Goal: Task Accomplishment & Management: Manage account settings

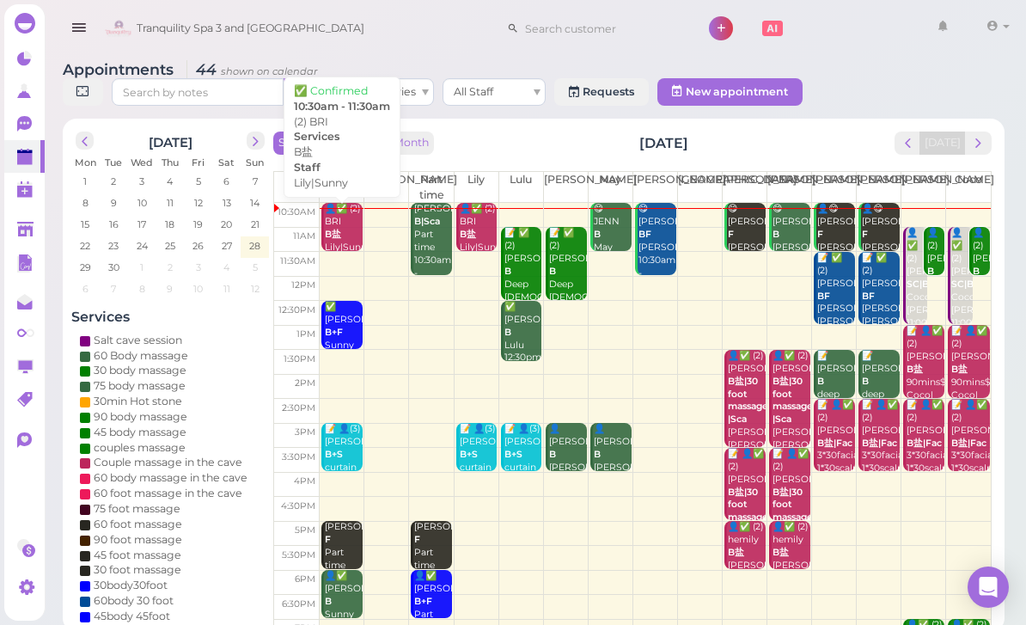
click at [337, 216] on div "👤✅ (2) BRI B盐 Lily|Sunny 10:30am - 11:30am" at bounding box center [343, 247] width 39 height 89
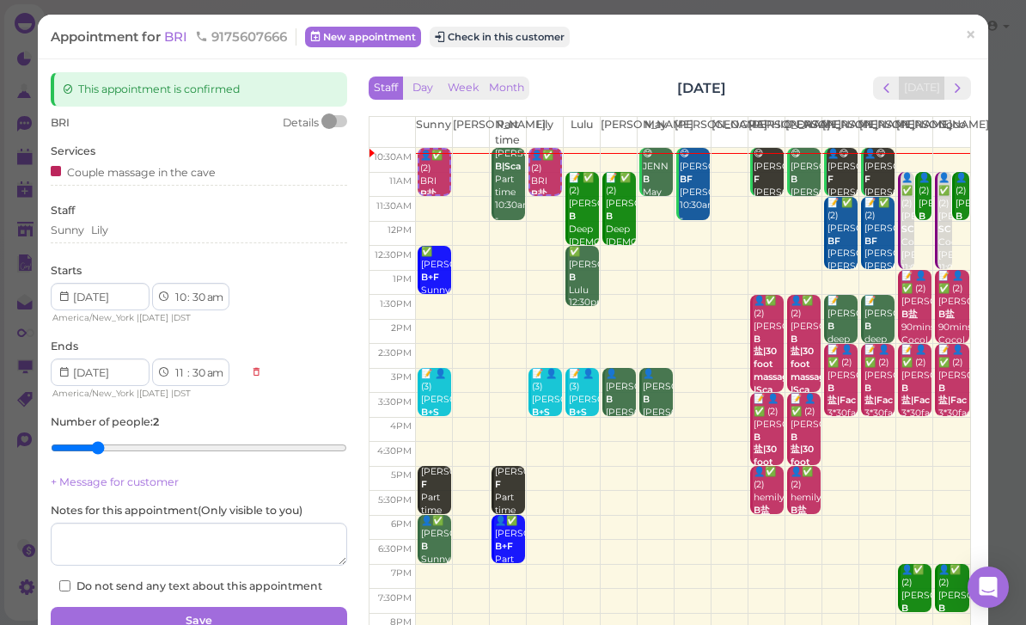
click at [185, 35] on span "BRI" at bounding box center [177, 36] width 27 height 16
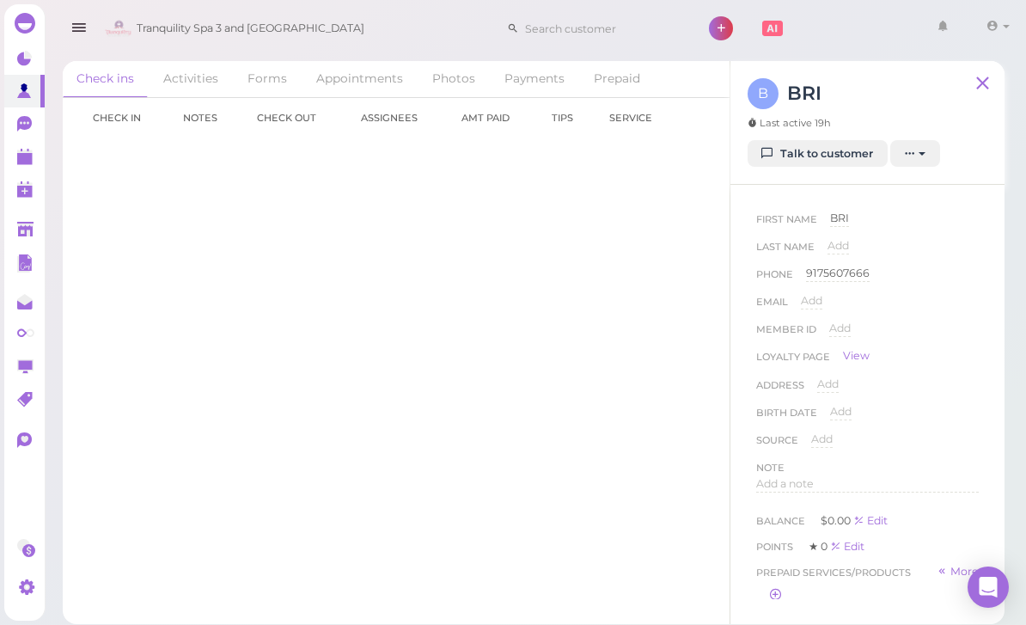
click at [813, 166] on link "Talk to customer" at bounding box center [818, 153] width 140 height 27
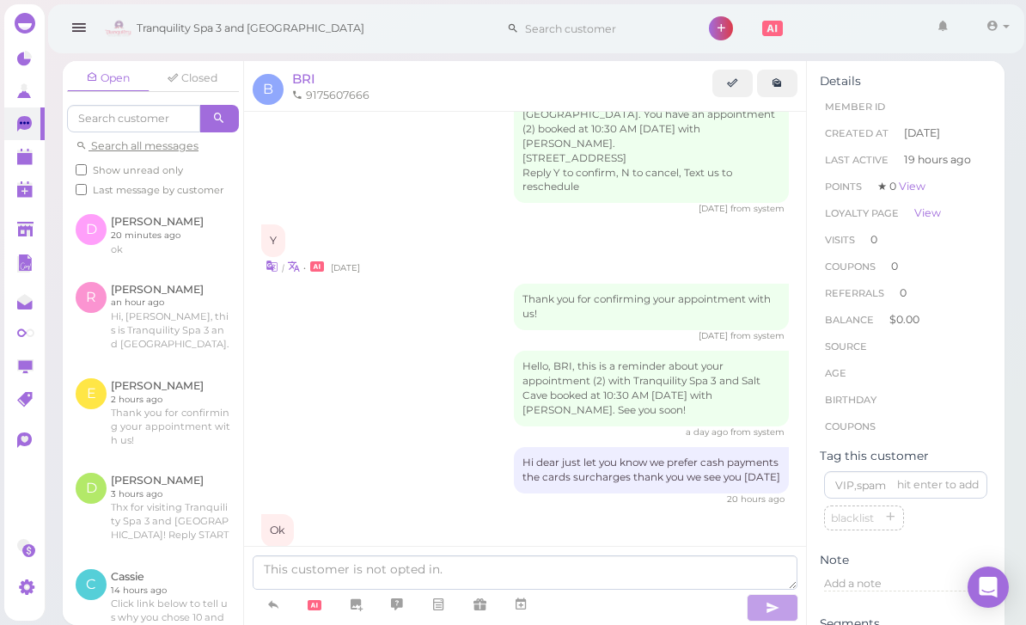
scroll to position [32, 0]
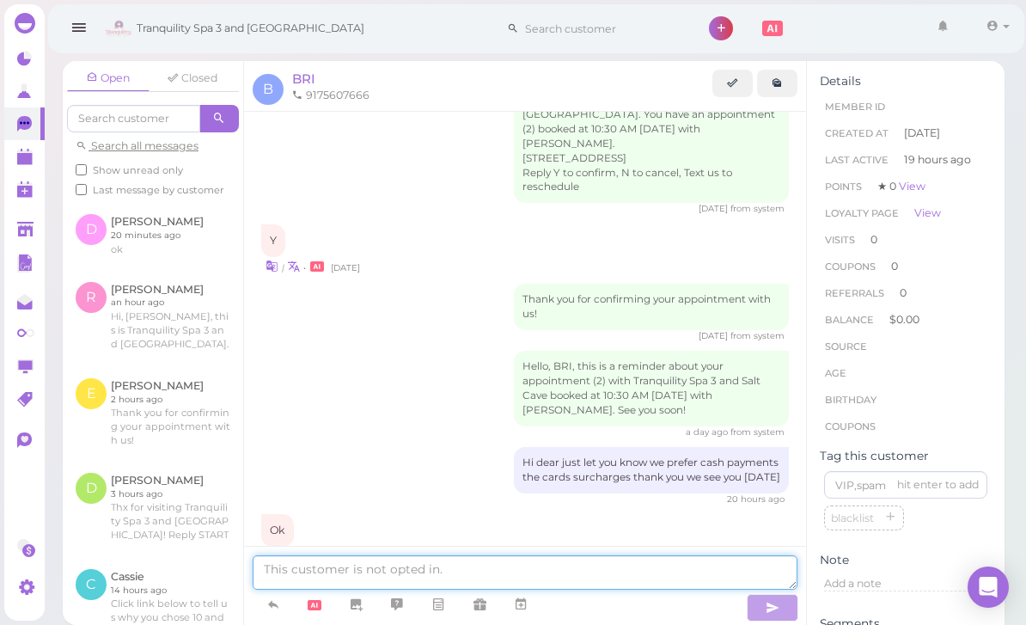
click at [369, 589] on textarea at bounding box center [525, 572] width 545 height 34
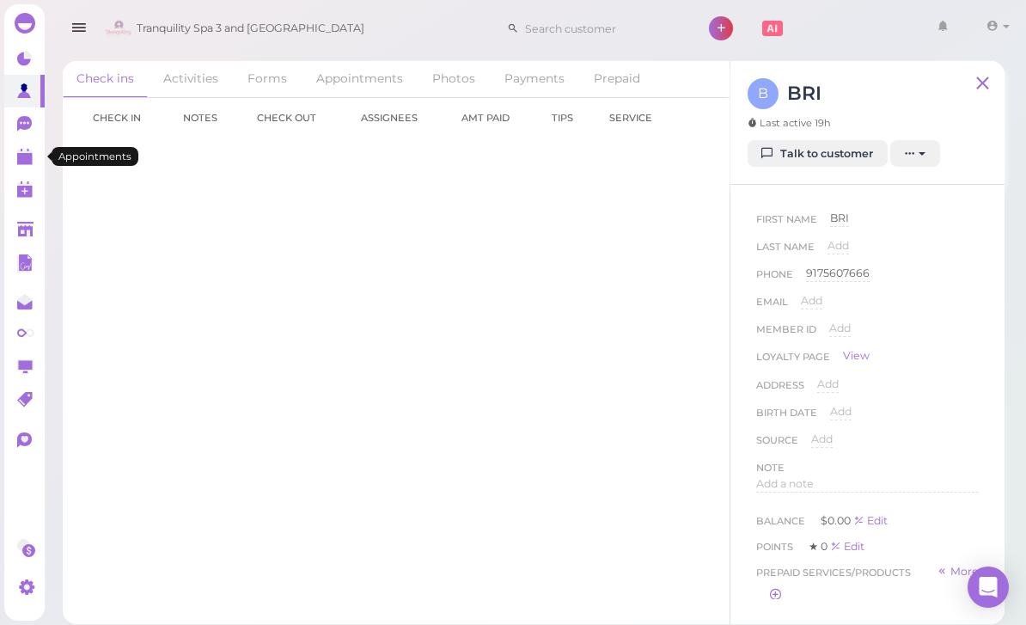
click at [21, 162] on polygon at bounding box center [24, 159] width 15 height 12
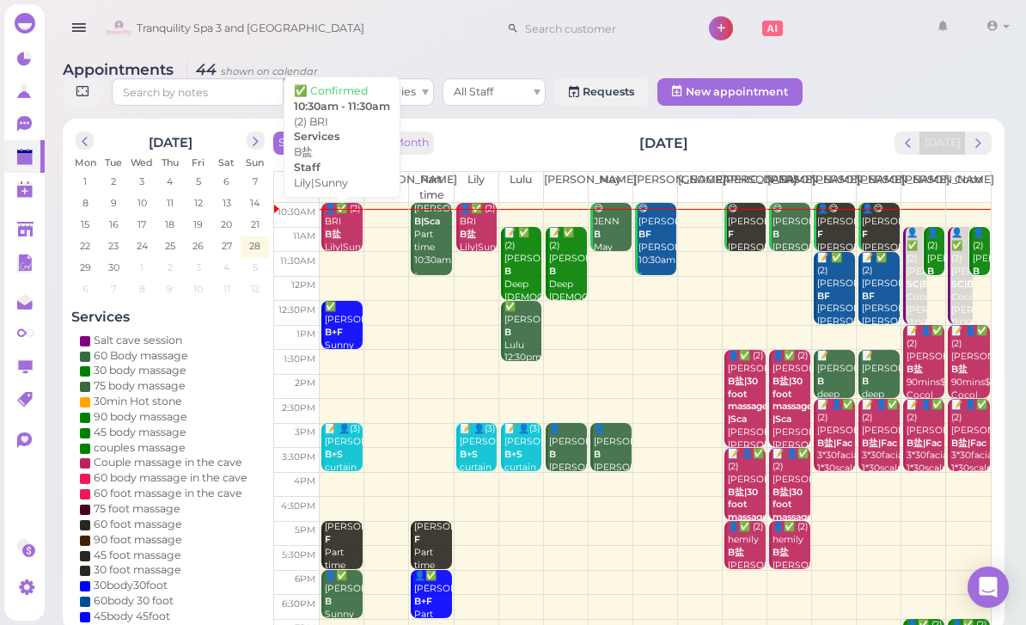
click at [339, 229] on b "B盐" at bounding box center [333, 234] width 16 height 11
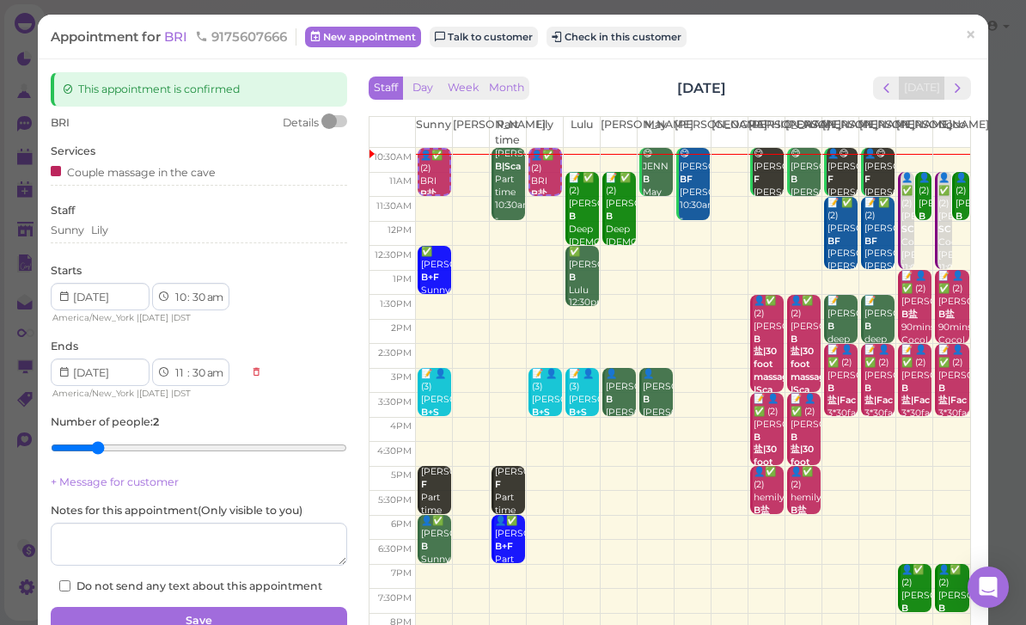
click at [625, 41] on button "Check in this customer" at bounding box center [617, 37] width 140 height 21
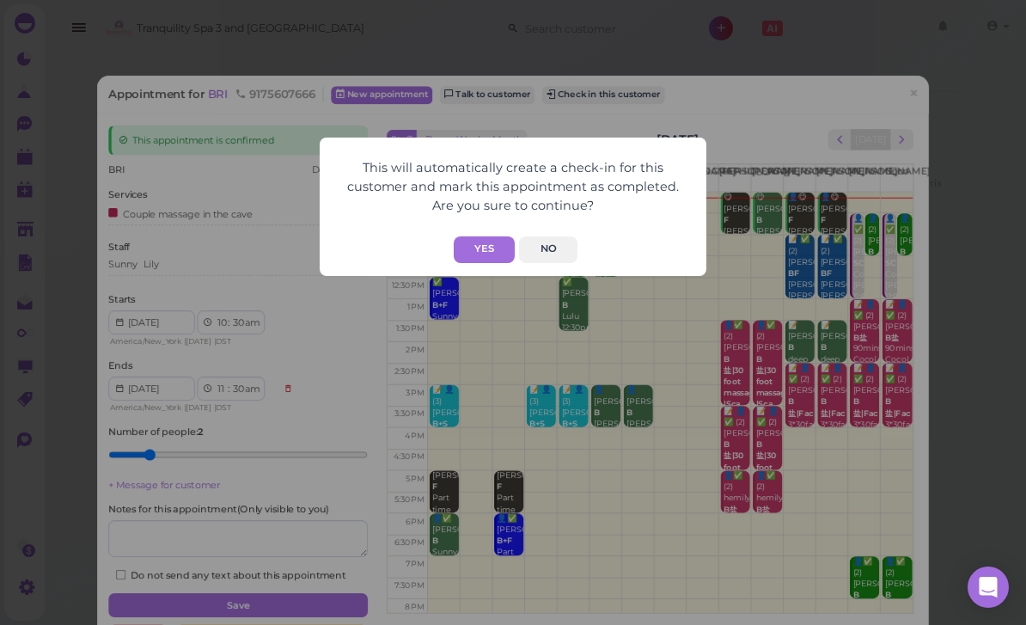
click at [484, 249] on button "Yes" at bounding box center [484, 249] width 61 height 27
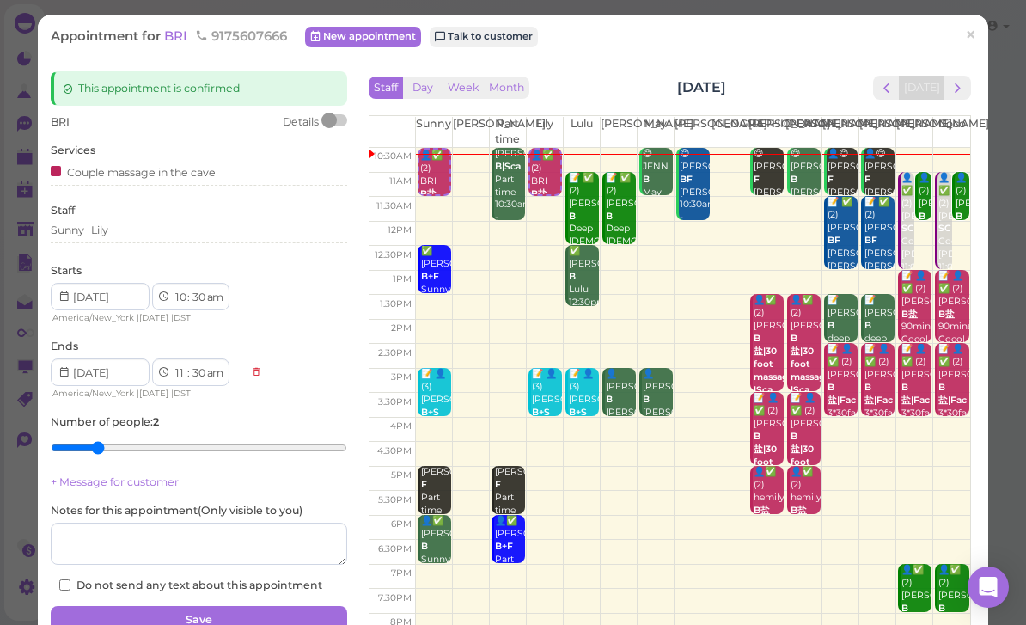
click at [974, 40] on span "×" at bounding box center [970, 35] width 11 height 24
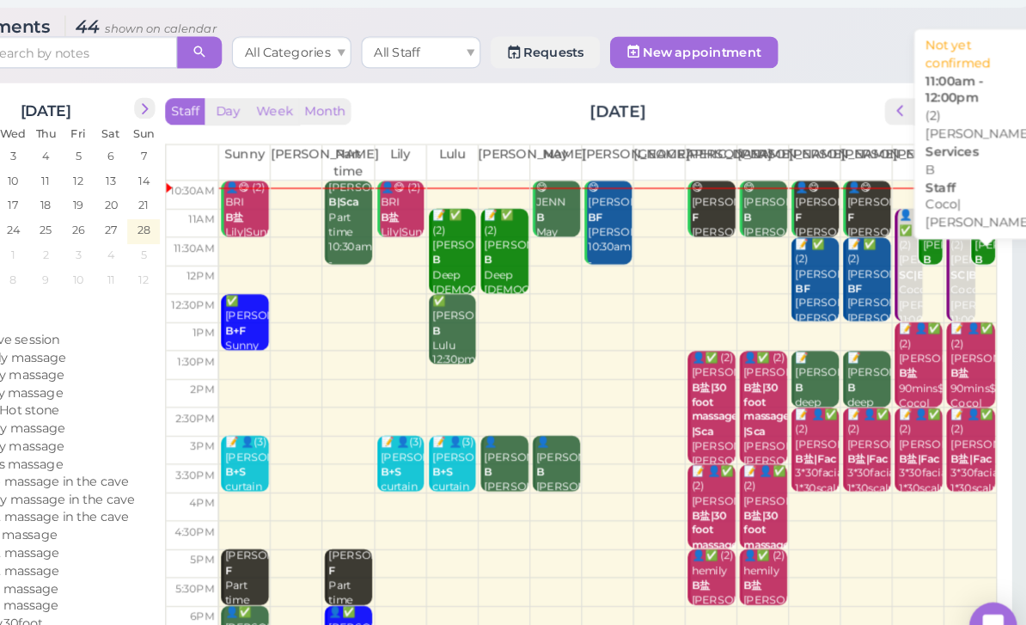
click at [972, 227] on div "👤(2) [PERSON_NAME]|[PERSON_NAME] 11:00am - 12:00pm" at bounding box center [981, 284] width 18 height 115
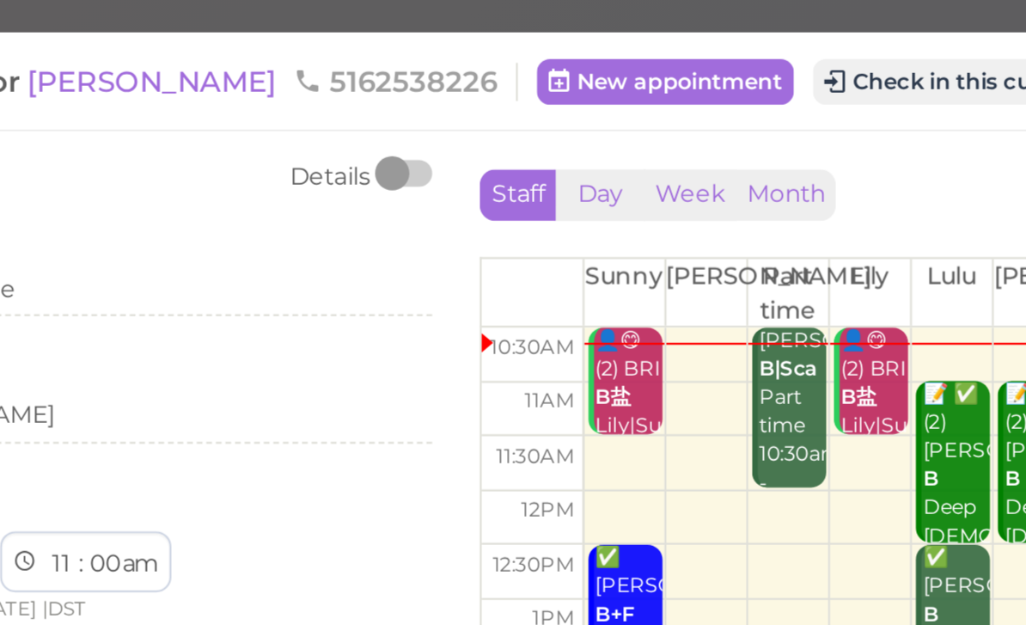
click at [494, 194] on div "[PERSON_NAME] B|Sca Part time 10:30am - 12:00pm" at bounding box center [509, 192] width 31 height 89
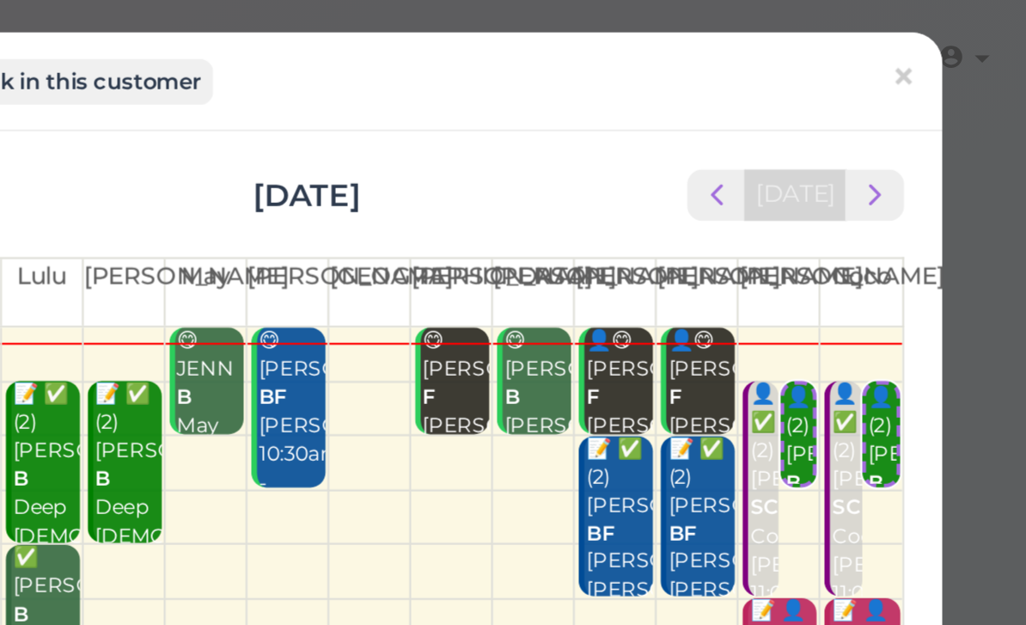
click at [965, 38] on span "×" at bounding box center [970, 35] width 11 height 24
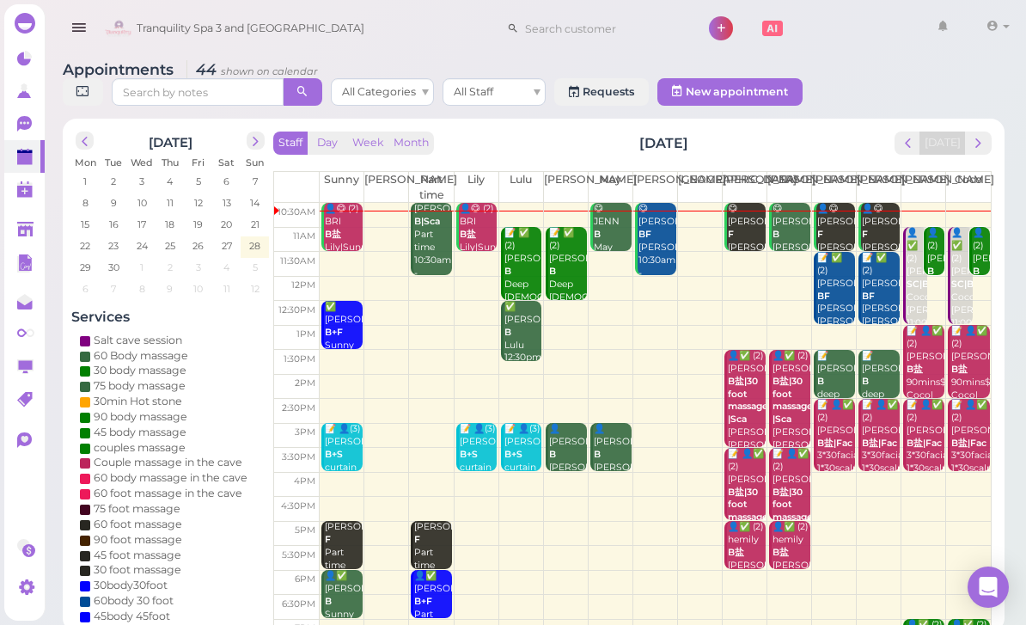
click at [431, 253] on div "[PERSON_NAME] B|Sca Part time 10:30am - 12:00pm" at bounding box center [432, 247] width 39 height 89
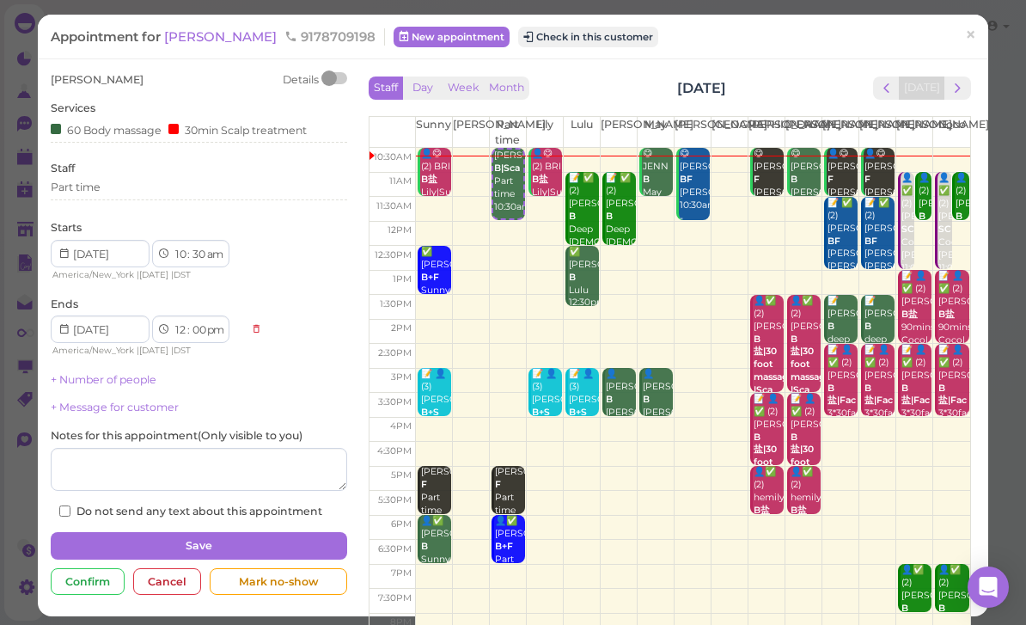
click at [186, 38] on span "[PERSON_NAME]" at bounding box center [222, 36] width 116 height 16
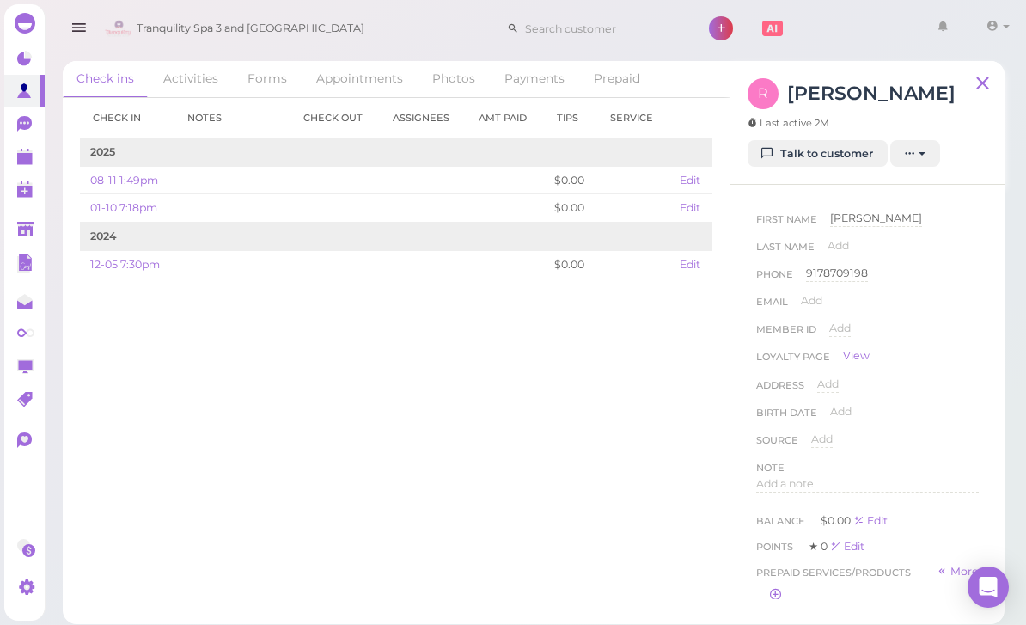
click at [830, 165] on link "Talk to customer" at bounding box center [818, 153] width 140 height 27
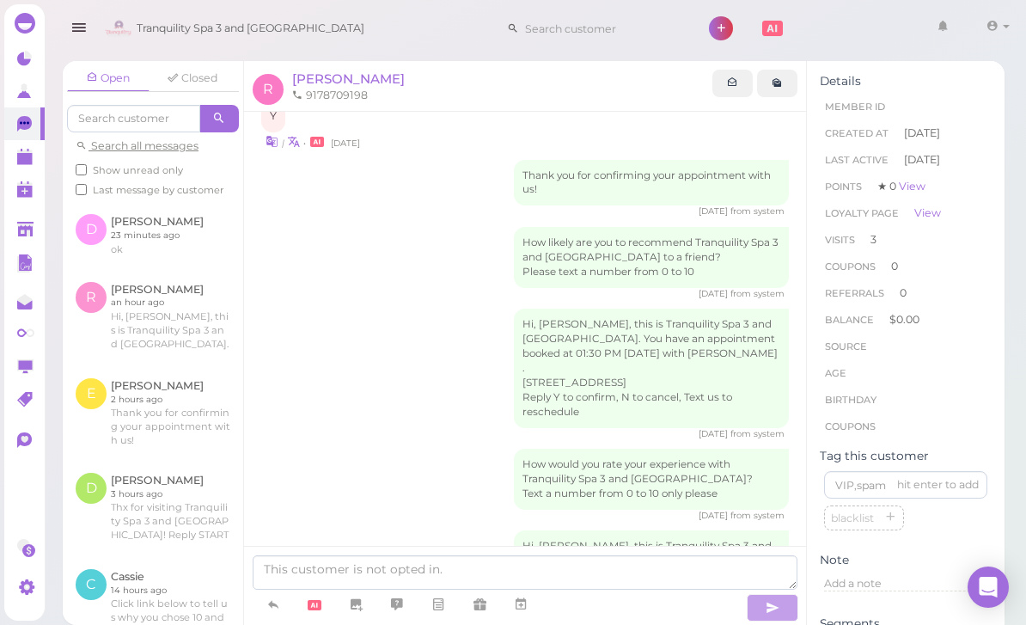
scroll to position [55, 0]
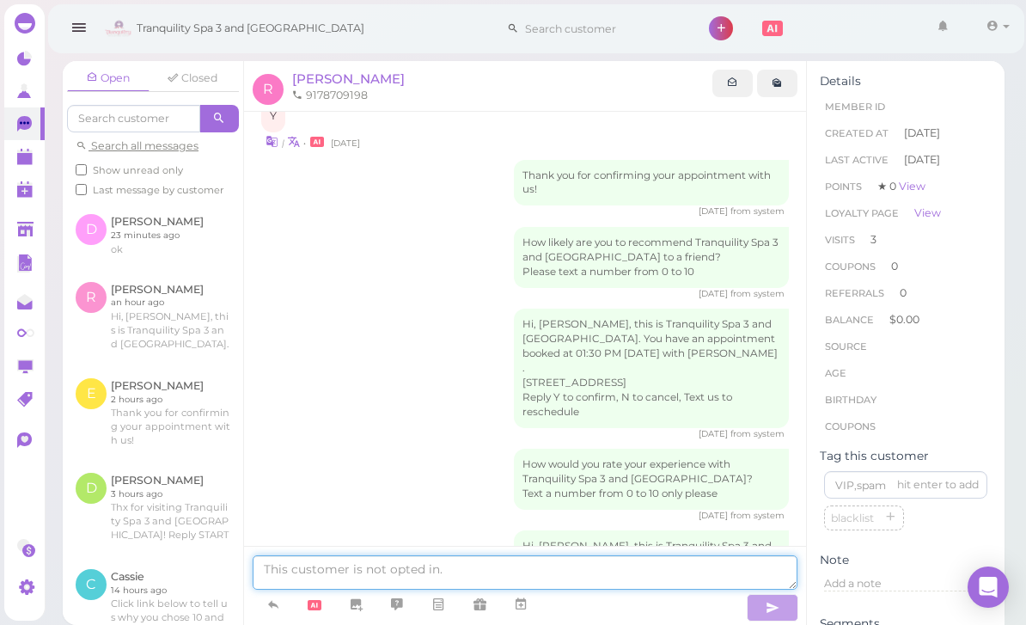
click at [394, 579] on textarea at bounding box center [525, 572] width 545 height 34
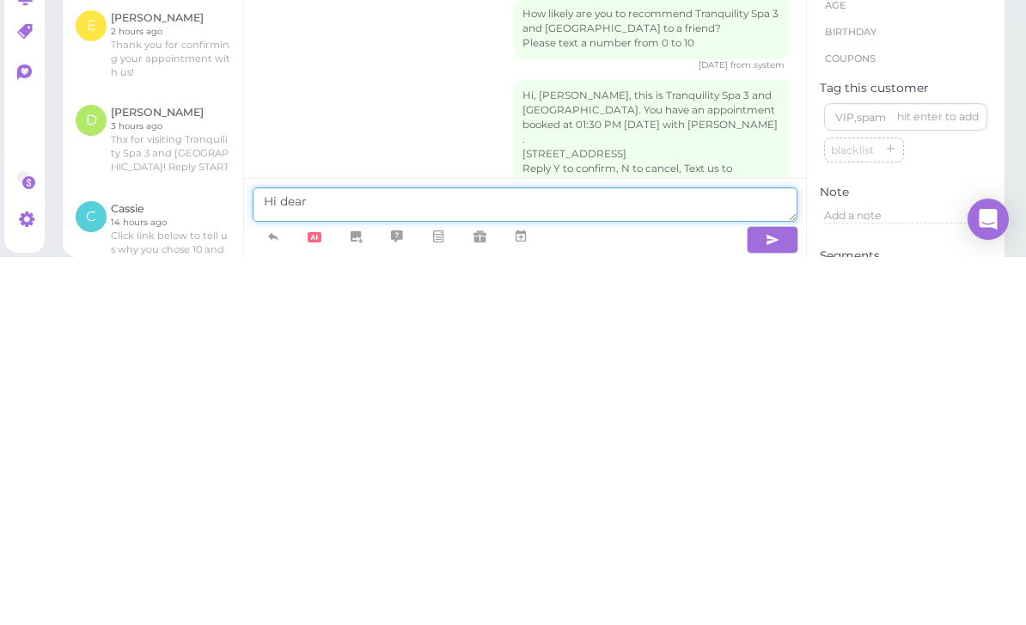
scroll to position [510, 0]
type textarea "Hi dear yo"
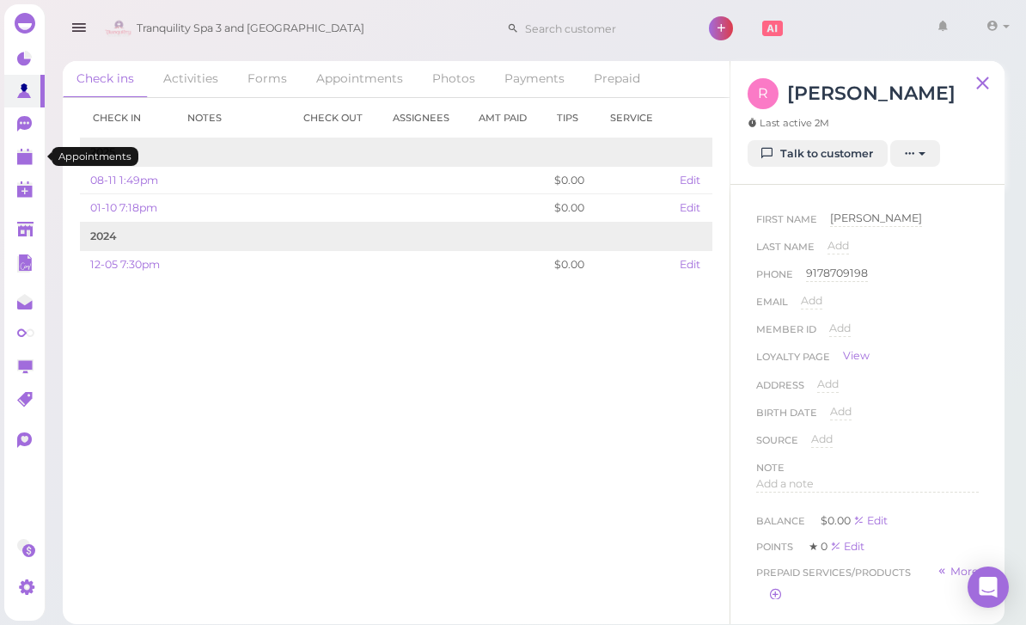
click at [27, 163] on polygon at bounding box center [24, 159] width 15 height 12
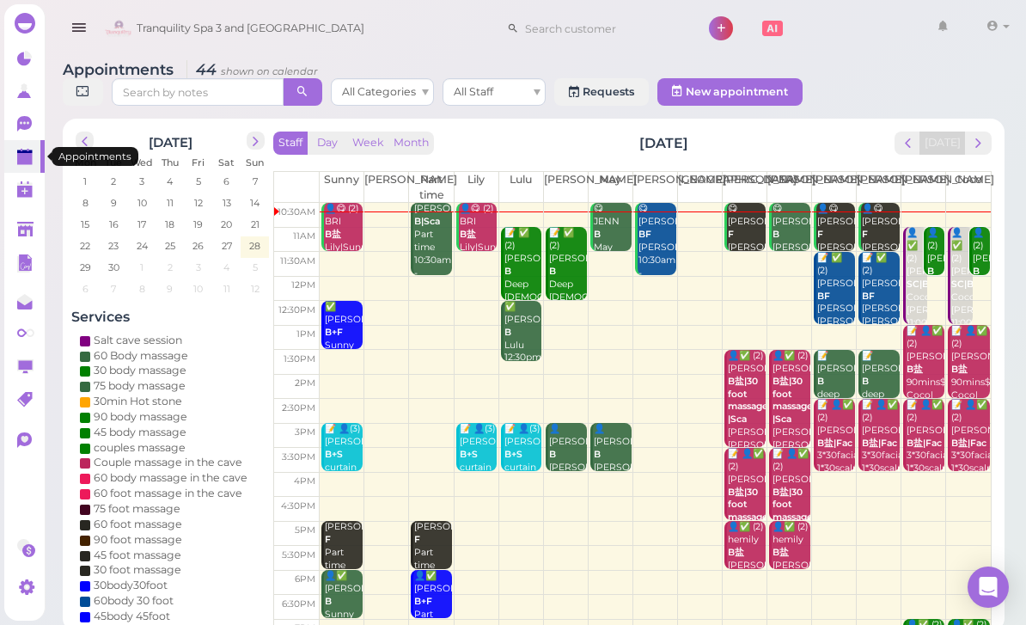
click at [336, 240] on div "👤😋 (2) BRI B盐 Lily|Sunny 10:30am - 11:30am" at bounding box center [343, 247] width 39 height 89
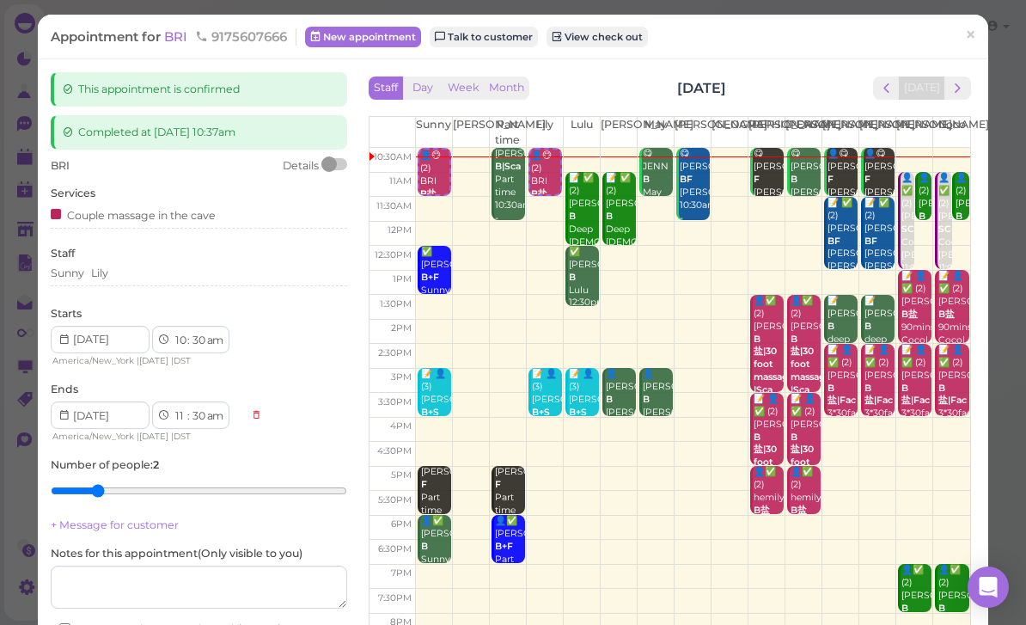
click at [209, 339] on select "am pm" at bounding box center [215, 341] width 20 height 18
click at [197, 333] on select "00 05 10 15 20 25 30 35 40 45 50 55" at bounding box center [198, 341] width 17 height 18
select select "40"
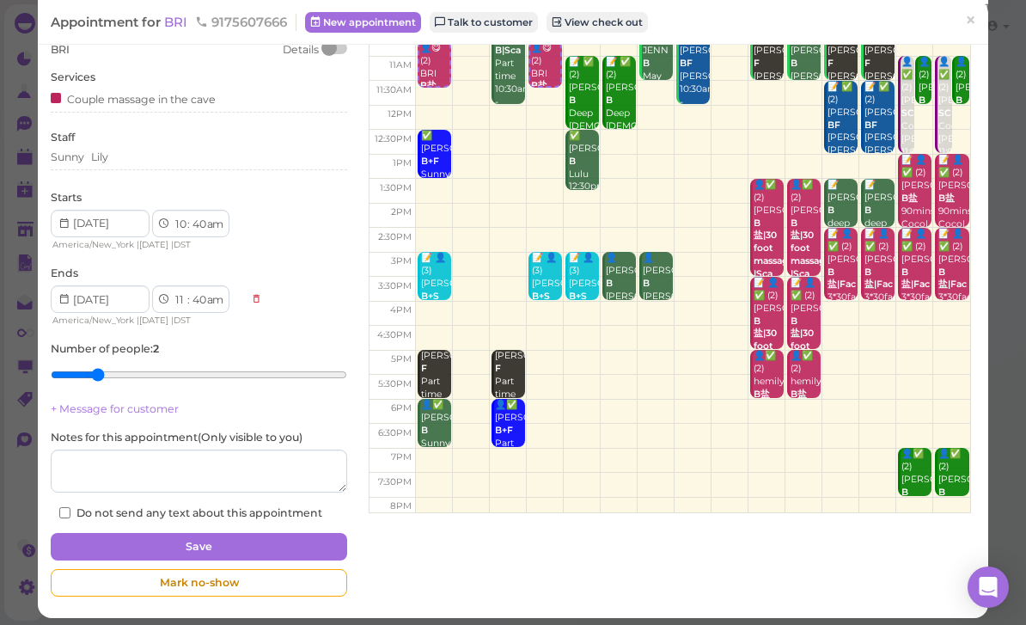
scroll to position [115, 0]
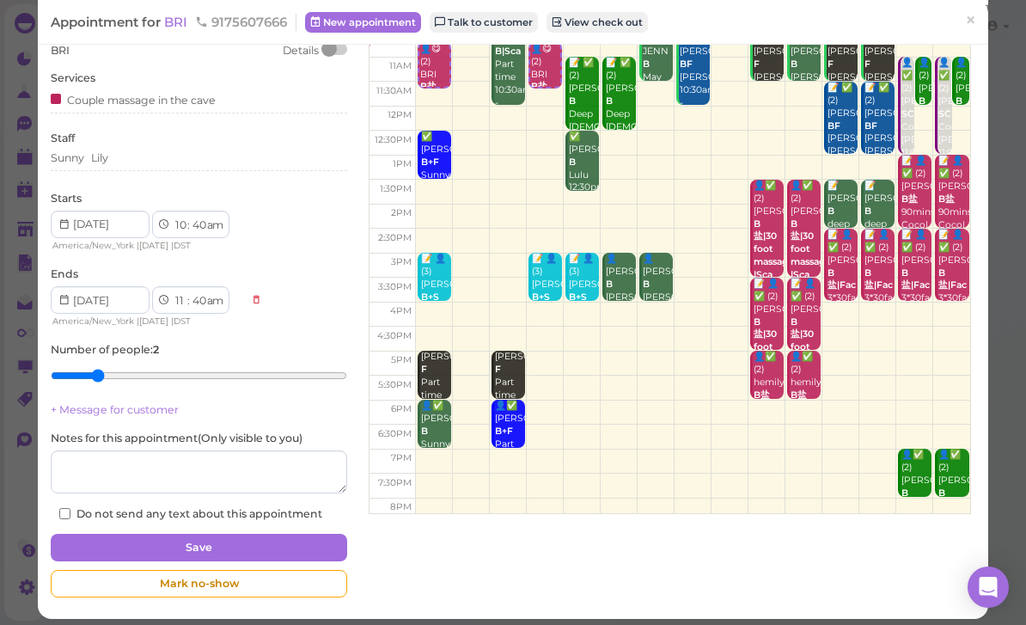
click at [266, 540] on button "Save" at bounding box center [199, 547] width 296 height 27
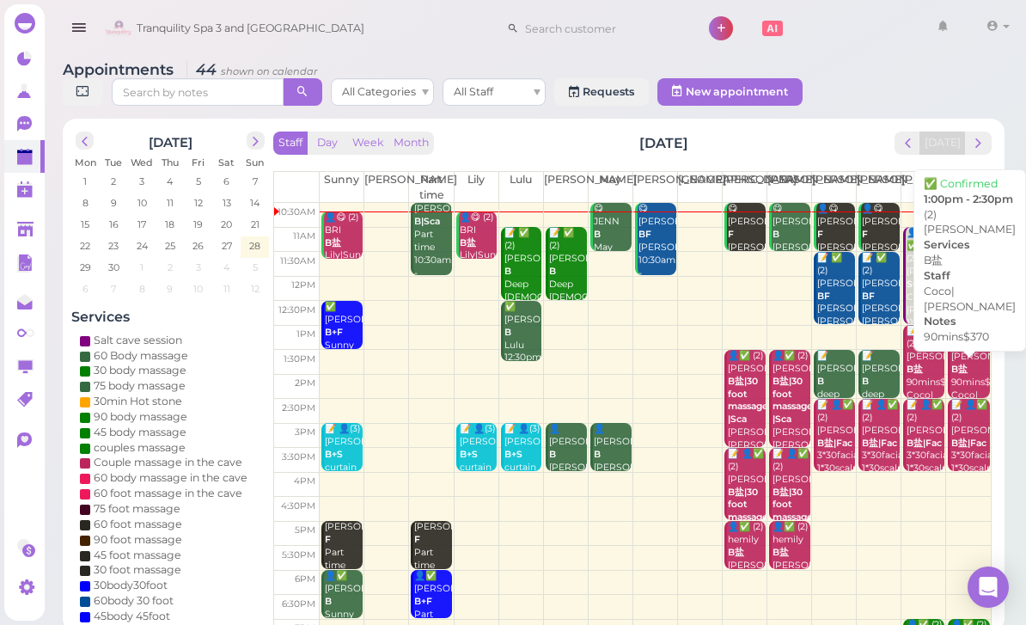
click at [965, 370] on div "📝 👤✅ (2) [PERSON_NAME] B盐 90mins$370 Coco|[PERSON_NAME] 1:00pm - 2:30pm" at bounding box center [969, 389] width 39 height 128
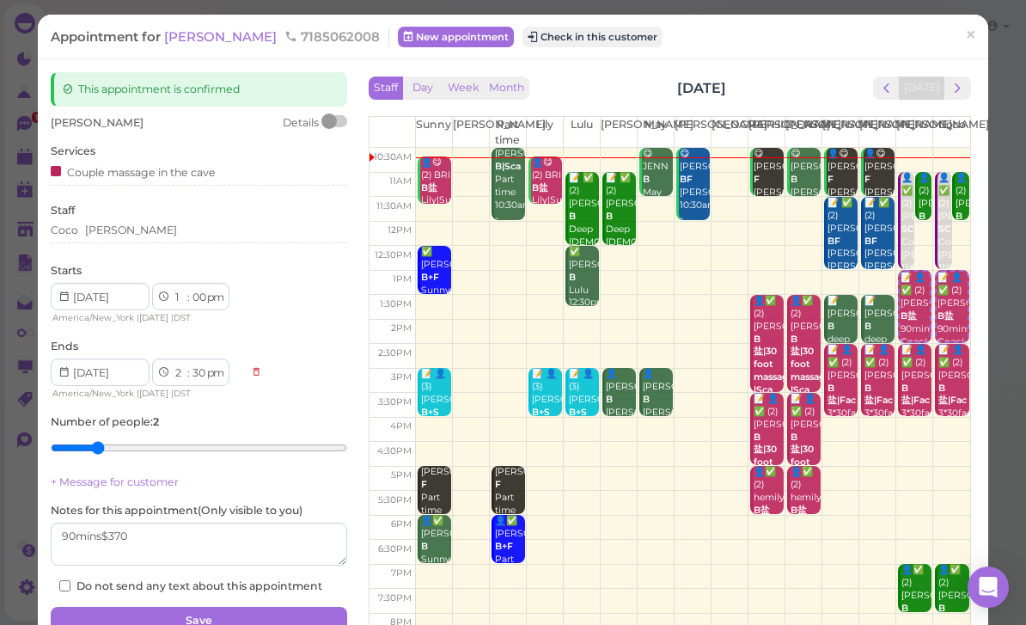
click at [971, 50] on link "×" at bounding box center [971, 36] width 32 height 40
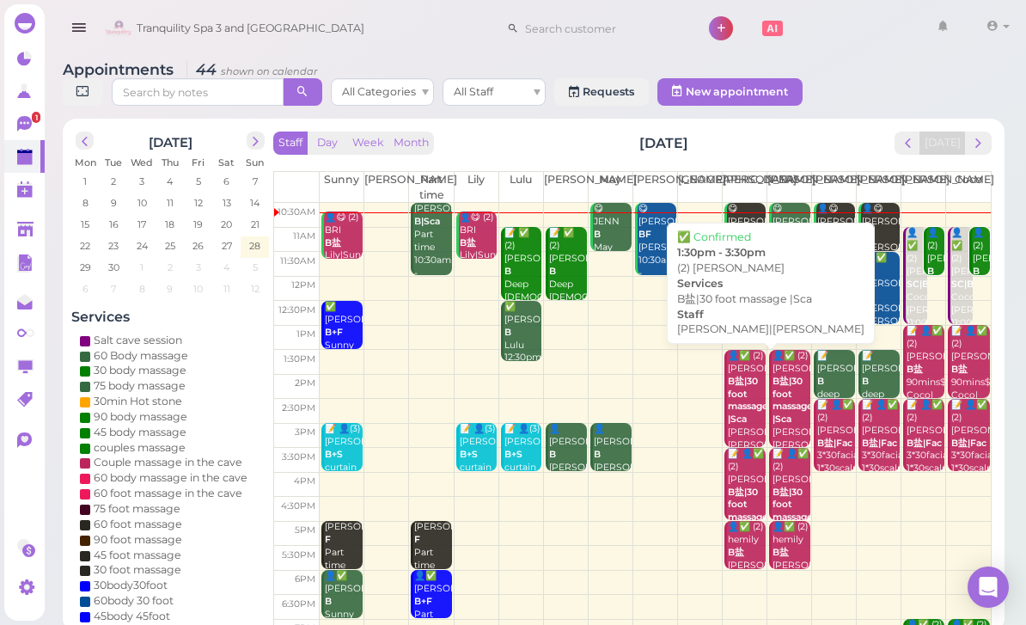
click at [759, 422] on div "👤✅ (2) [PERSON_NAME]盐|30 foot massage |Sca [PERSON_NAME]|[PERSON_NAME] 1:30pm -…" at bounding box center [746, 420] width 39 height 141
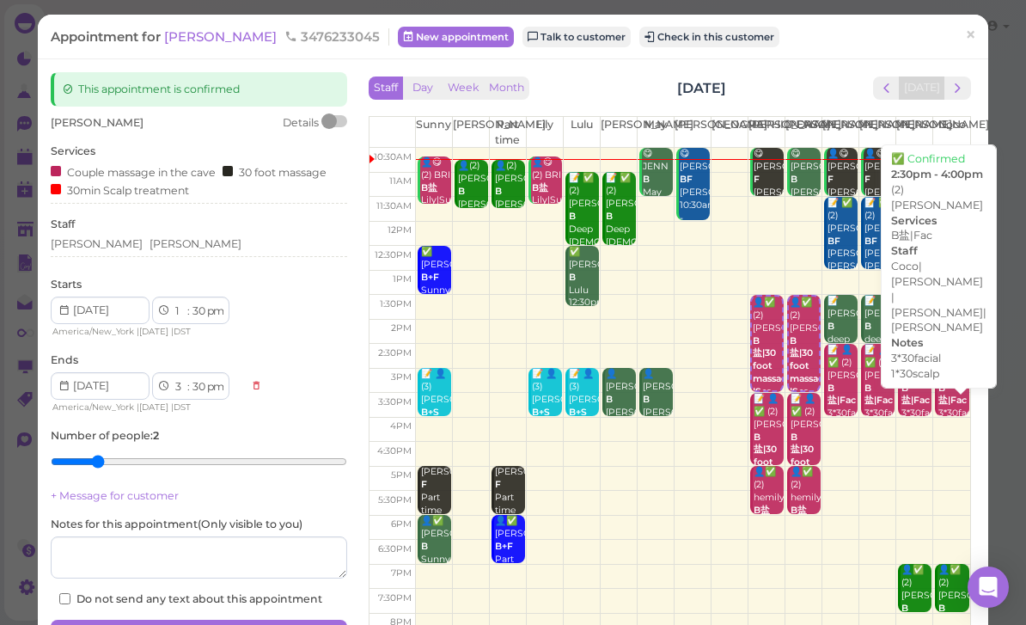
click at [943, 403] on div "📝 👤✅ (2) [PERSON_NAME]盐|Fac 3*30facial 1*30scalp [PERSON_NAME]|[PERSON_NAME] |[…" at bounding box center [953, 440] width 32 height 192
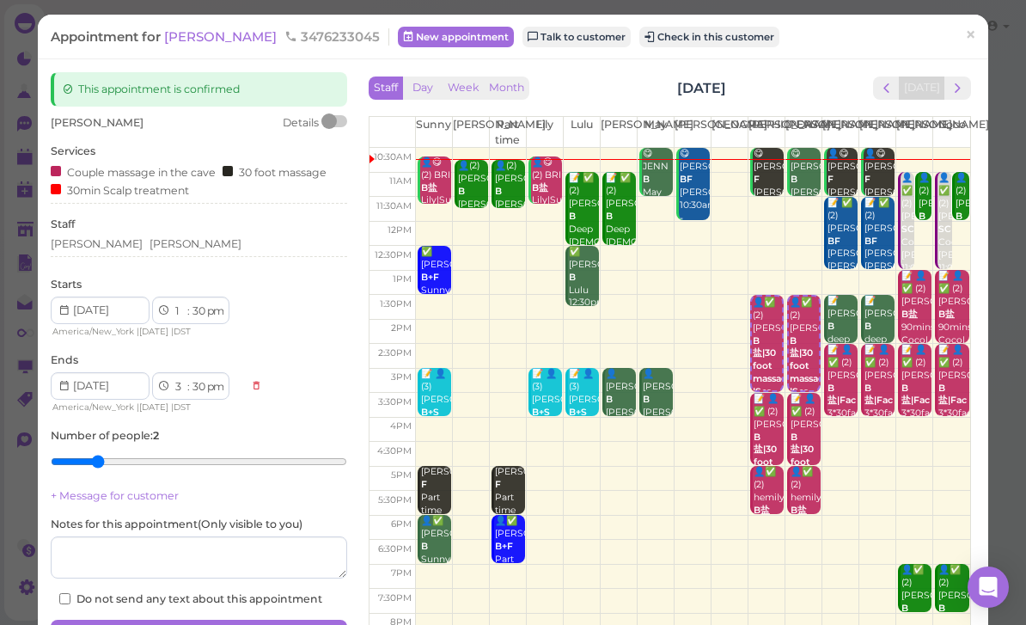
click at [973, 44] on span "×" at bounding box center [970, 35] width 11 height 24
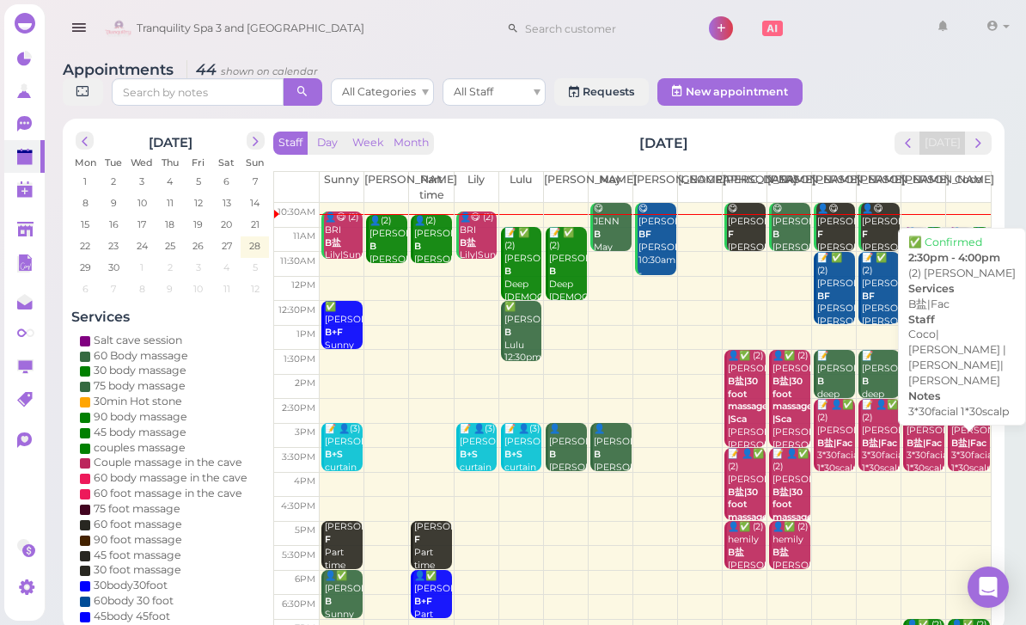
click at [961, 443] on b "B盐|Fac" at bounding box center [968, 442] width 35 height 11
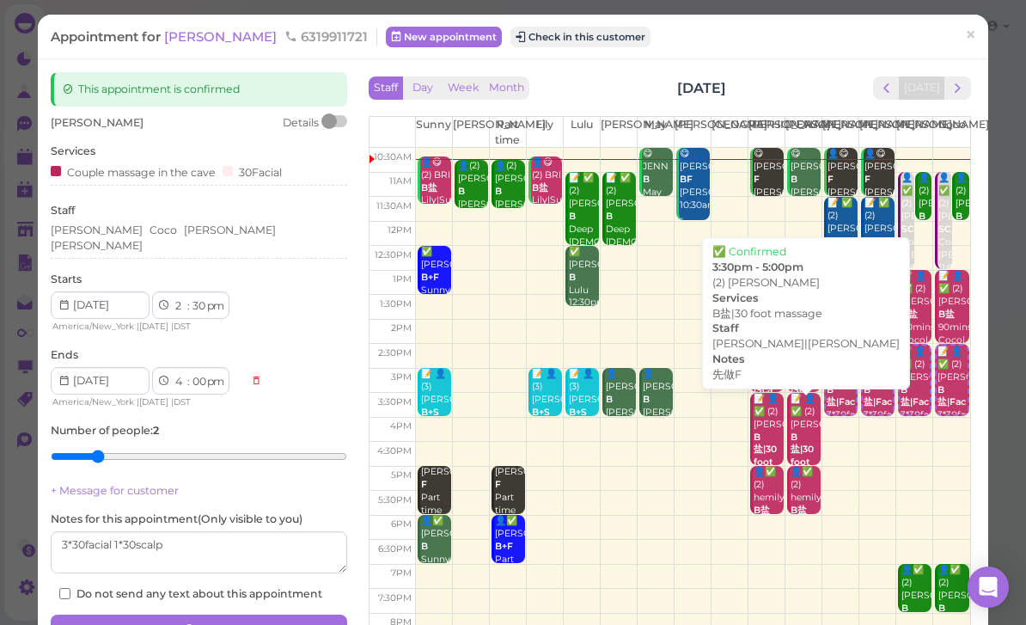
click at [766, 436] on div "📝 👤✅ (2) [PERSON_NAME]盐|30 foot massage 先做F [PERSON_NAME]|[PERSON_NAME] 3:30pm …" at bounding box center [768, 476] width 31 height 166
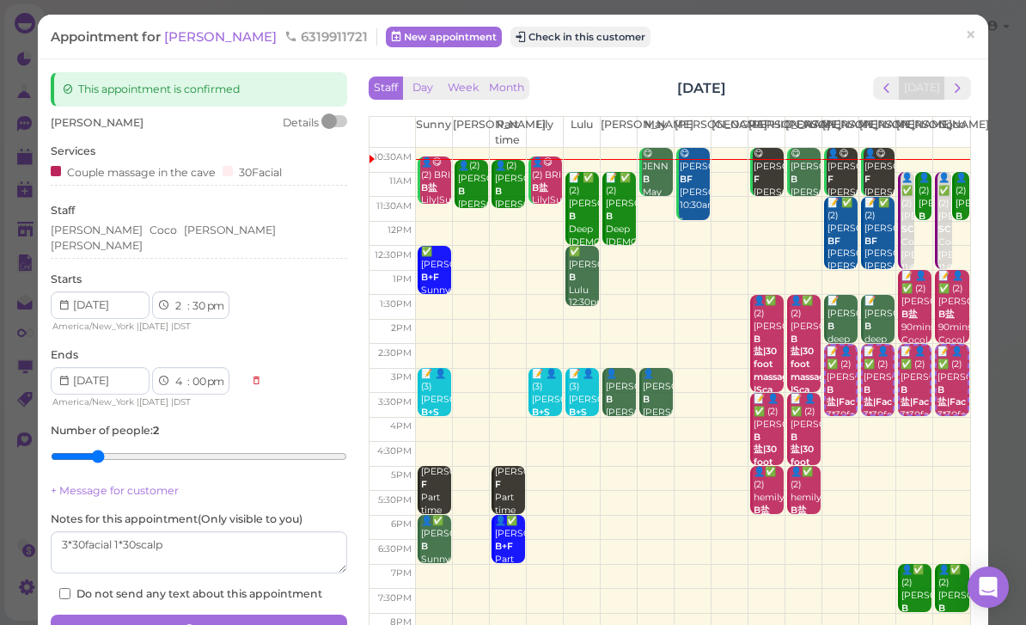
click at [986, 52] on link "×" at bounding box center [971, 36] width 32 height 40
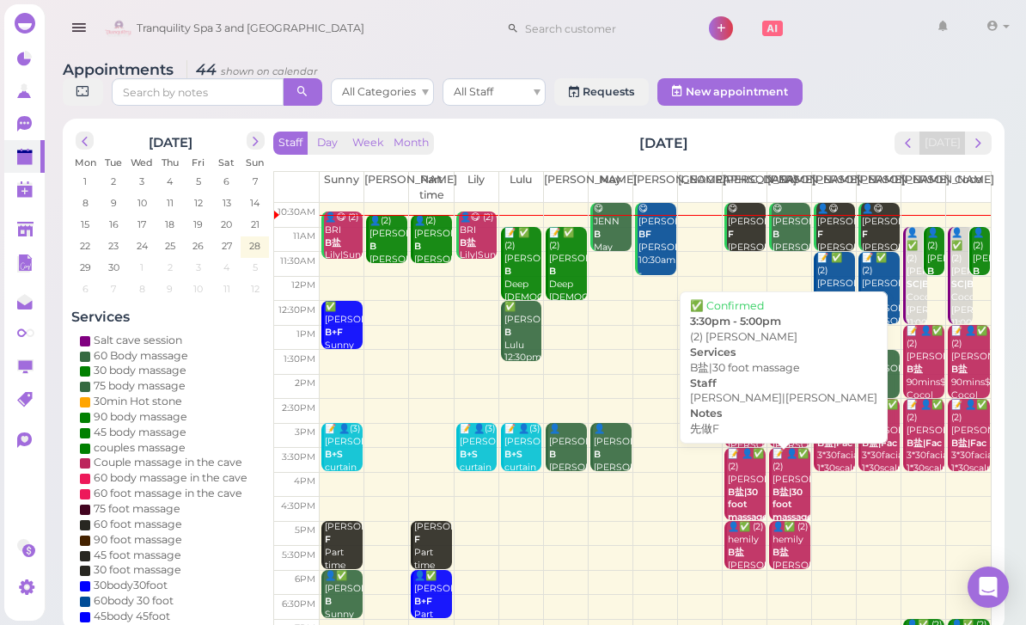
click at [742, 486] on b "B盐|30 foot massage" at bounding box center [748, 504] width 40 height 37
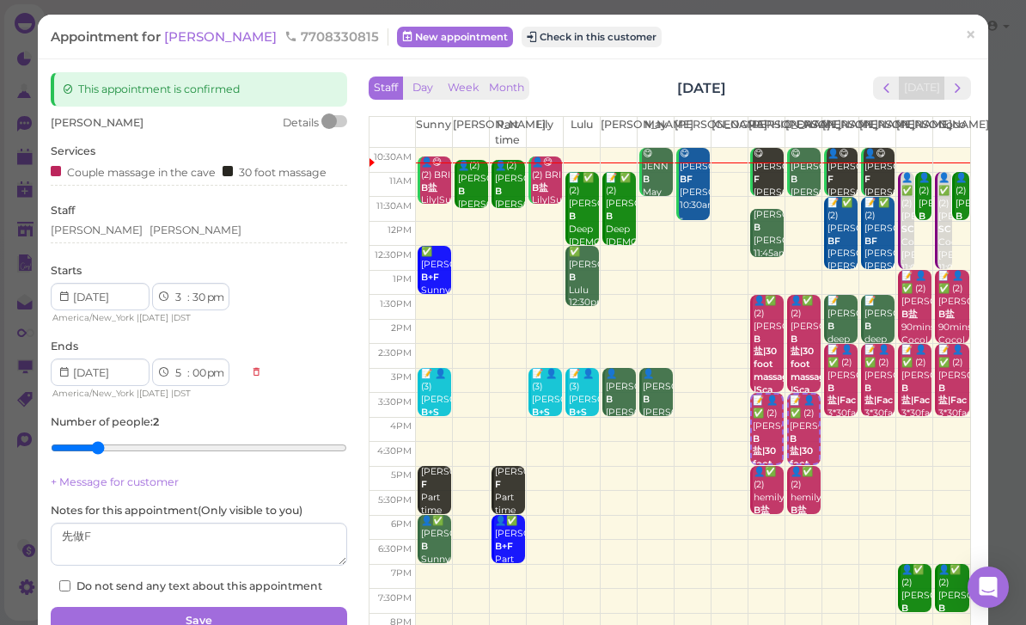
click at [968, 42] on span "×" at bounding box center [970, 35] width 11 height 24
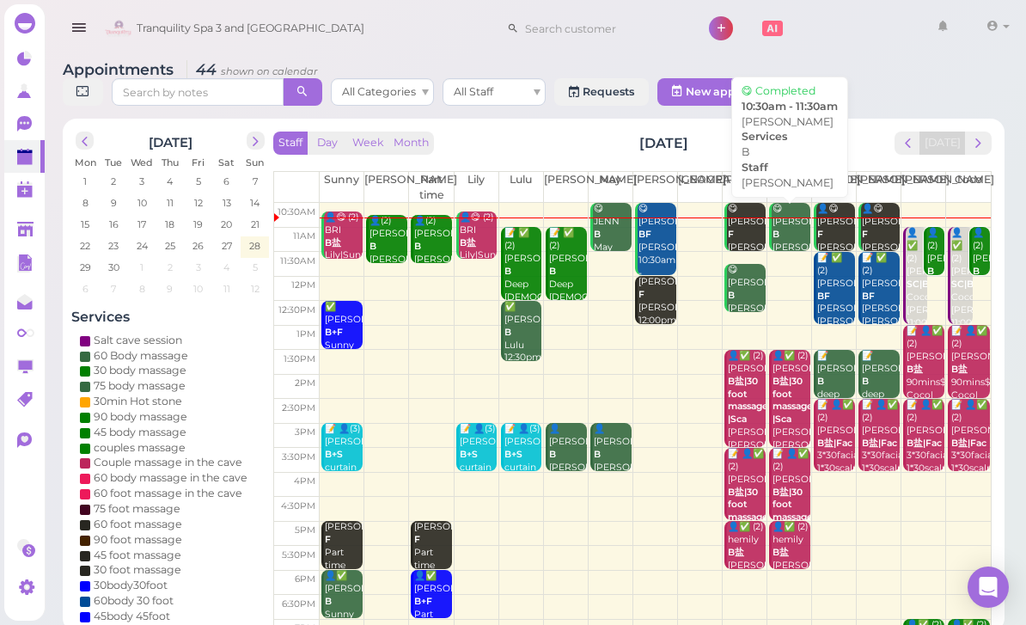
click at [775, 245] on div "😋 [PERSON_NAME] B [PERSON_NAME] 10:30am - 11:30am" at bounding box center [791, 247] width 39 height 89
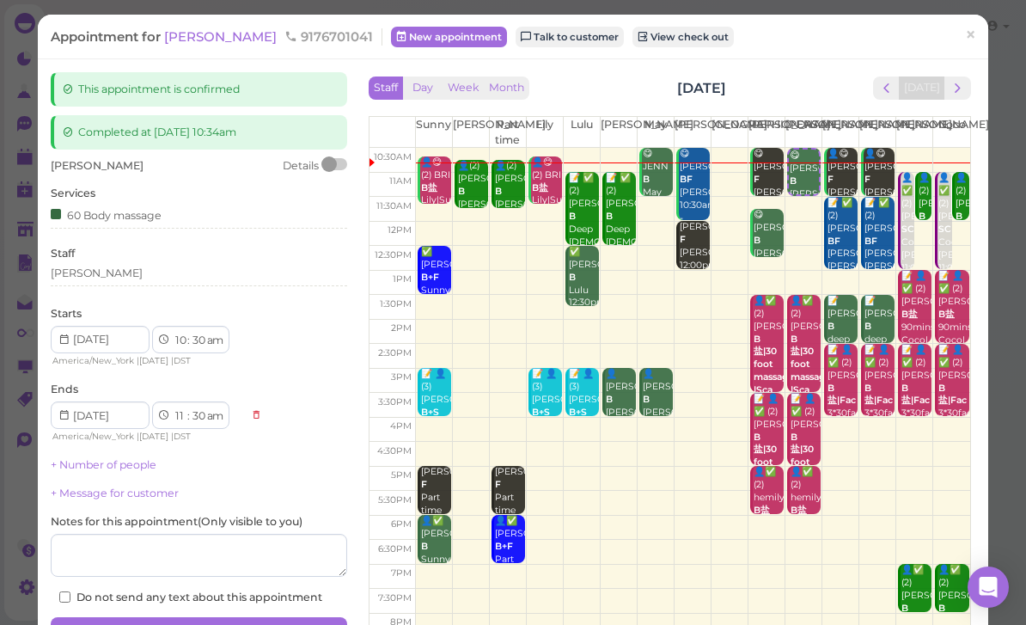
click at [201, 339] on select "00 05 10 15 20 25 30 35 40 45 50 55" at bounding box center [198, 341] width 17 height 18
select select "50"
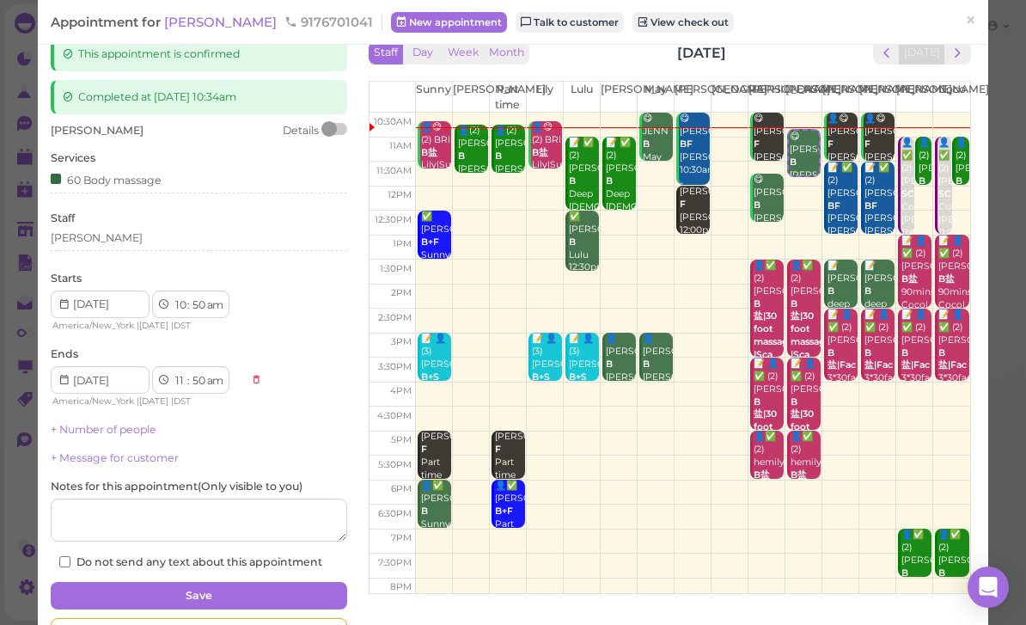
scroll to position [46, 0]
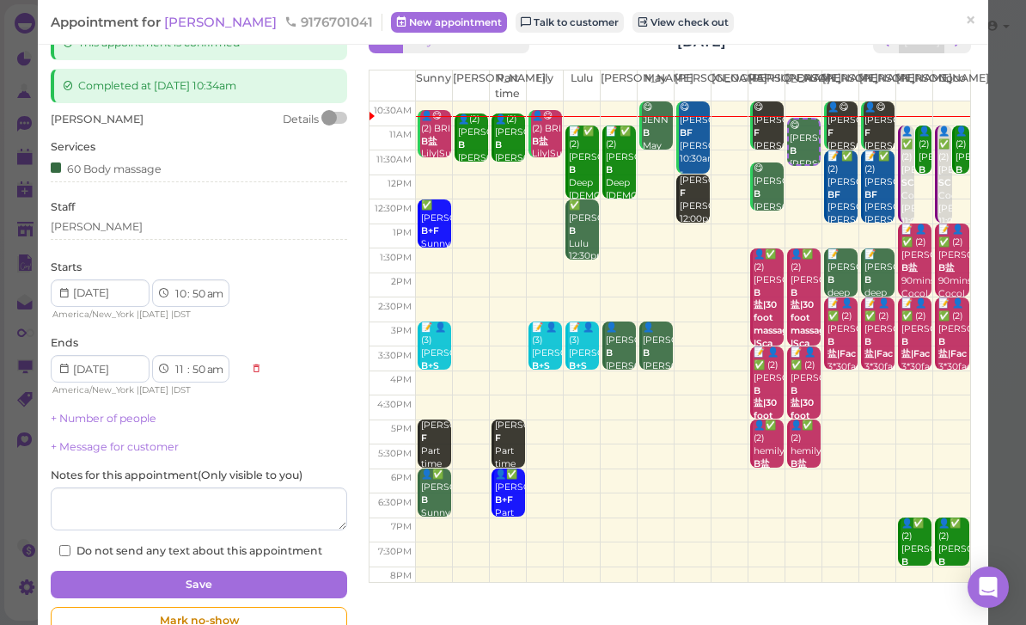
click at [251, 571] on button "Save" at bounding box center [199, 584] width 296 height 27
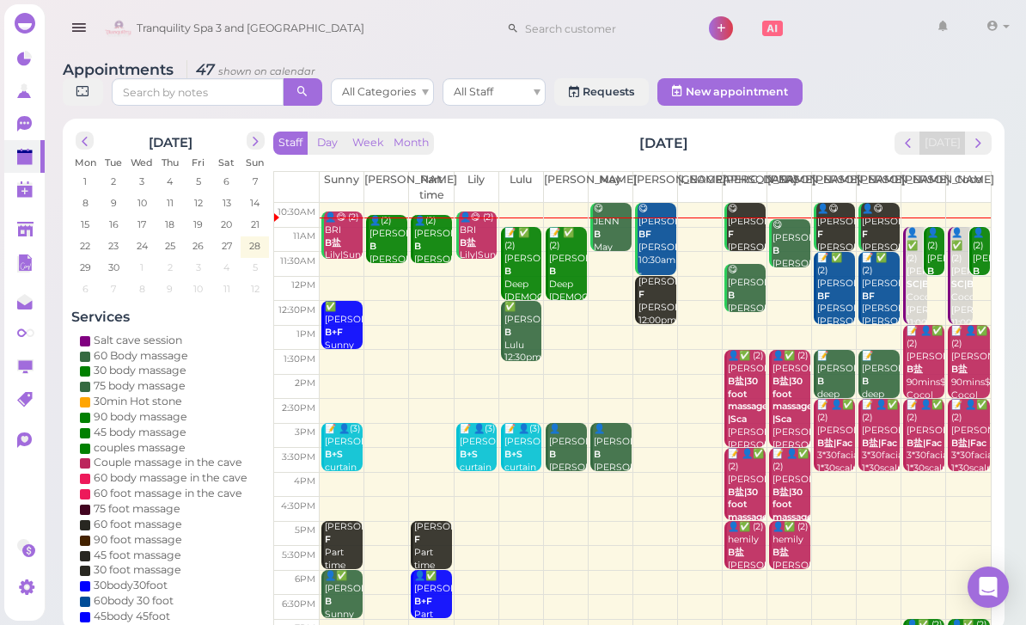
click at [431, 244] on div "👤(2) [PERSON_NAME]|Part time 10:45am - 11:45am" at bounding box center [432, 266] width 39 height 102
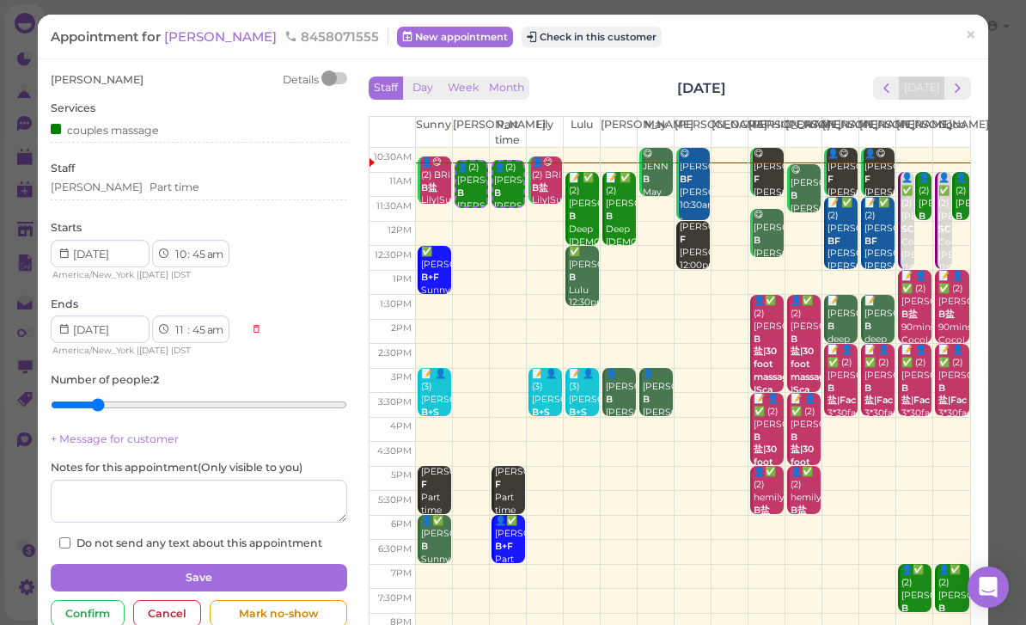
click at [204, 256] on select "00 05 10 15 20 25 30 35 40 45 50 55" at bounding box center [198, 255] width 17 height 18
select select "50"
click at [282, 572] on button "Save" at bounding box center [199, 577] width 296 height 27
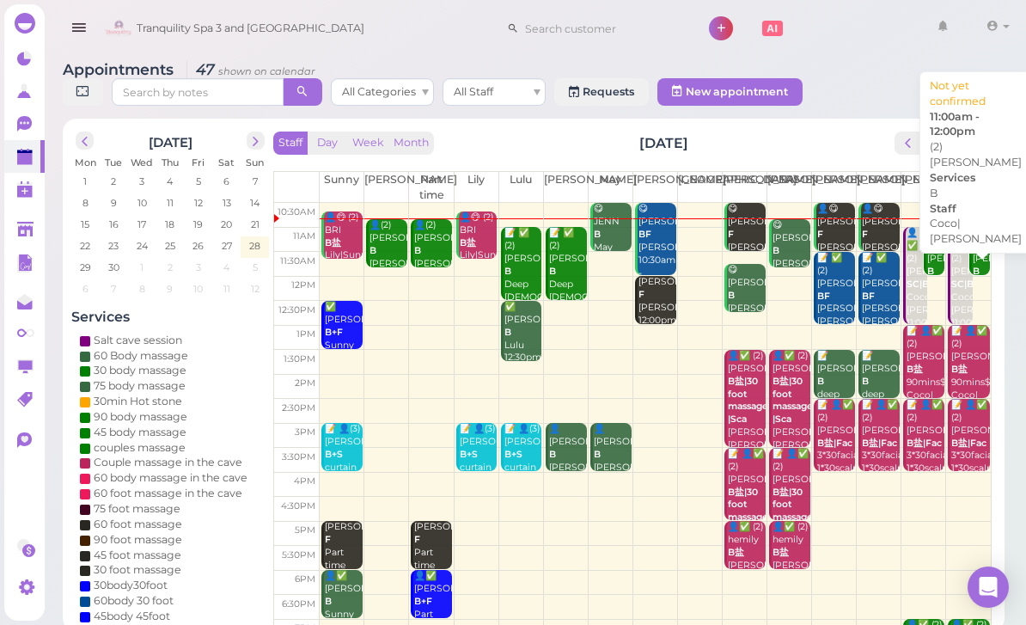
click at [980, 255] on div "👤(2) [PERSON_NAME]|[PERSON_NAME] 11:00am - 12:00pm" at bounding box center [981, 284] width 18 height 115
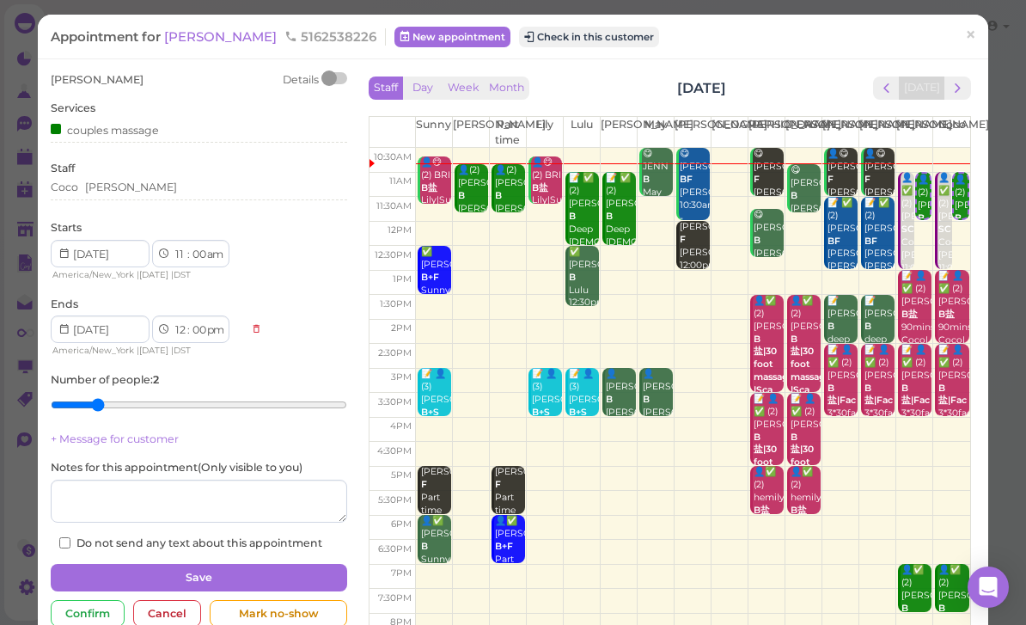
click at [563, 40] on button "Check in this customer" at bounding box center [589, 37] width 140 height 21
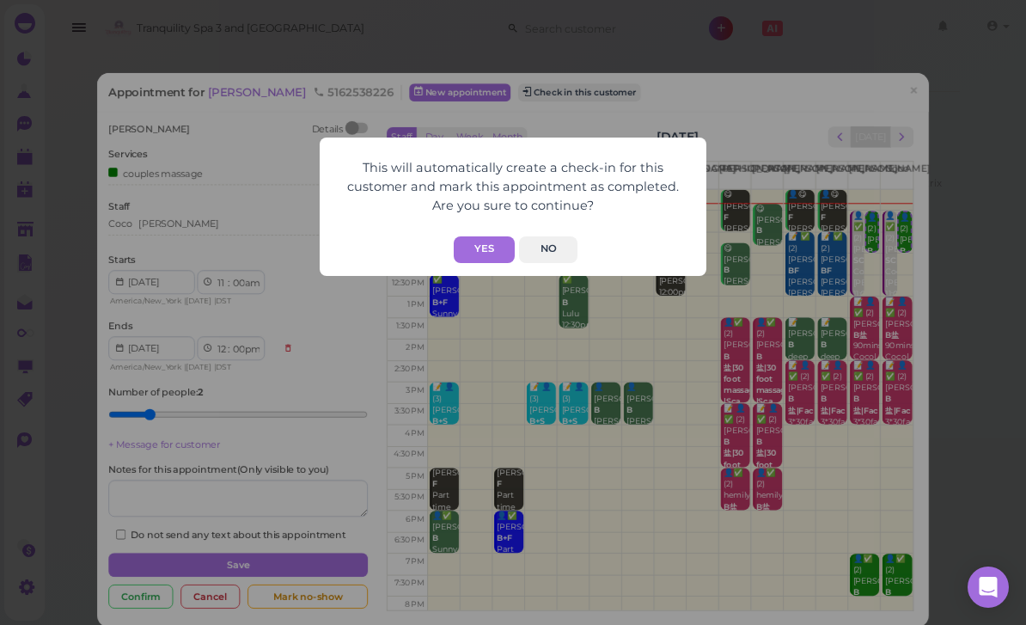
click at [484, 246] on button "Yes" at bounding box center [484, 249] width 61 height 27
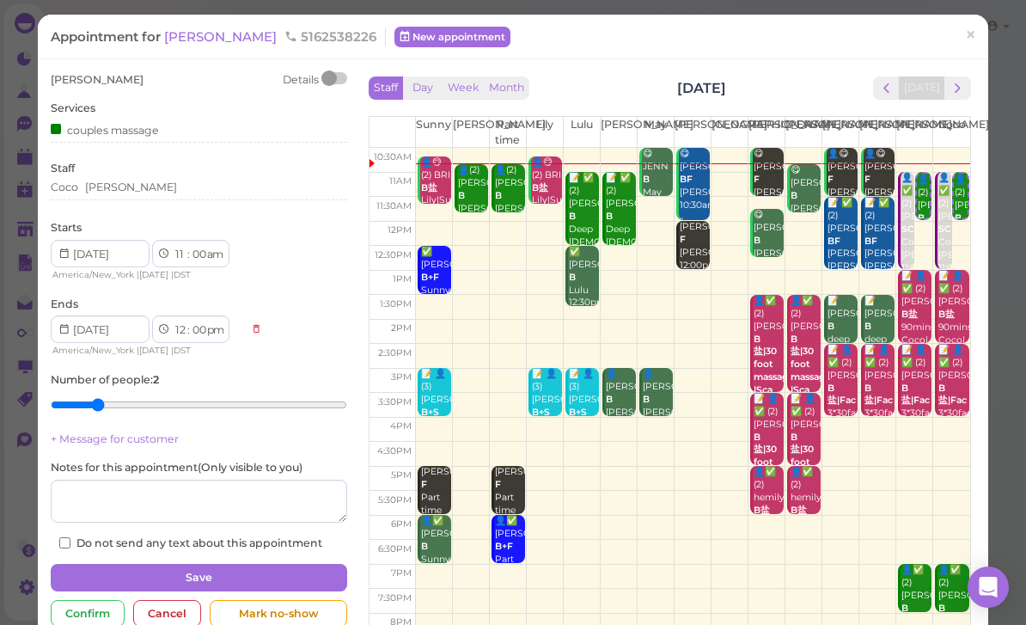
click at [978, 42] on link "×" at bounding box center [971, 36] width 32 height 40
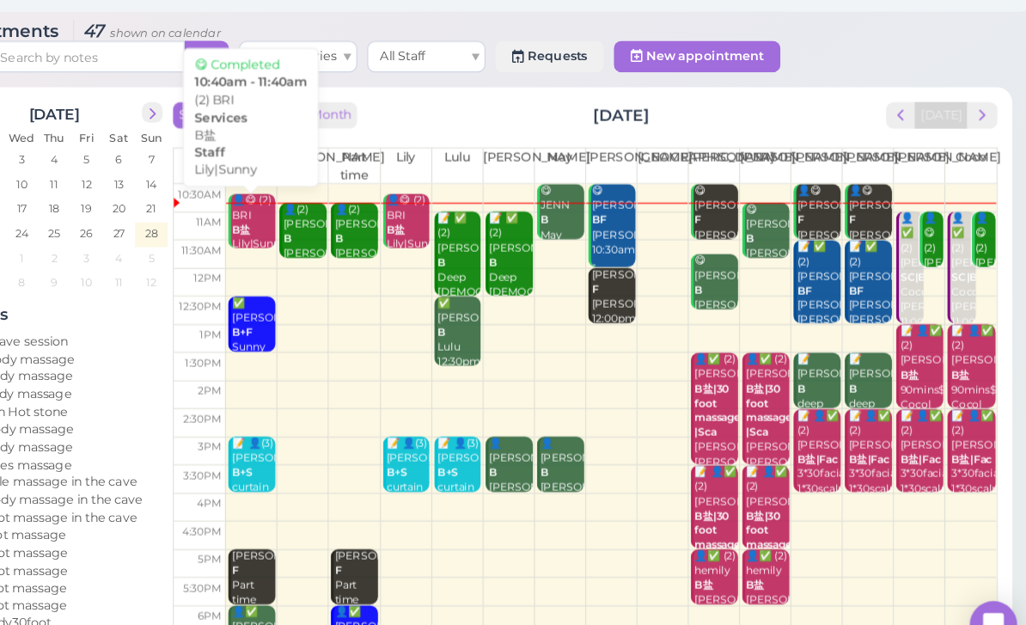
click at [325, 237] on b "B盐" at bounding box center [333, 242] width 16 height 11
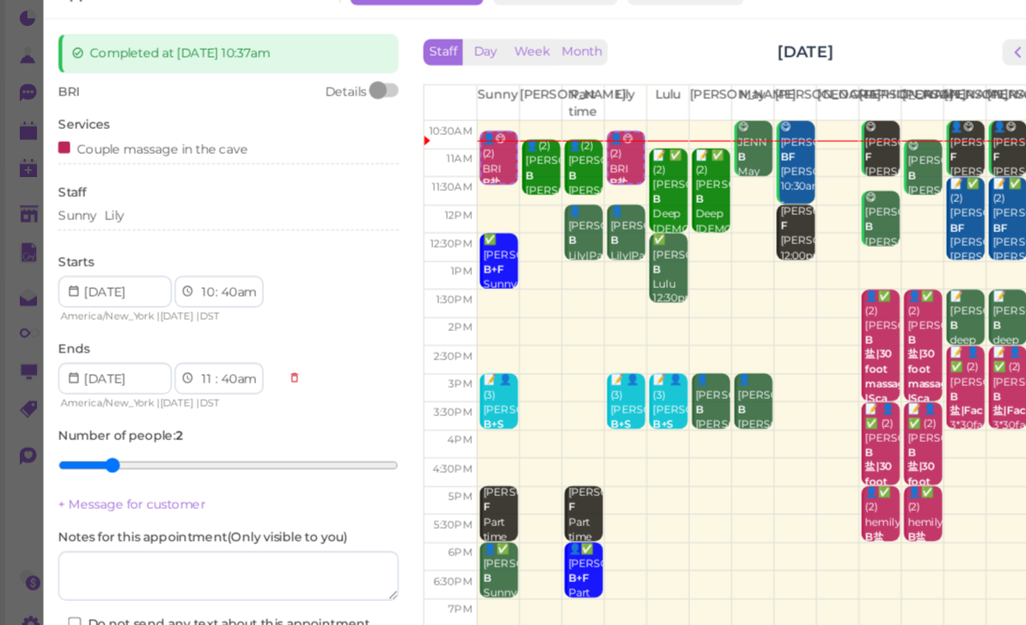
click at [180, 223] on div "Sunny [PERSON_NAME]" at bounding box center [199, 230] width 296 height 15
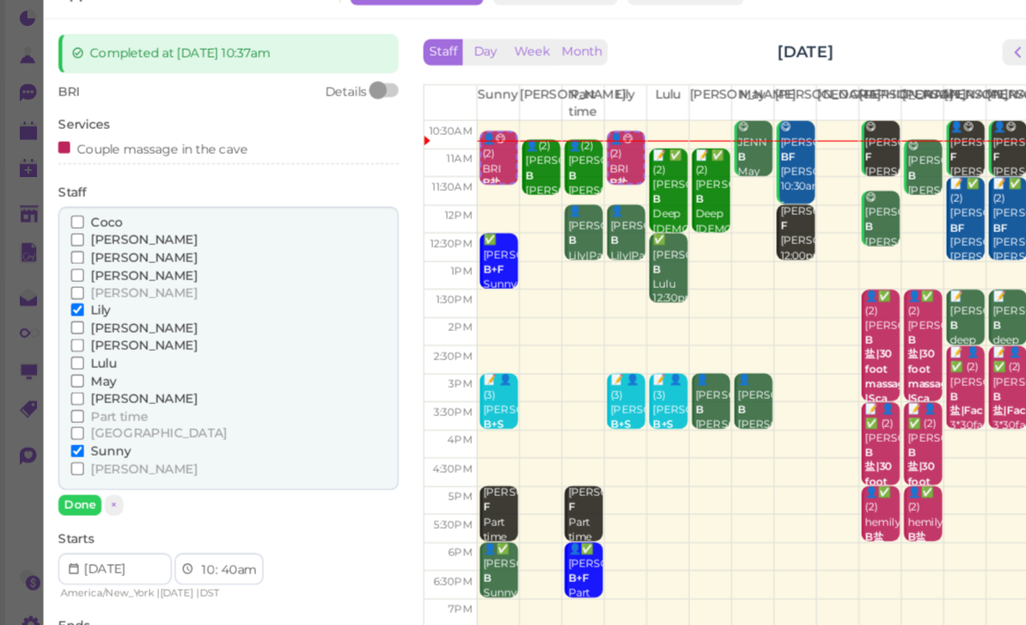
click at [99, 368] on span "May" at bounding box center [90, 374] width 22 height 13
click at [73, 369] on input "May" at bounding box center [67, 374] width 11 height 11
click at [84, 429] on span "Sunny" at bounding box center [96, 435] width 35 height 13
click at [73, 430] on input "Sunny" at bounding box center [67, 435] width 11 height 11
click at [82, 473] on button "Done" at bounding box center [70, 482] width 38 height 18
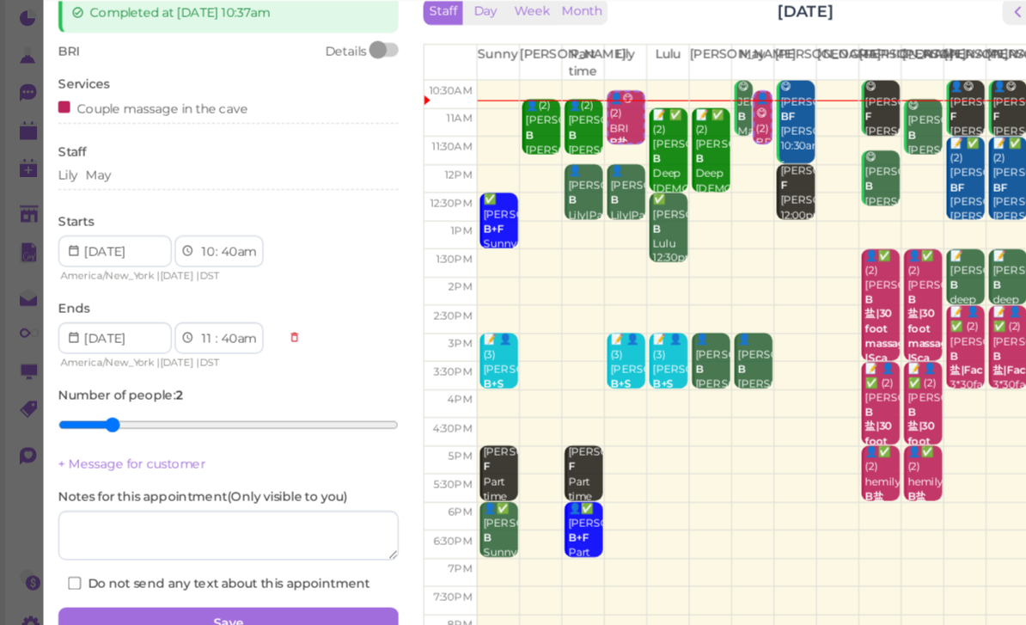
scroll to position [36, 0]
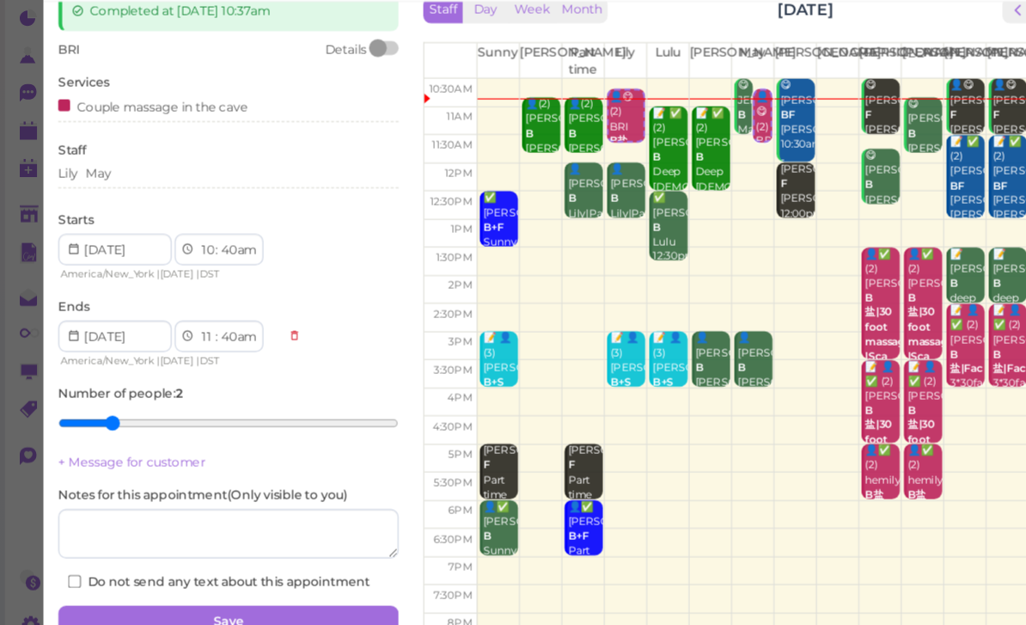
click at [247, 571] on button "Save" at bounding box center [199, 584] width 296 height 27
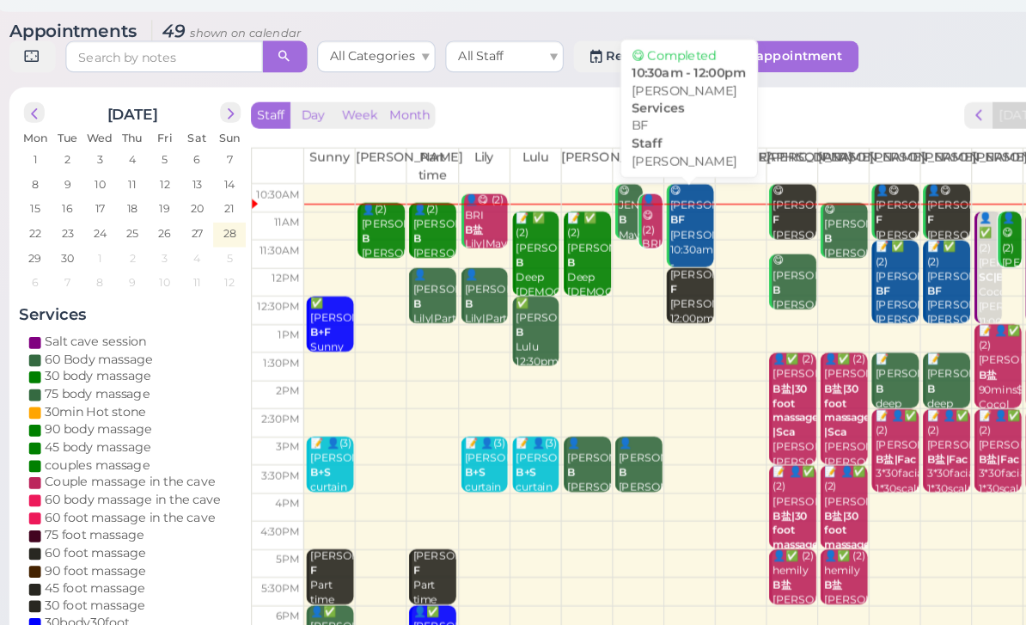
click at [638, 211] on div "😋 [PERSON_NAME] BF [PERSON_NAME] 10:30am - 12:00pm" at bounding box center [657, 247] width 39 height 89
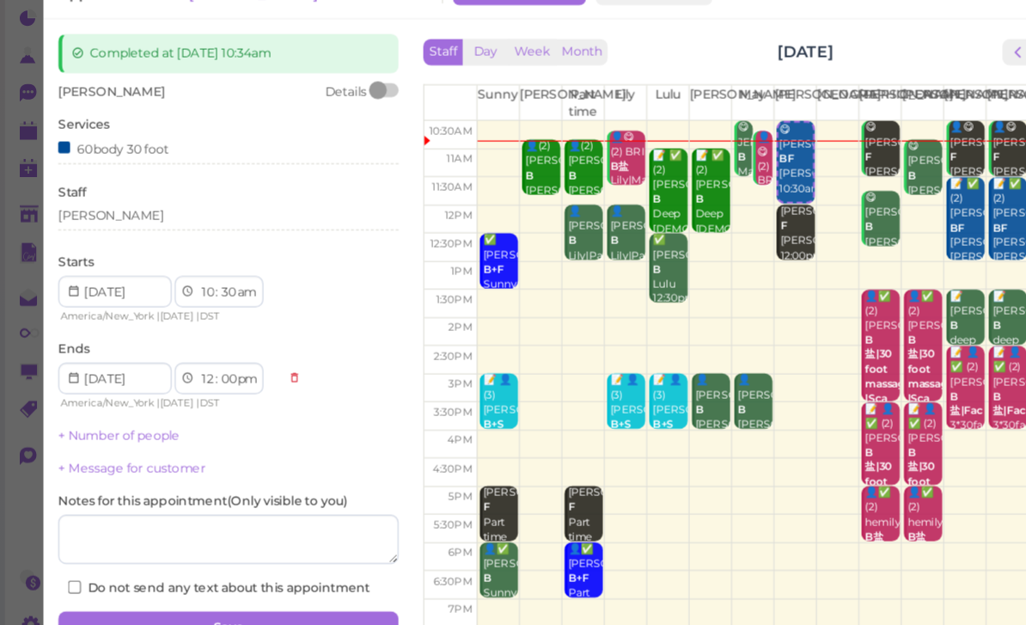
click at [137, 223] on div "[PERSON_NAME]" at bounding box center [199, 233] width 296 height 21
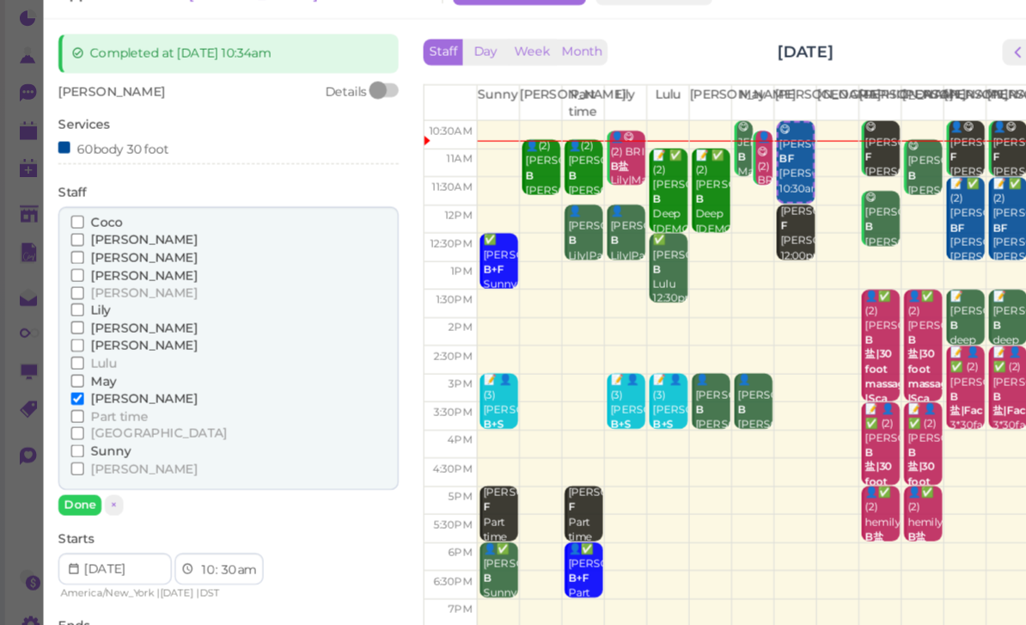
click at [113, 429] on span "Sunny" at bounding box center [96, 435] width 35 height 13
click at [73, 430] on input "Sunny" at bounding box center [67, 435] width 11 height 11
click at [102, 383] on span "[PERSON_NAME]" at bounding box center [125, 389] width 93 height 13
click at [73, 384] on input "[PERSON_NAME]" at bounding box center [67, 389] width 11 height 11
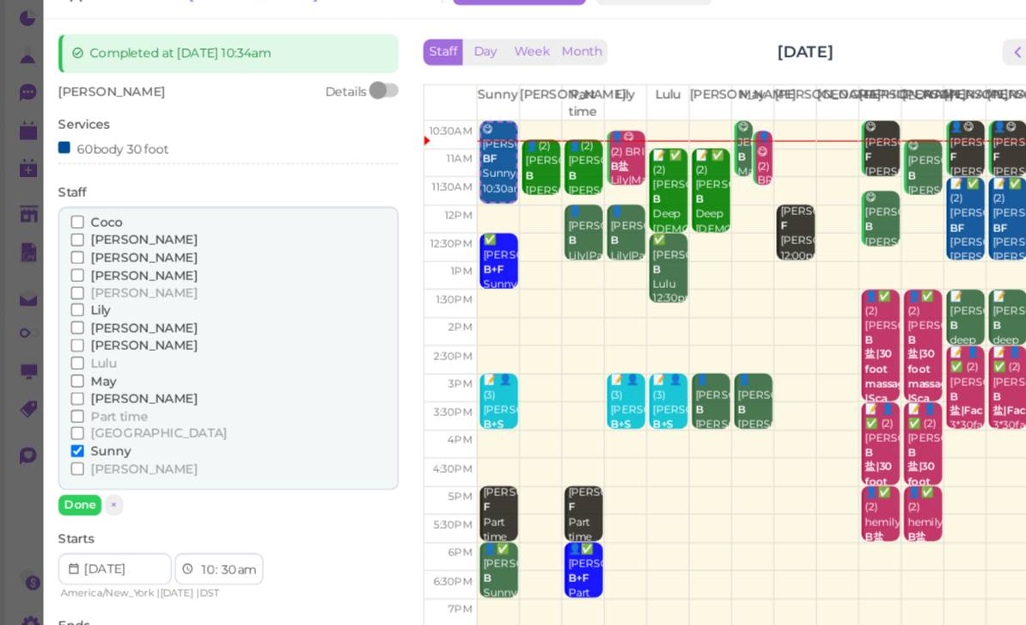
click at [78, 473] on button "Done" at bounding box center [70, 482] width 38 height 18
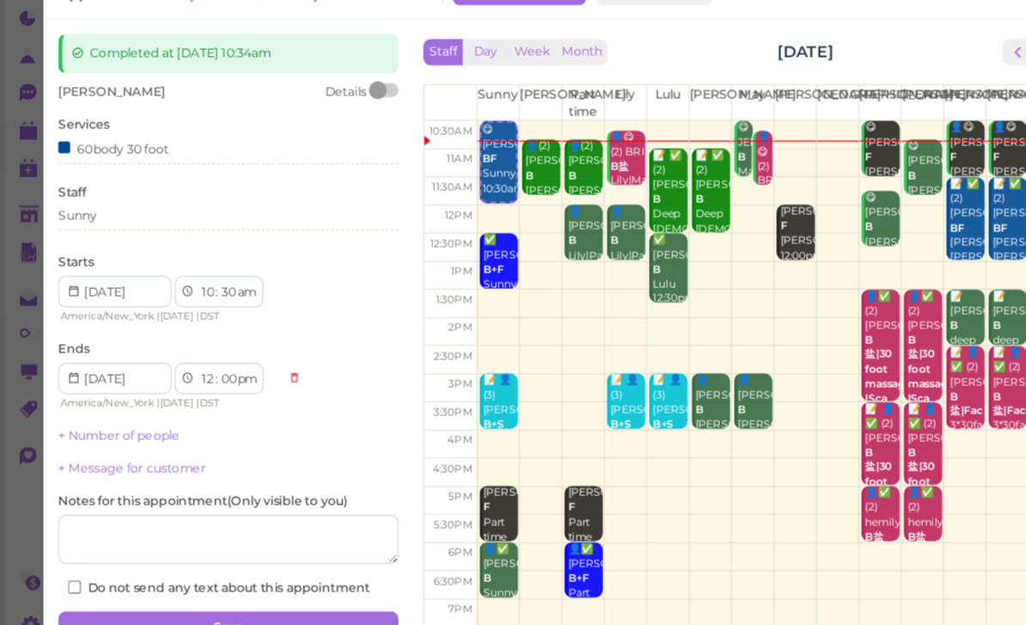
click at [234, 575] on button "Save" at bounding box center [199, 588] width 296 height 27
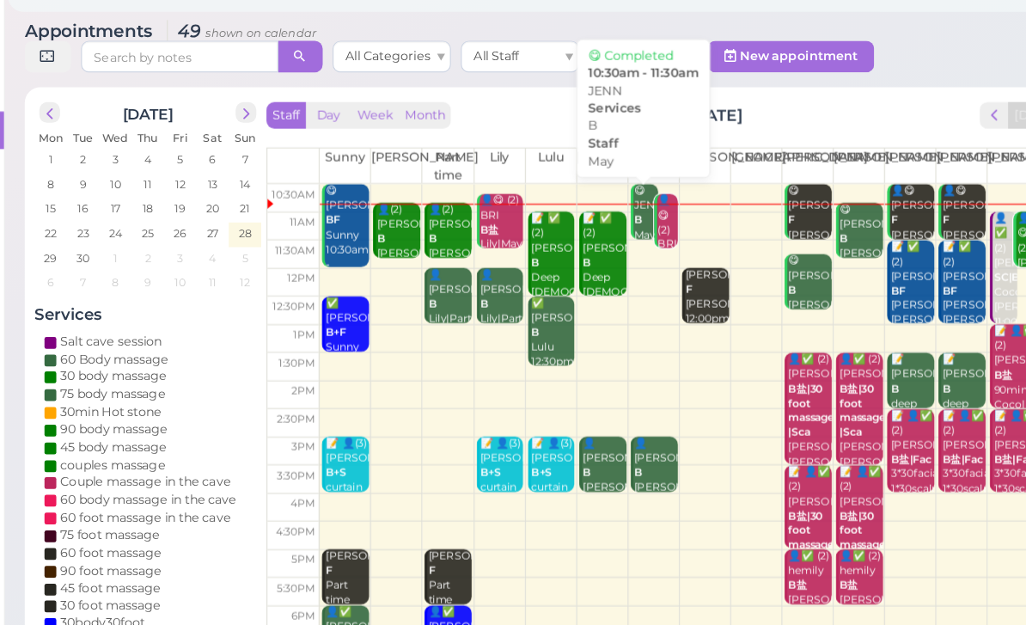
click at [593, 203] on div "😋 JENN B May 10:30am - 11:30am" at bounding box center [603, 247] width 21 height 89
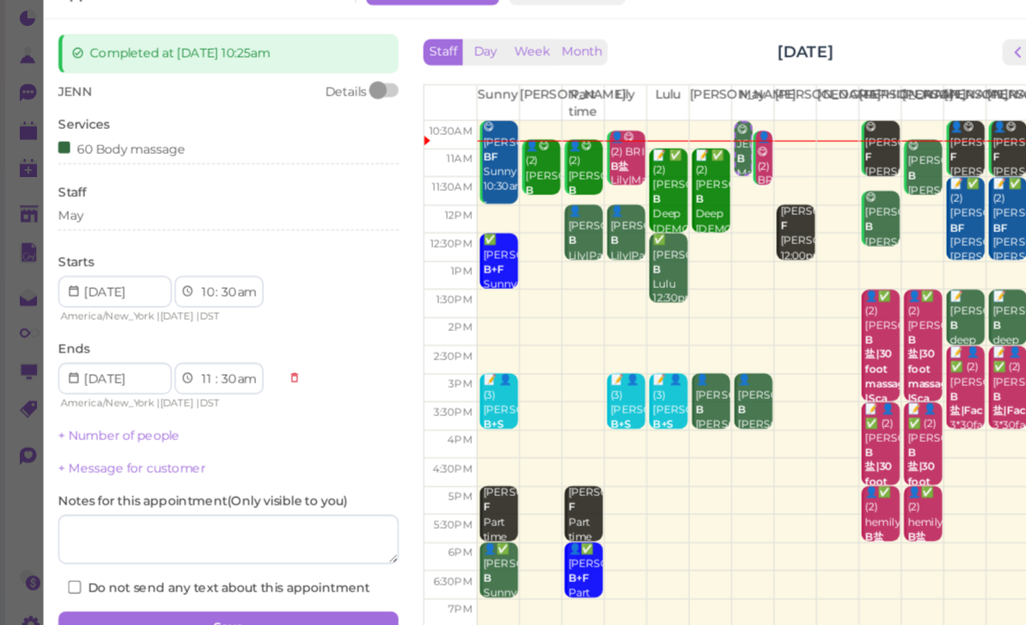
click at [132, 223] on div "May" at bounding box center [199, 233] width 296 height 21
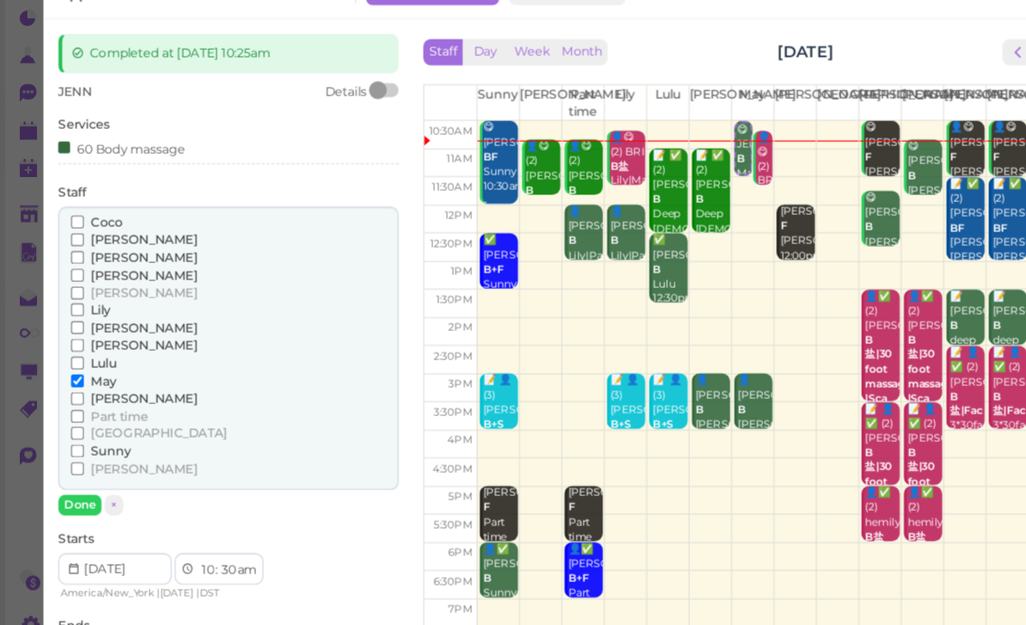
click at [140, 275] on div "[PERSON_NAME]" at bounding box center [199, 282] width 274 height 15
click at [101, 260] on span "[PERSON_NAME]" at bounding box center [125, 266] width 93 height 13
click at [73, 261] on input "[PERSON_NAME]" at bounding box center [67, 266] width 11 height 11
click at [73, 369] on input "May" at bounding box center [67, 374] width 11 height 11
click at [73, 473] on button "Done" at bounding box center [70, 482] width 38 height 18
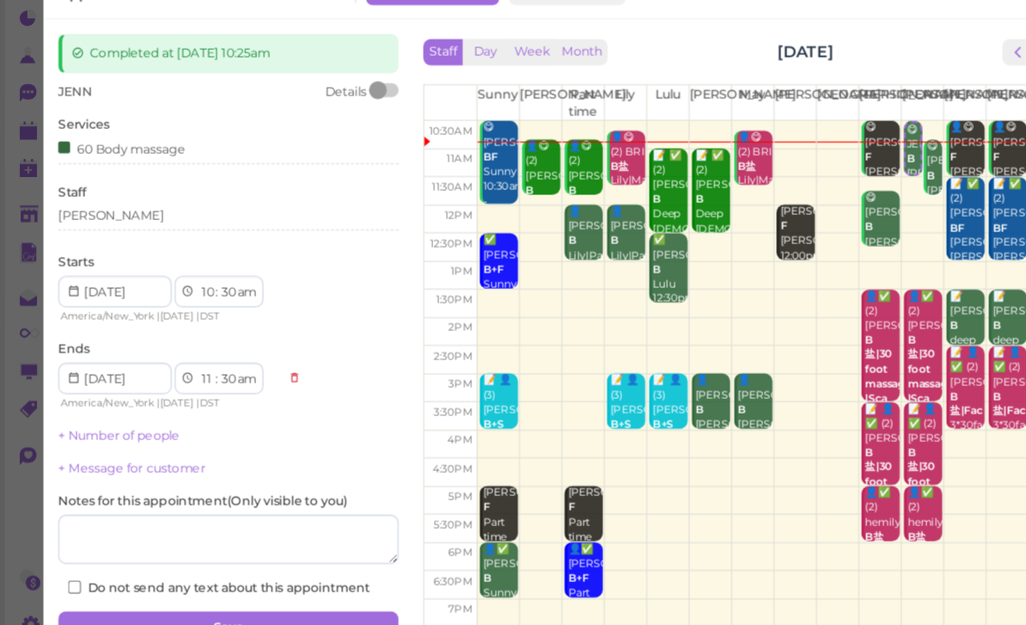
scroll to position [31, 0]
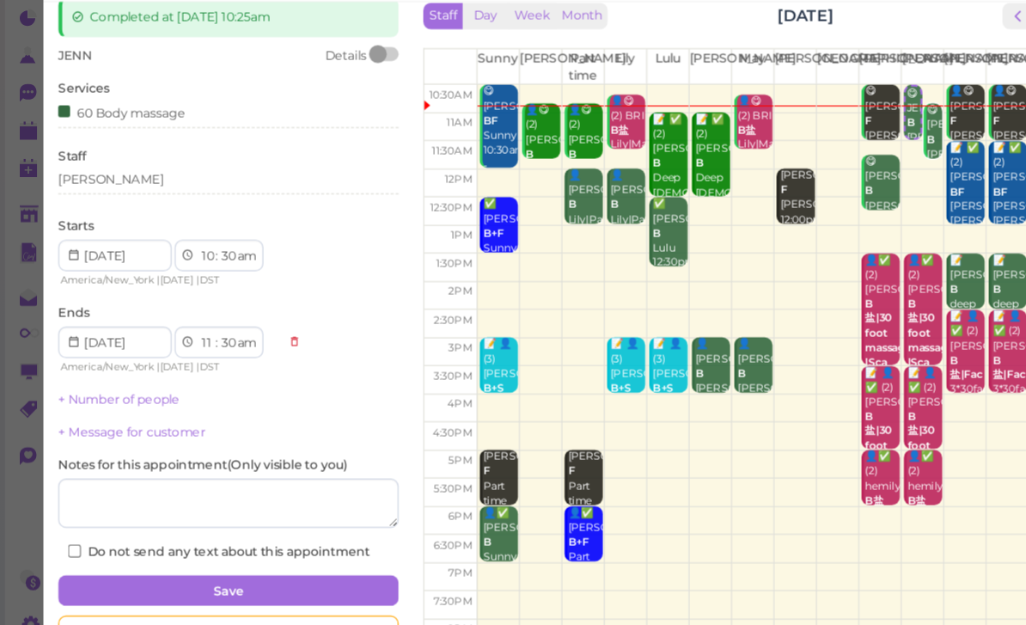
click at [209, 544] on button "Save" at bounding box center [199, 557] width 296 height 27
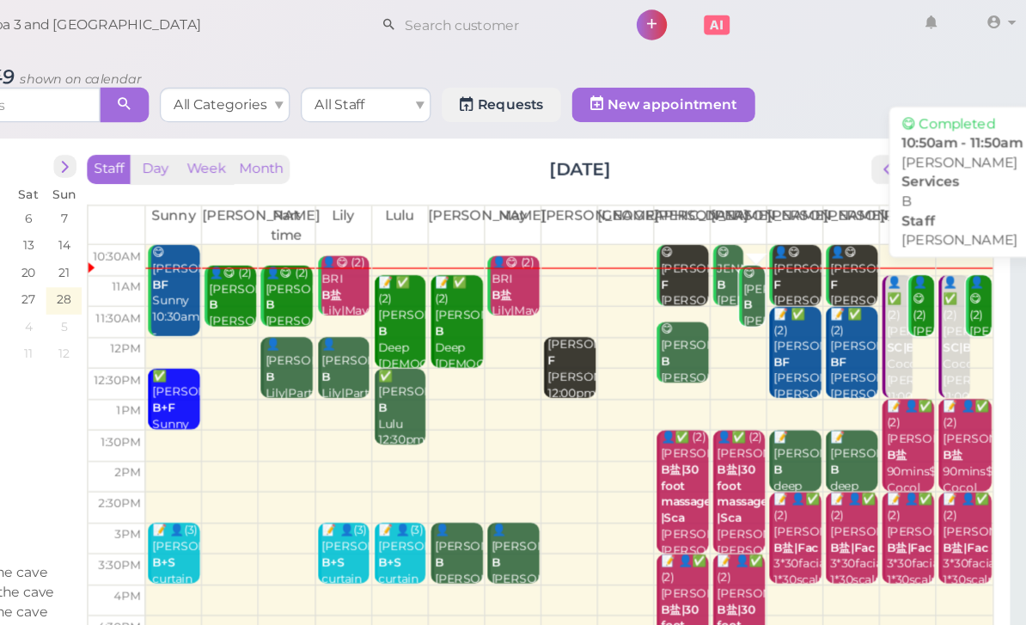
click at [792, 243] on div "😋 [PERSON_NAME] B [PERSON_NAME] 10:50am - 11:50am" at bounding box center [801, 263] width 18 height 89
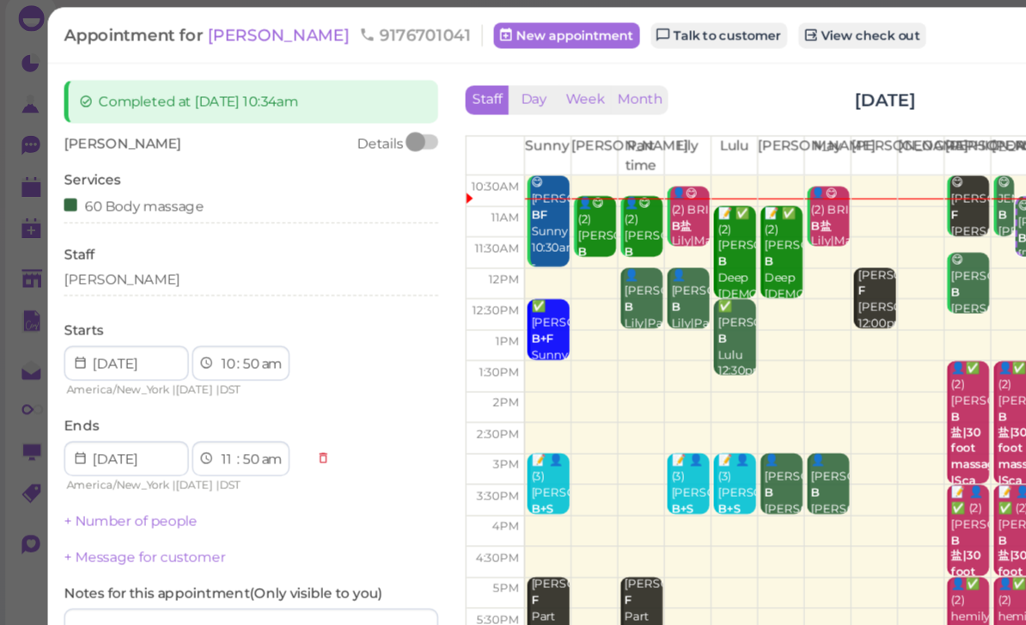
click at [122, 223] on div "[PERSON_NAME]" at bounding box center [199, 230] width 296 height 15
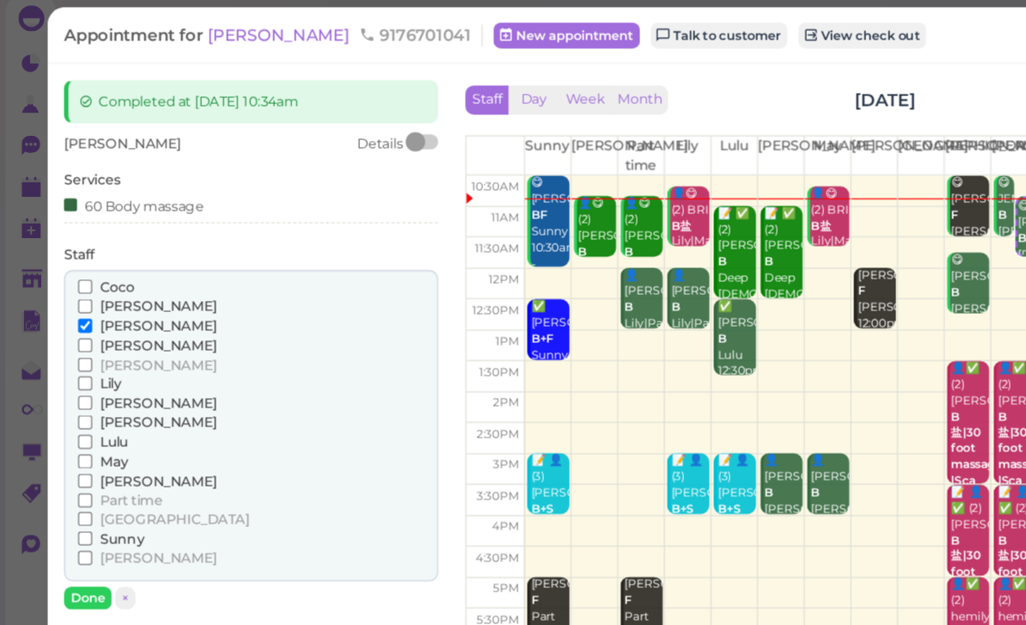
click at [120, 399] on span "Part time" at bounding box center [104, 405] width 50 height 13
click at [73, 400] on input "Part time" at bounding box center [67, 405] width 11 height 11
click at [91, 260] on span "[PERSON_NAME]" at bounding box center [125, 266] width 93 height 13
click at [73, 261] on input "[PERSON_NAME]" at bounding box center [67, 266] width 11 height 11
click at [82, 473] on button "Done" at bounding box center [70, 482] width 38 height 18
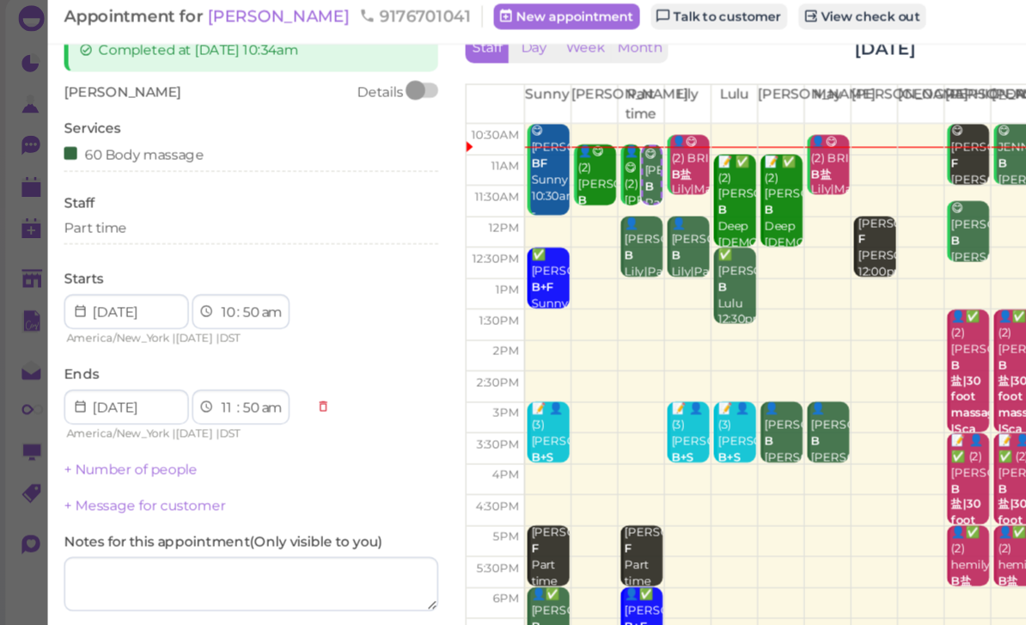
click at [220, 534] on button "Save" at bounding box center [199, 547] width 296 height 27
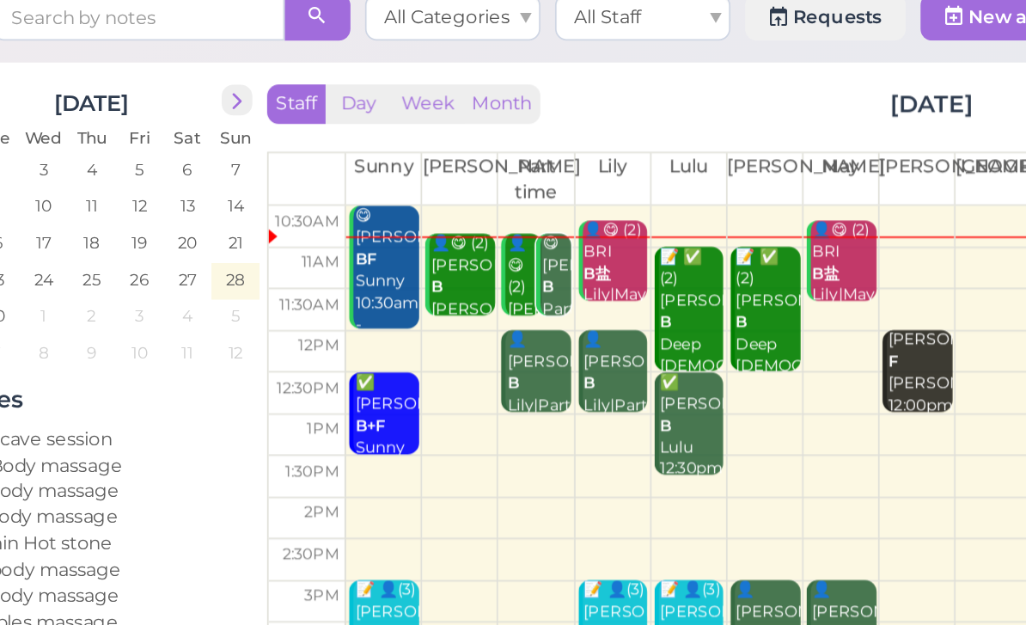
click at [369, 219] on div "👤😋 (2) [PERSON_NAME]|Part time 10:50am - 11:50am" at bounding box center [388, 270] width 39 height 102
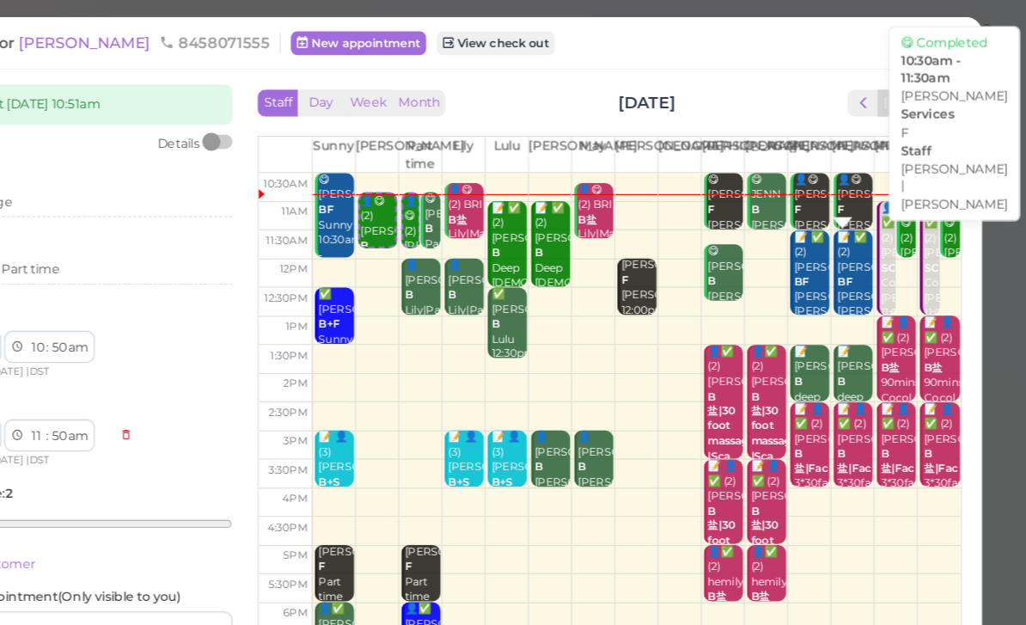
click at [864, 168] on div "👤😋 [PERSON_NAME] F [PERSON_NAME] |[PERSON_NAME] 10:30am - 11:30am" at bounding box center [879, 205] width 31 height 115
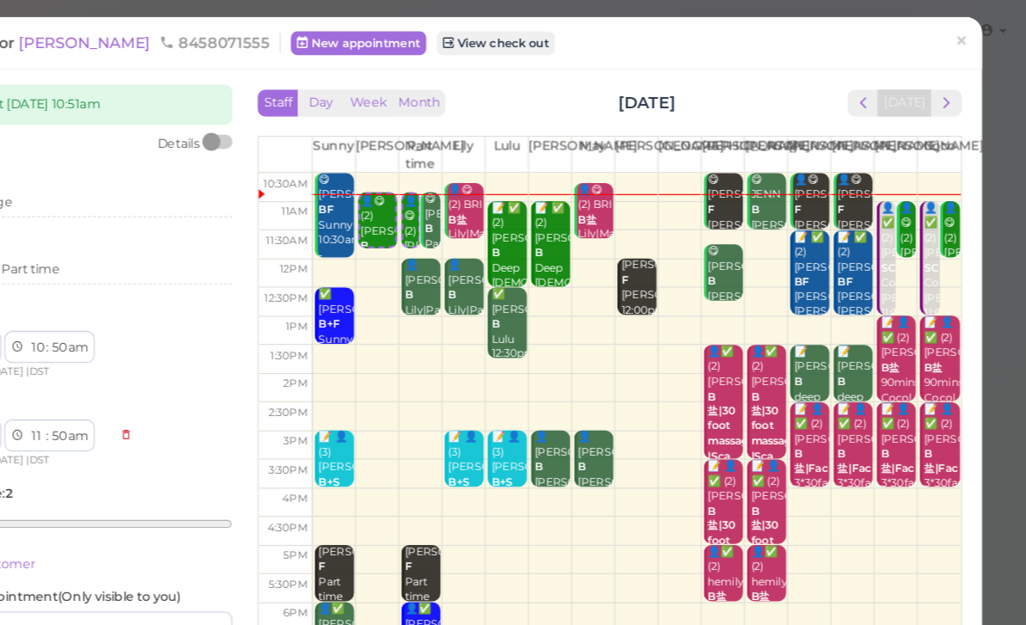
click at [965, 34] on span "×" at bounding box center [970, 35] width 11 height 24
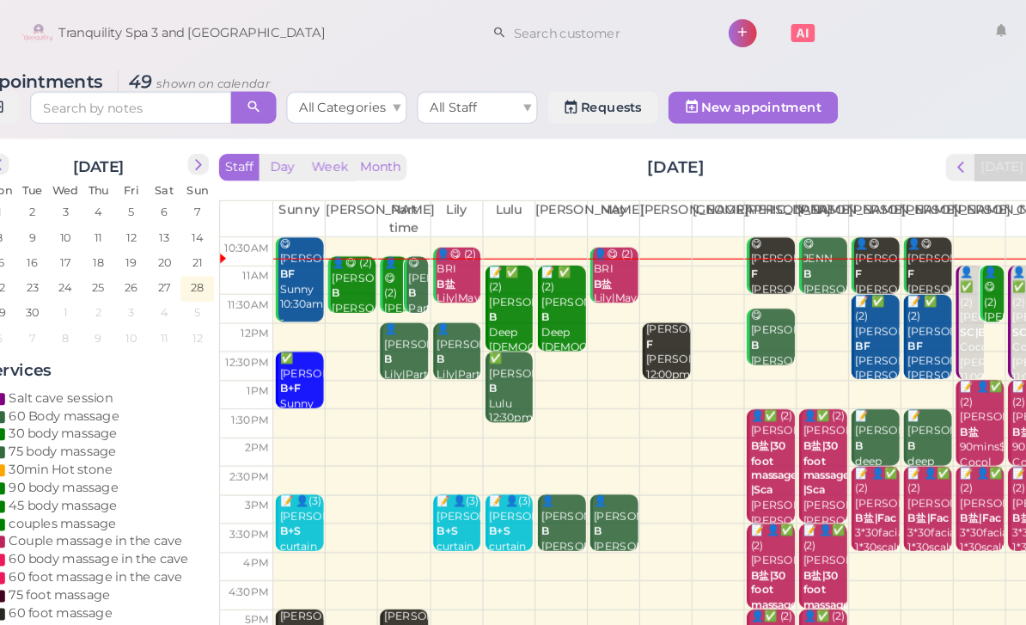
click at [861, 222] on div "👤😋 [PERSON_NAME] F [PERSON_NAME] |[PERSON_NAME] 10:30am - 11:30am" at bounding box center [880, 260] width 39 height 115
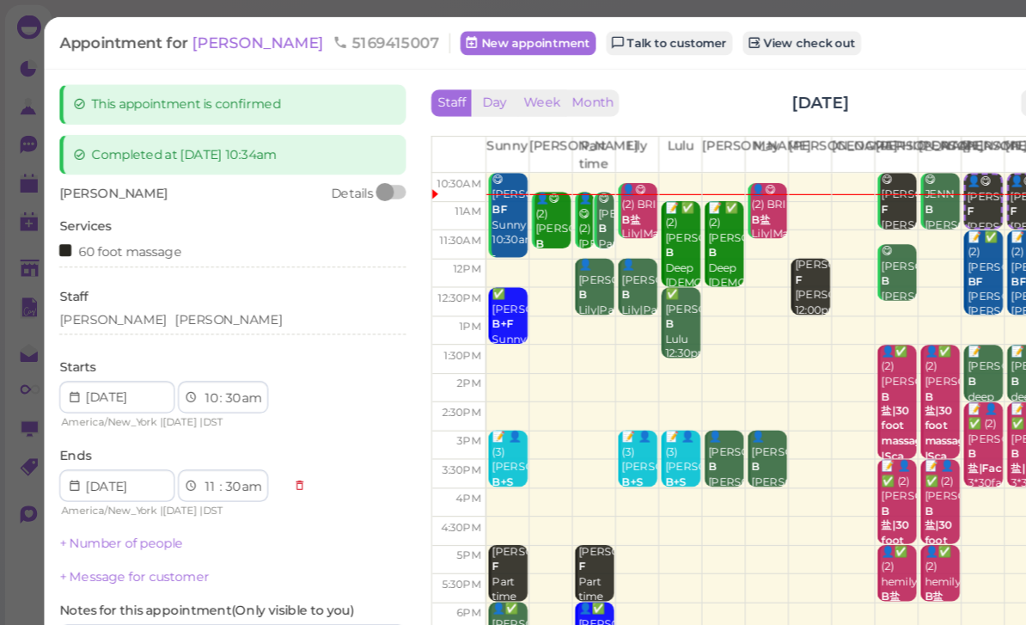
click at [168, 272] on div "[PERSON_NAME] [PERSON_NAME]" at bounding box center [199, 273] width 296 height 15
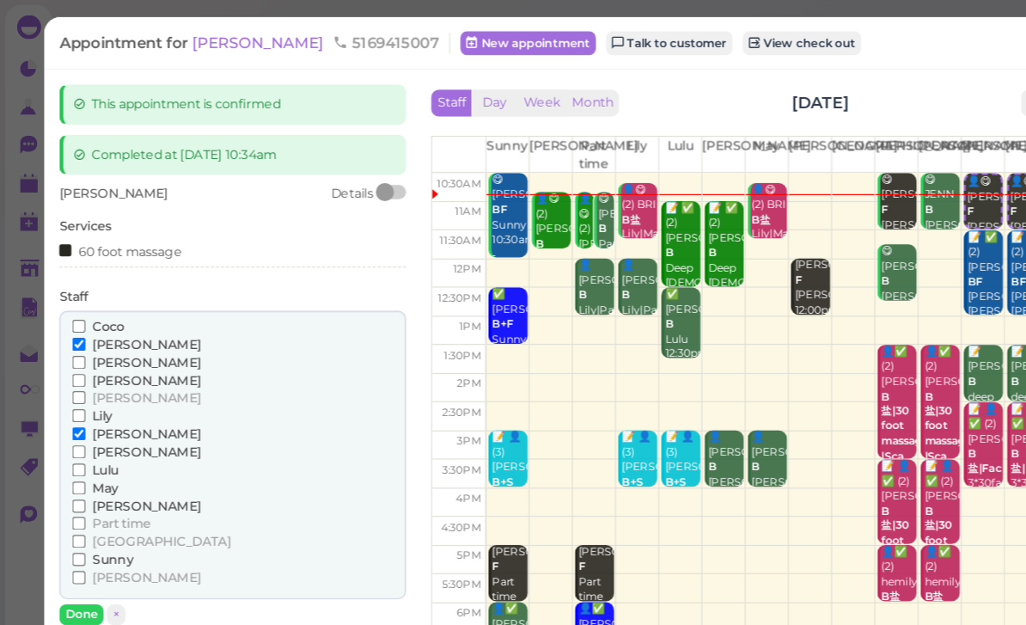
click at [97, 426] on span "[PERSON_NAME]" at bounding box center [125, 432] width 93 height 13
click at [73, 427] on input "[PERSON_NAME]" at bounding box center [67, 432] width 11 height 11
click at [99, 364] on span "[PERSON_NAME]" at bounding box center [125, 370] width 93 height 13
click at [73, 365] on input "[PERSON_NAME]" at bounding box center [67, 370] width 11 height 11
click at [69, 516] on button "Done" at bounding box center [70, 525] width 38 height 18
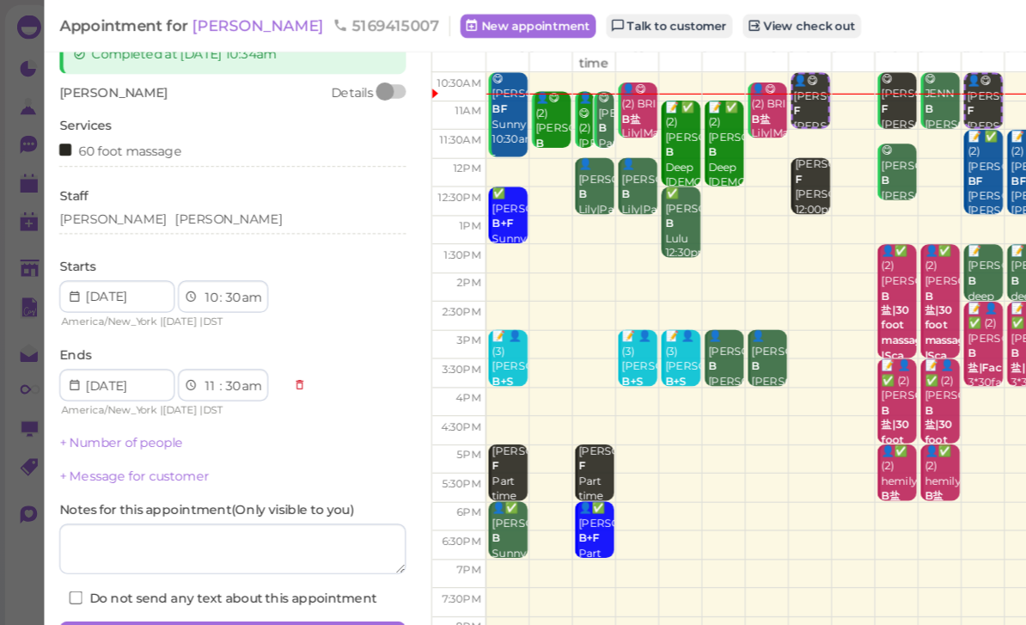
scroll to position [83, 0]
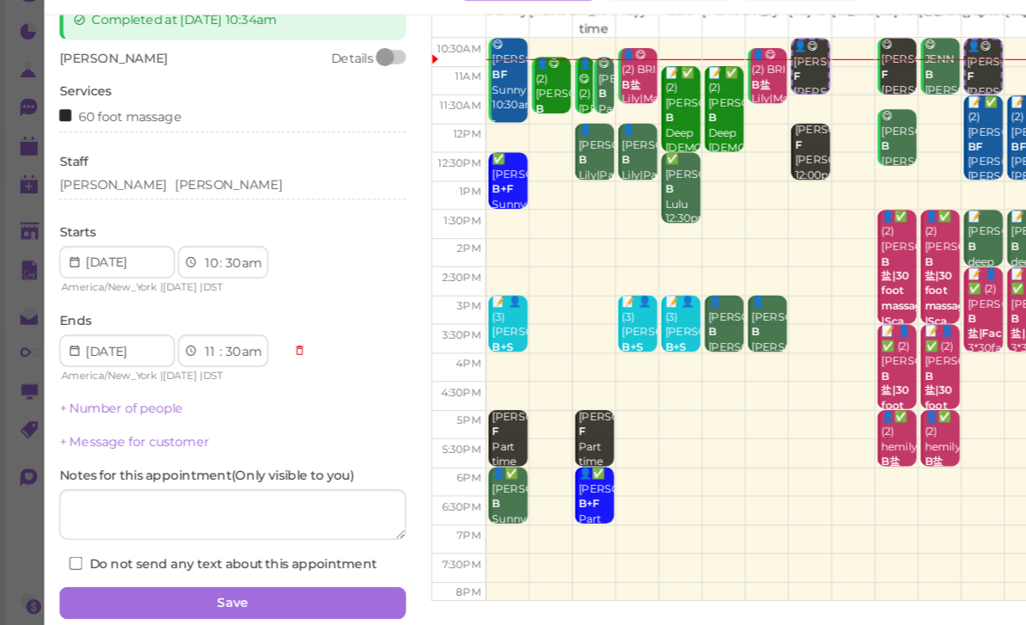
click at [210, 534] on button "Save" at bounding box center [199, 547] width 296 height 27
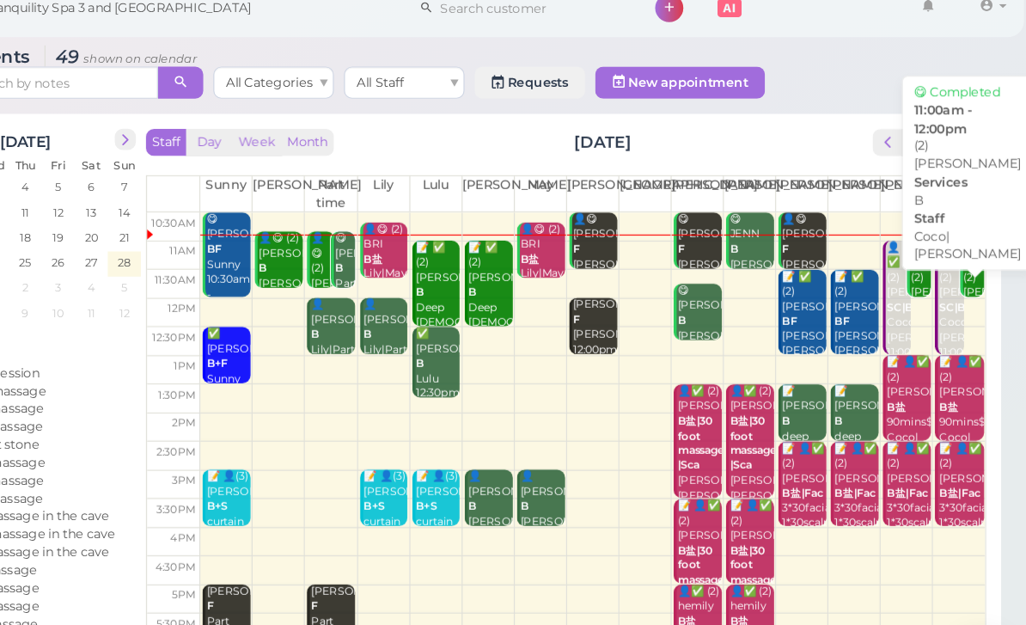
click at [972, 233] on div "👤😋 (2) [PERSON_NAME]|[PERSON_NAME] 11:00am - 12:00pm" at bounding box center [981, 291] width 18 height 128
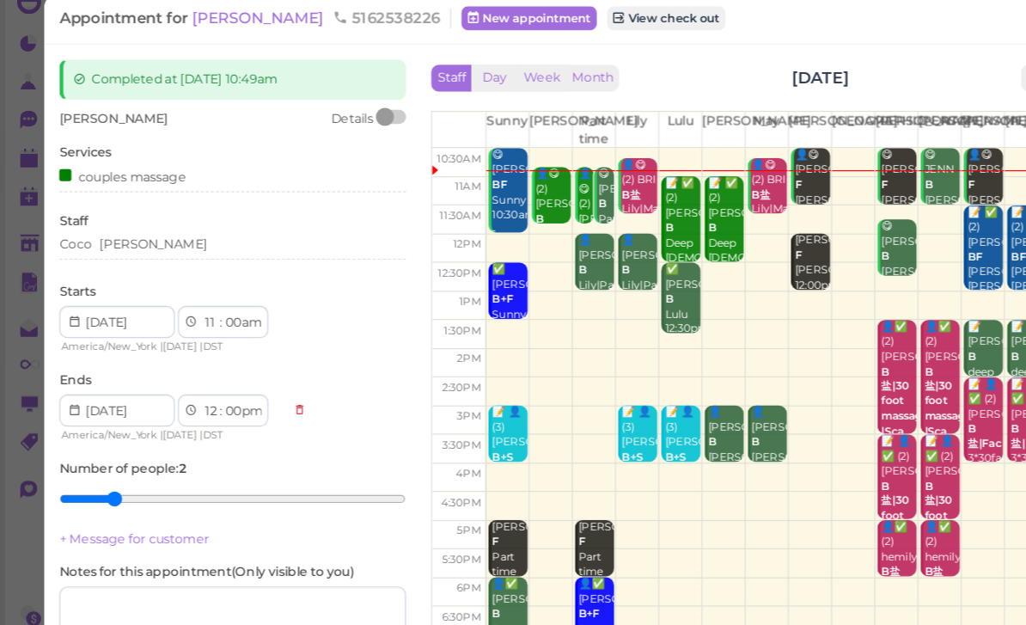
click at [179, 223] on div "[PERSON_NAME]" at bounding box center [199, 233] width 296 height 21
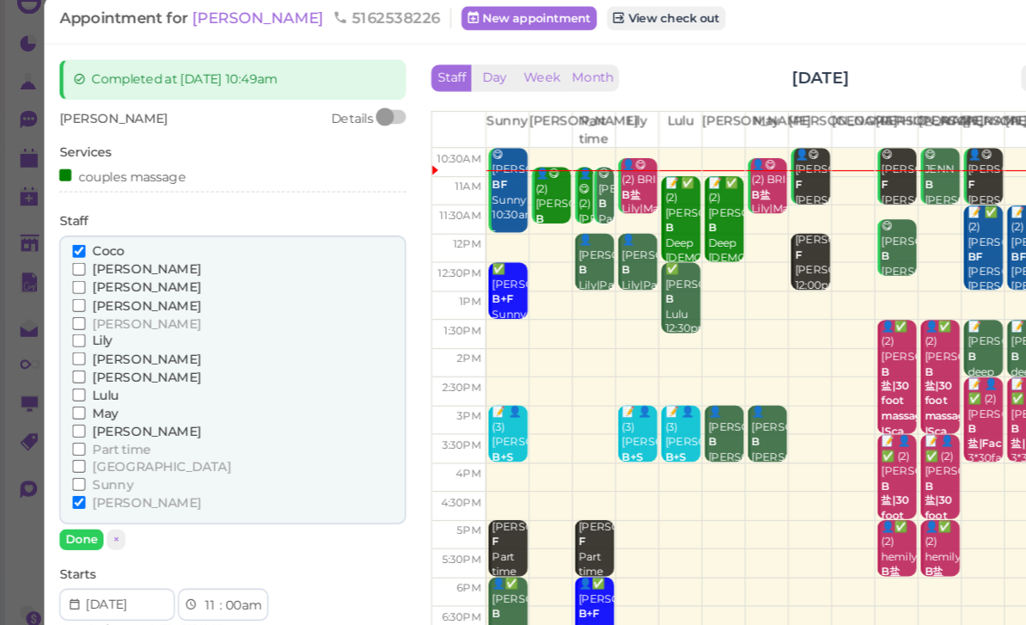
click at [100, 337] on span "[PERSON_NAME]" at bounding box center [125, 343] width 93 height 13
click at [73, 338] on input "[PERSON_NAME]" at bounding box center [67, 343] width 11 height 11
click at [93, 352] on span "Lulu" at bounding box center [90, 358] width 22 height 13
click at [73, 353] on input "Lulu" at bounding box center [67, 358] width 11 height 11
click at [94, 229] on span "Coco" at bounding box center [92, 235] width 27 height 13
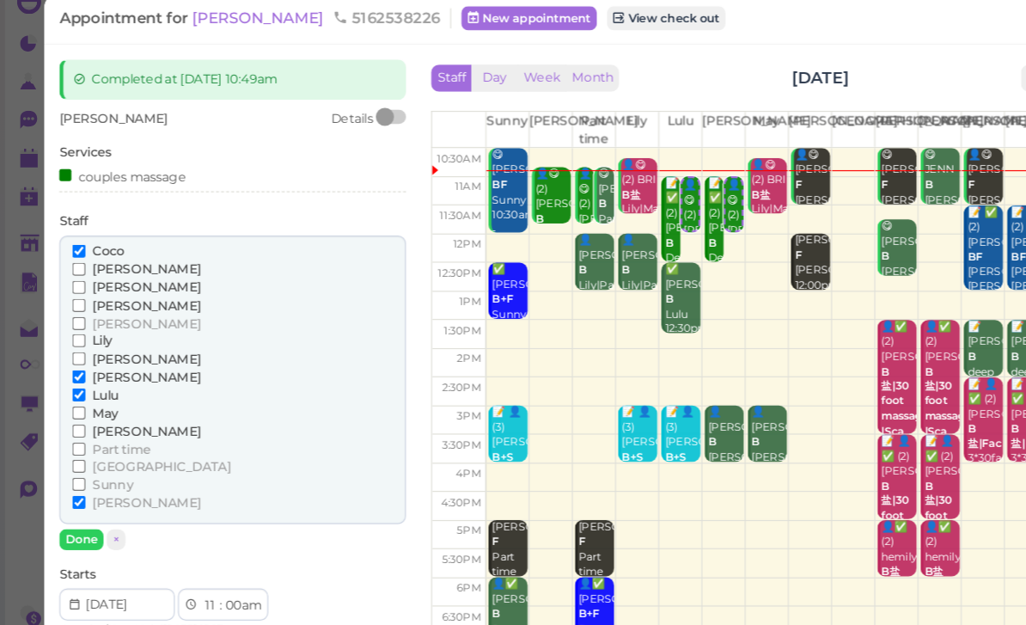
click at [73, 230] on input "Coco" at bounding box center [67, 235] width 11 height 11
click at [73, 473] on button "Done" at bounding box center [70, 482] width 38 height 18
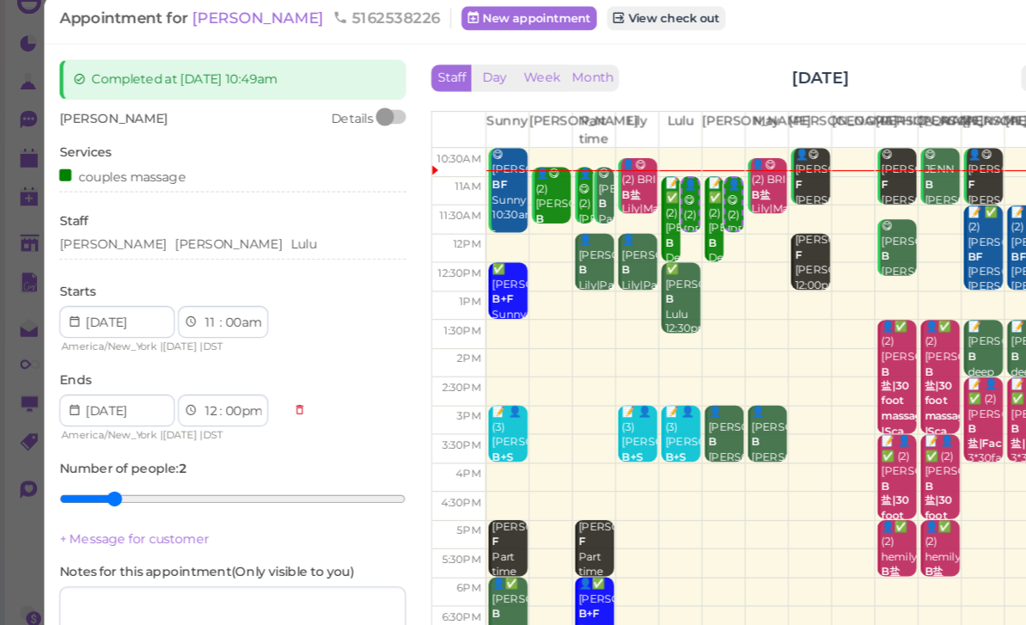
click at [148, 223] on div "[PERSON_NAME] [PERSON_NAME] Lulu" at bounding box center [199, 230] width 296 height 15
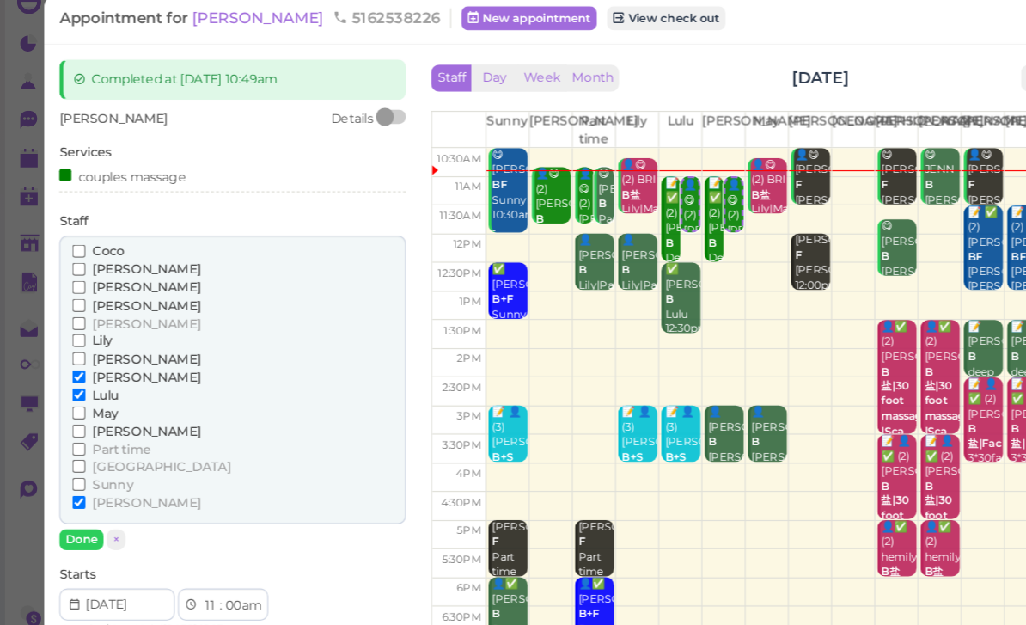
click at [76, 443] on label "[PERSON_NAME]" at bounding box center [117, 450] width 110 height 15
click at [73, 445] on input "[PERSON_NAME]" at bounding box center [67, 450] width 11 height 11
click at [70, 473] on button "Done" at bounding box center [70, 482] width 38 height 18
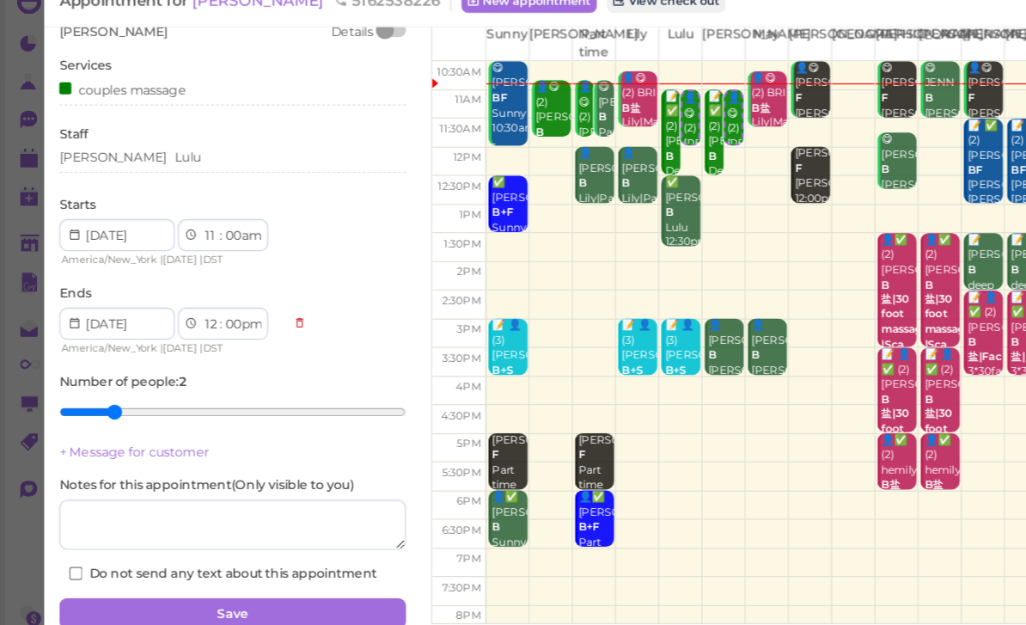
scroll to position [73, 0]
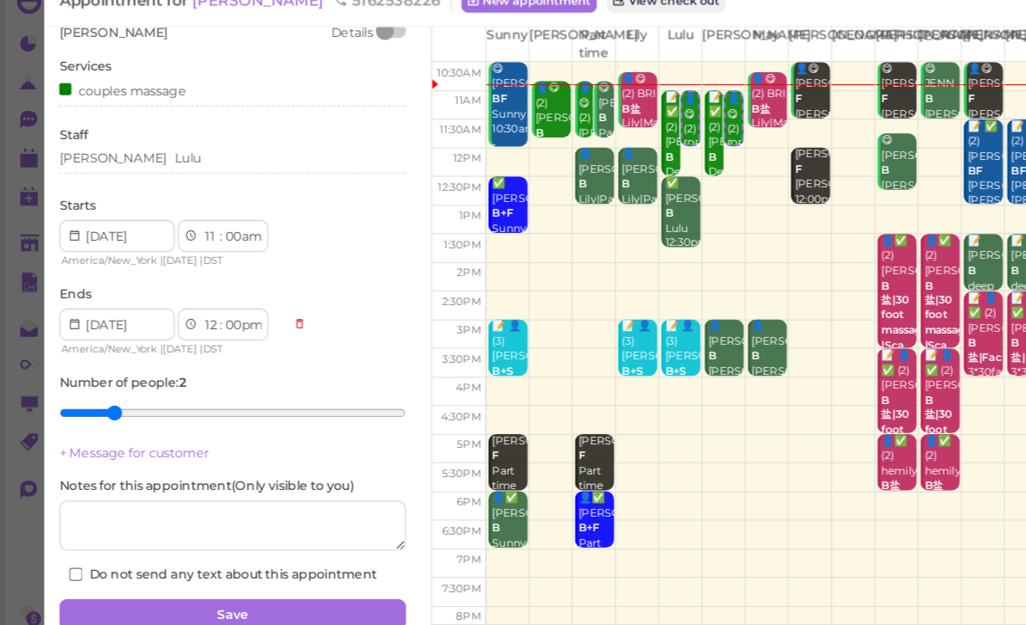
click at [230, 534] on button "Save" at bounding box center [199, 547] width 296 height 27
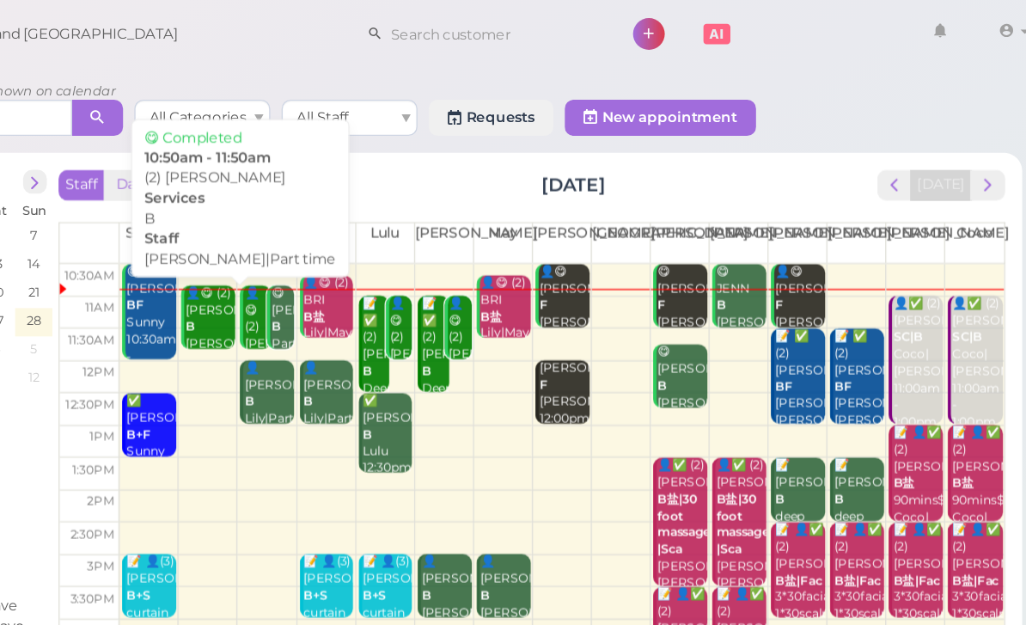
click at [369, 246] on div "👤😋 (2) [PERSON_NAME]|Part time 10:50am - 11:50am" at bounding box center [388, 270] width 39 height 102
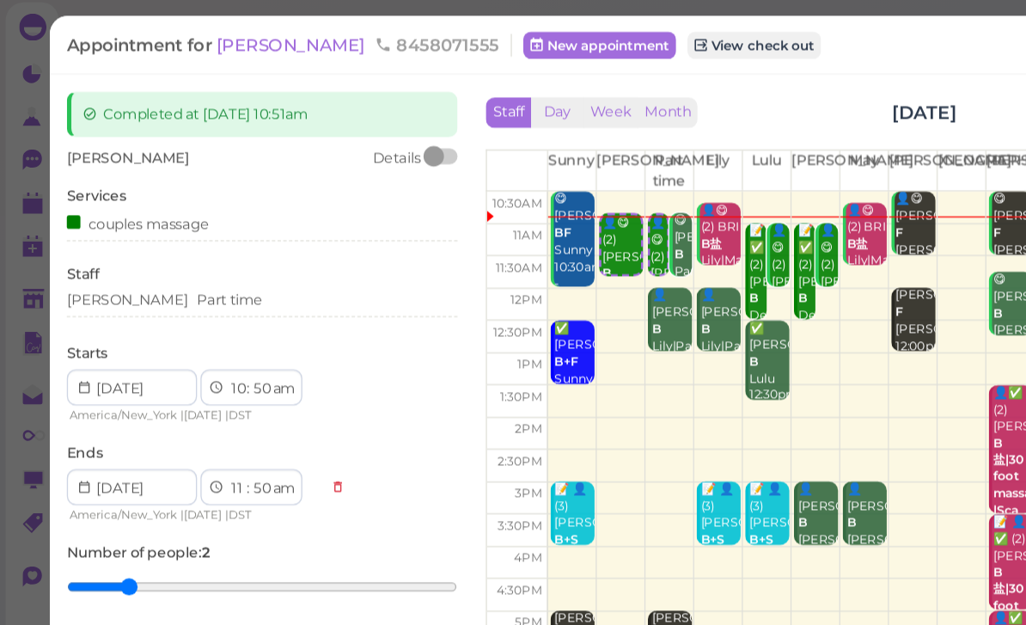
click at [172, 230] on div "[PERSON_NAME] Part time" at bounding box center [199, 230] width 296 height 15
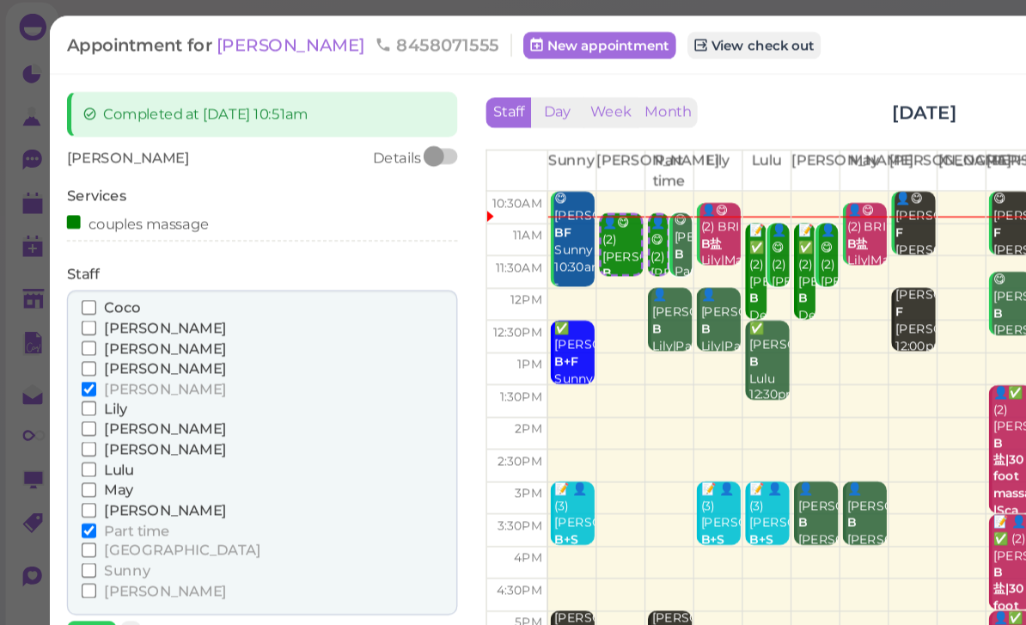
click at [89, 444] on span "[PERSON_NAME]" at bounding box center [125, 450] width 93 height 13
click at [73, 445] on input "[PERSON_NAME]" at bounding box center [67, 450] width 11 height 11
click at [99, 237] on span "Coco" at bounding box center [92, 235] width 27 height 13
click at [73, 237] on input "Coco" at bounding box center [67, 235] width 11 height 11
click at [96, 291] on span "[PERSON_NAME]" at bounding box center [125, 297] width 93 height 13
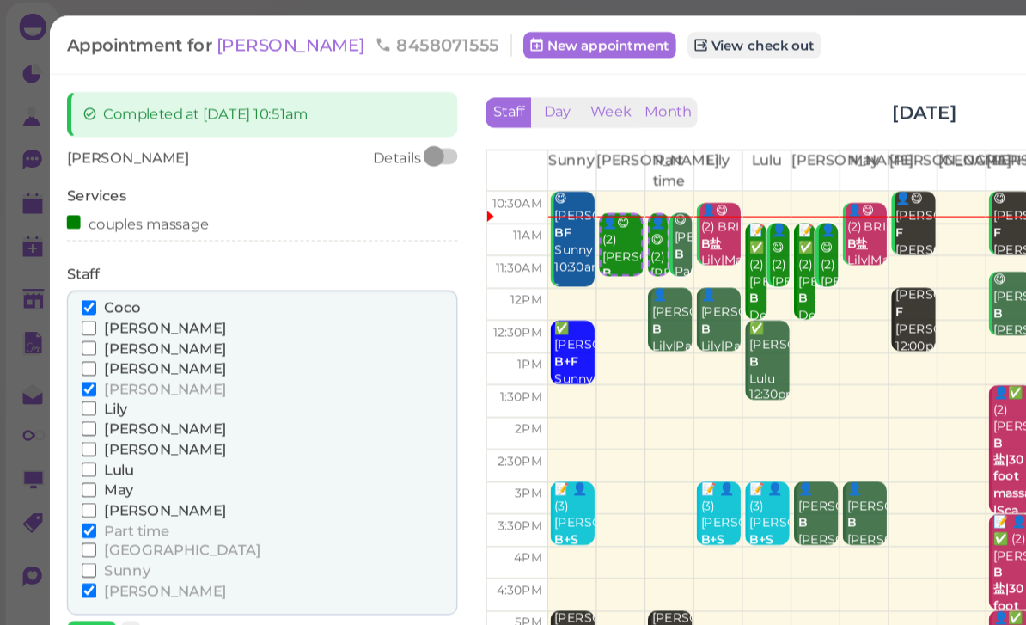
click at [73, 292] on input "[PERSON_NAME]" at bounding box center [67, 297] width 11 height 11
click at [73, 400] on input "Part time" at bounding box center [67, 405] width 11 height 11
click at [74, 473] on button "Done" at bounding box center [70, 482] width 38 height 18
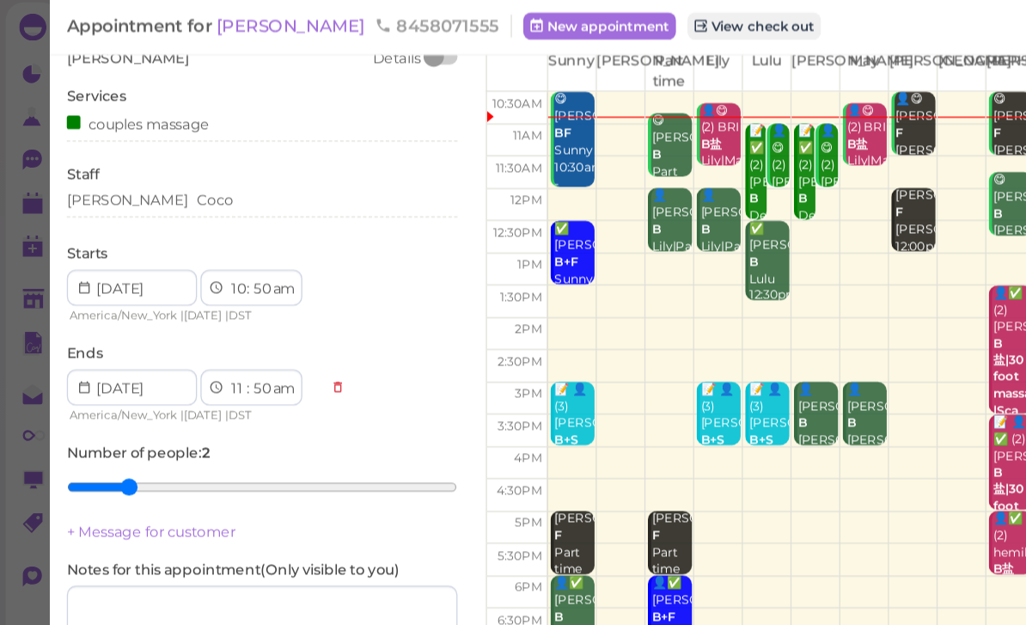
scroll to position [73, 0]
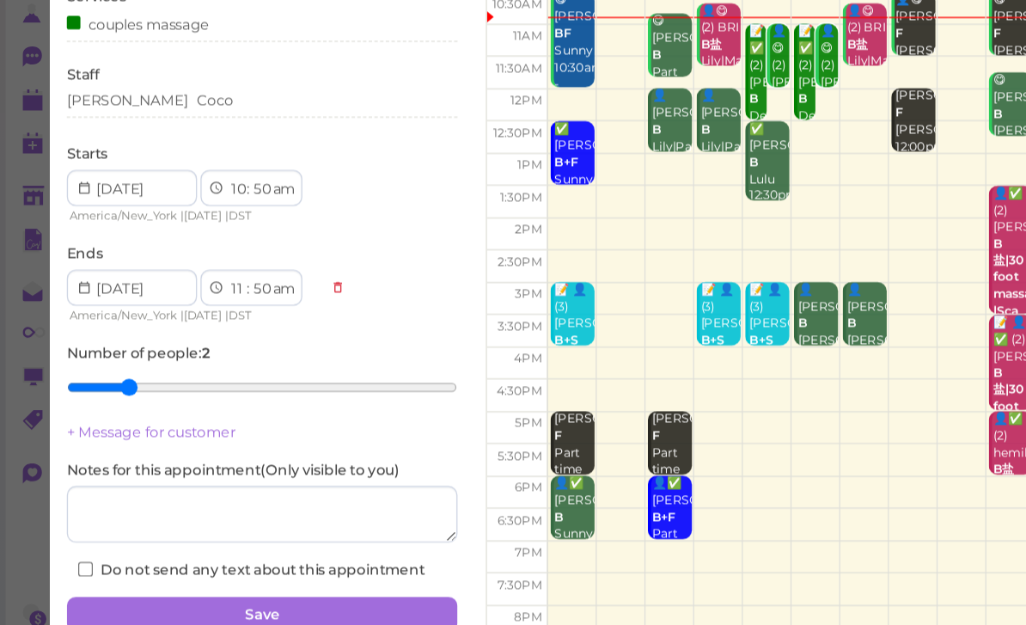
click at [247, 534] on button "Save" at bounding box center [199, 547] width 296 height 27
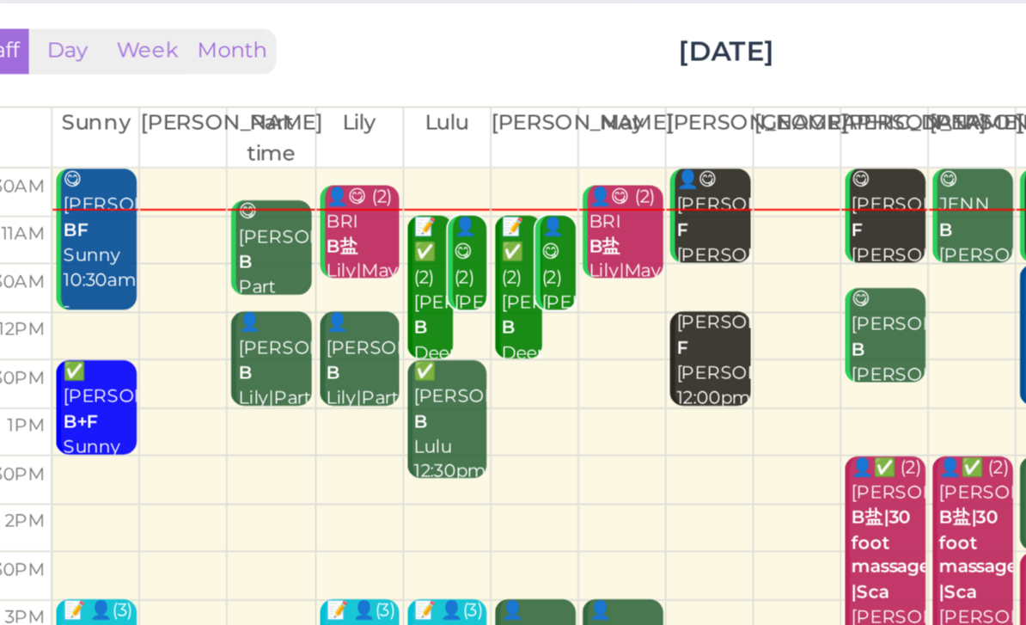
click at [548, 227] on div "📝 ✅ (2) [PERSON_NAME] Deep [DEMOGRAPHIC_DATA] [PERSON_NAME]|Lulu 11:00am - 12:3…" at bounding box center [558, 297] width 21 height 141
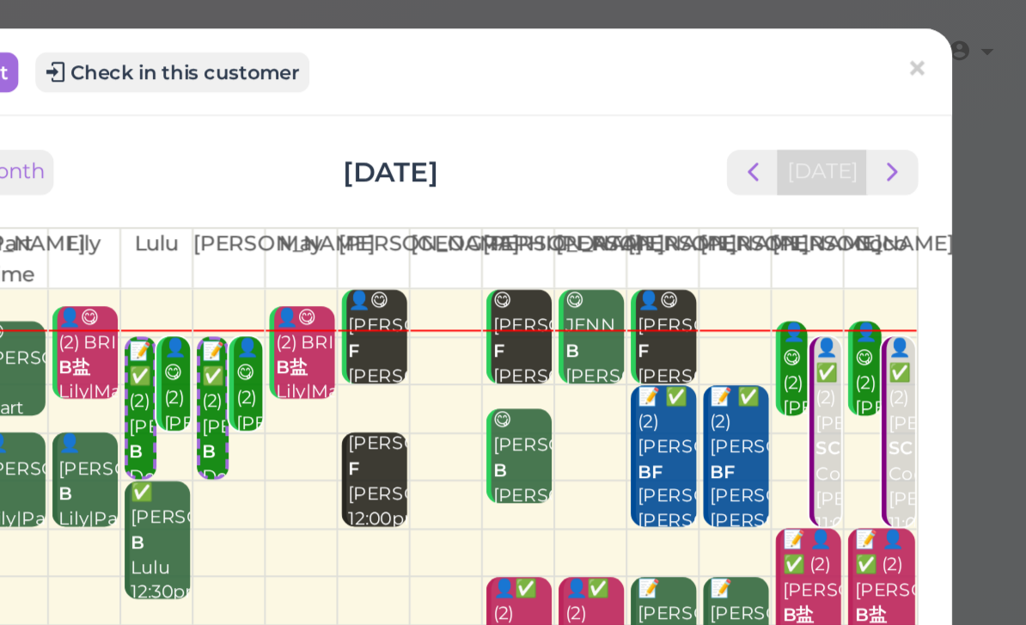
click at [965, 35] on span "×" at bounding box center [970, 35] width 11 height 24
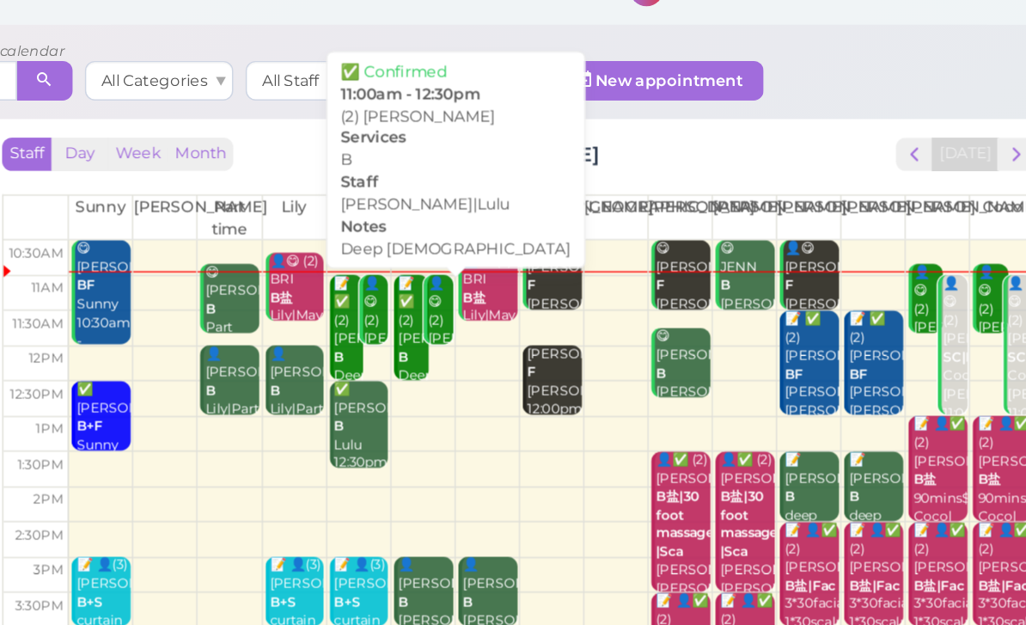
click at [548, 254] on div "📝 ✅ (2) [PERSON_NAME] Deep [DEMOGRAPHIC_DATA] [PERSON_NAME]|Lulu 11:00am - 12:3…" at bounding box center [558, 297] width 21 height 141
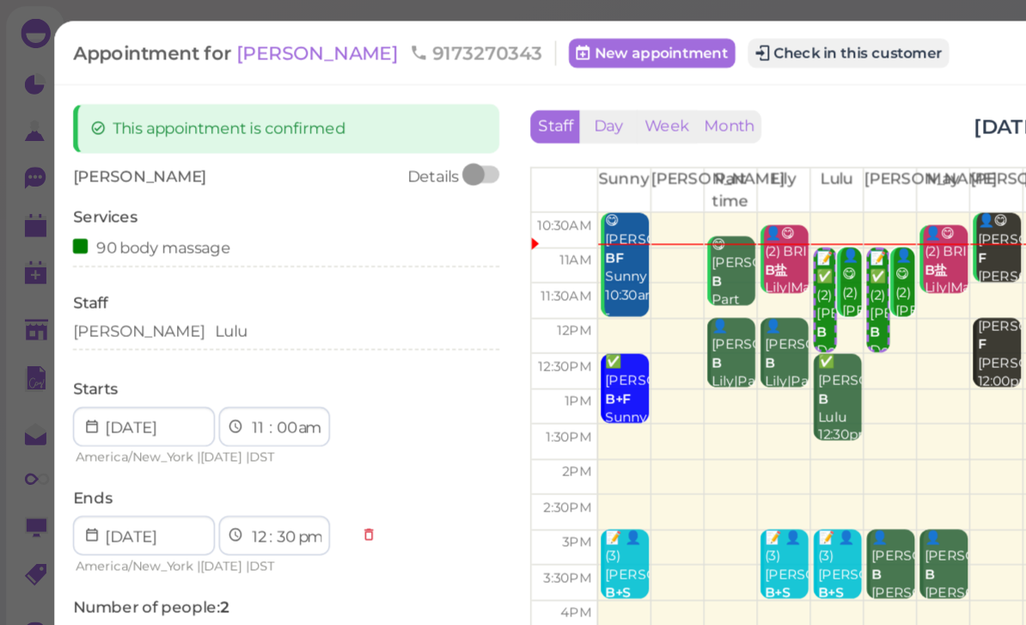
click at [141, 236] on div "[PERSON_NAME] Lulu" at bounding box center [199, 233] width 296 height 21
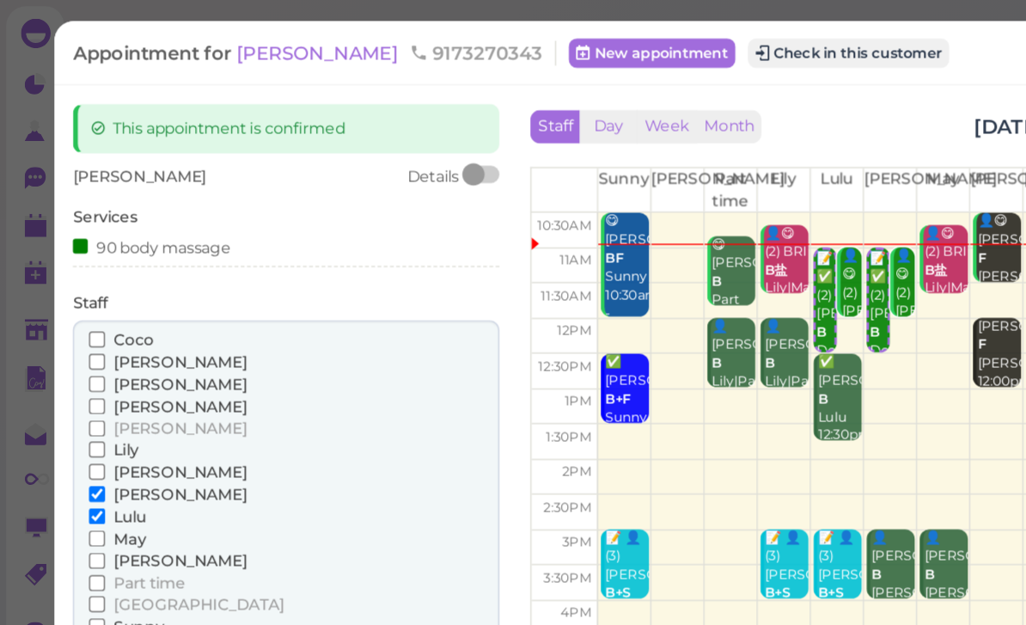
click at [95, 291] on span "[PERSON_NAME]" at bounding box center [125, 297] width 93 height 13
click at [73, 292] on input "[PERSON_NAME]" at bounding box center [67, 297] width 11 height 11
click at [93, 341] on span "[PERSON_NAME]" at bounding box center [125, 343] width 93 height 13
click at [73, 341] on input "[PERSON_NAME]" at bounding box center [67, 343] width 11 height 11
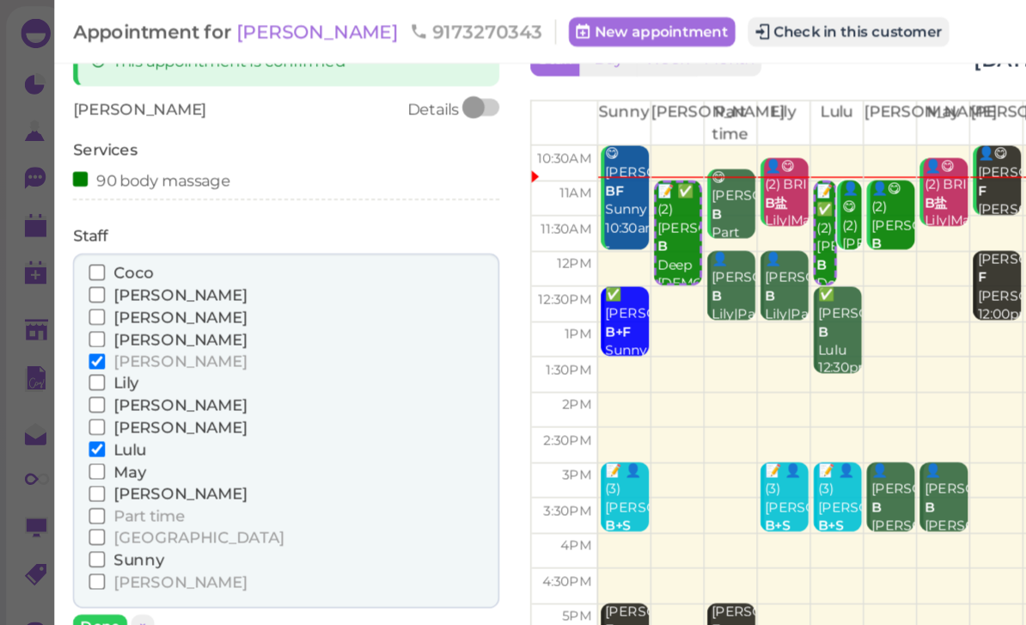
scroll to position [47, 0]
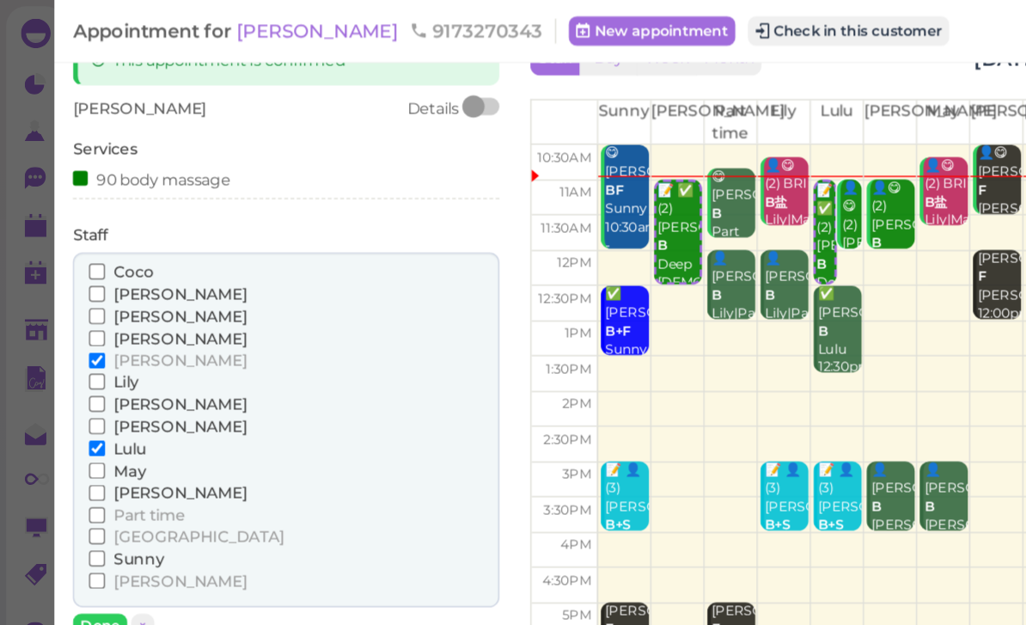
click at [71, 426] on button "Done" at bounding box center [70, 435] width 38 height 18
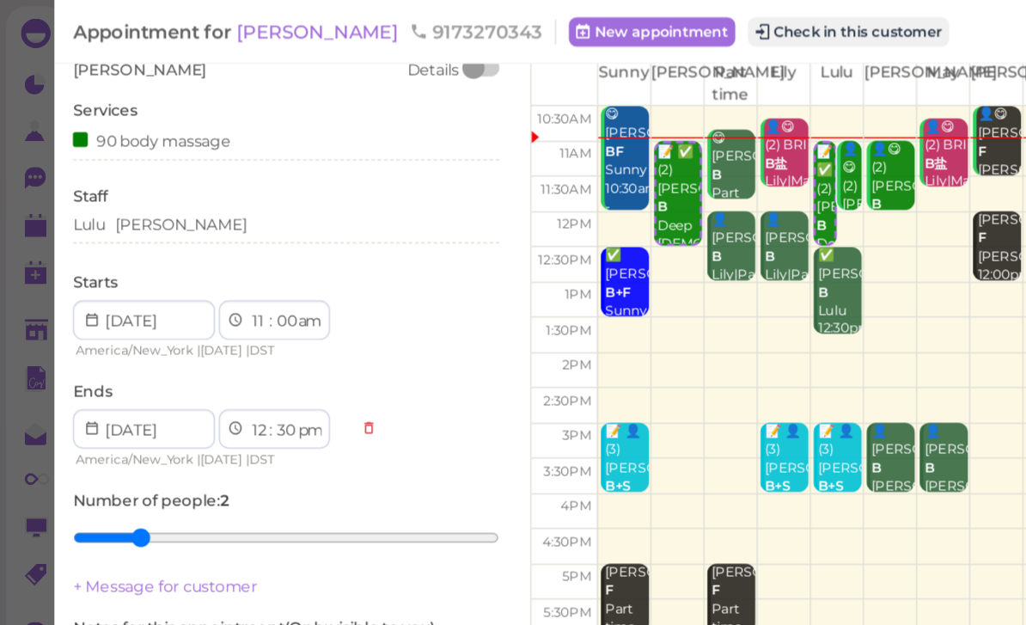
scroll to position [73, 0]
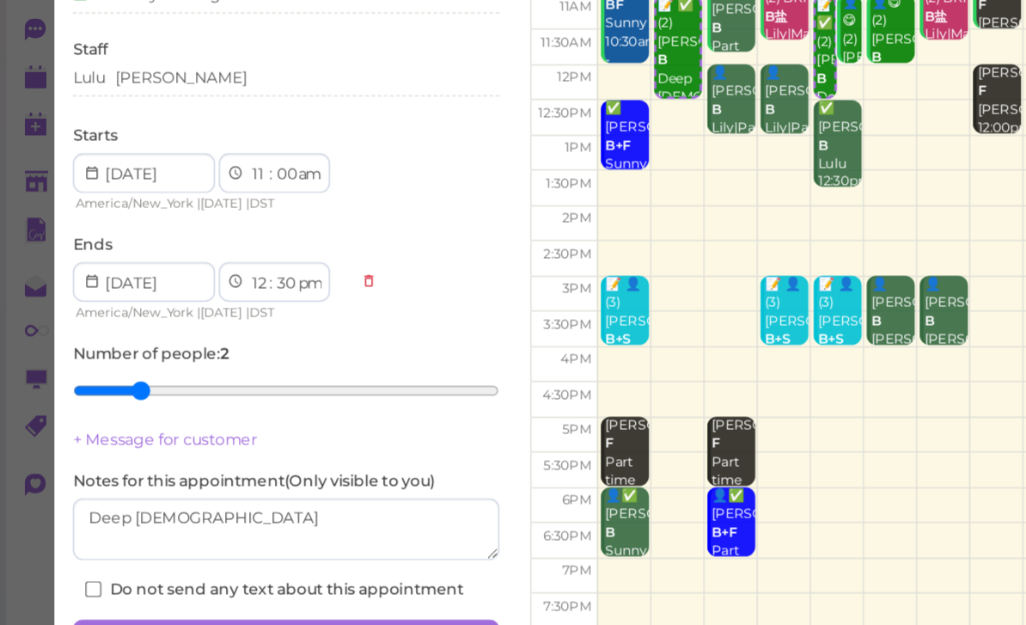
click at [203, 534] on button "Save" at bounding box center [199, 547] width 296 height 27
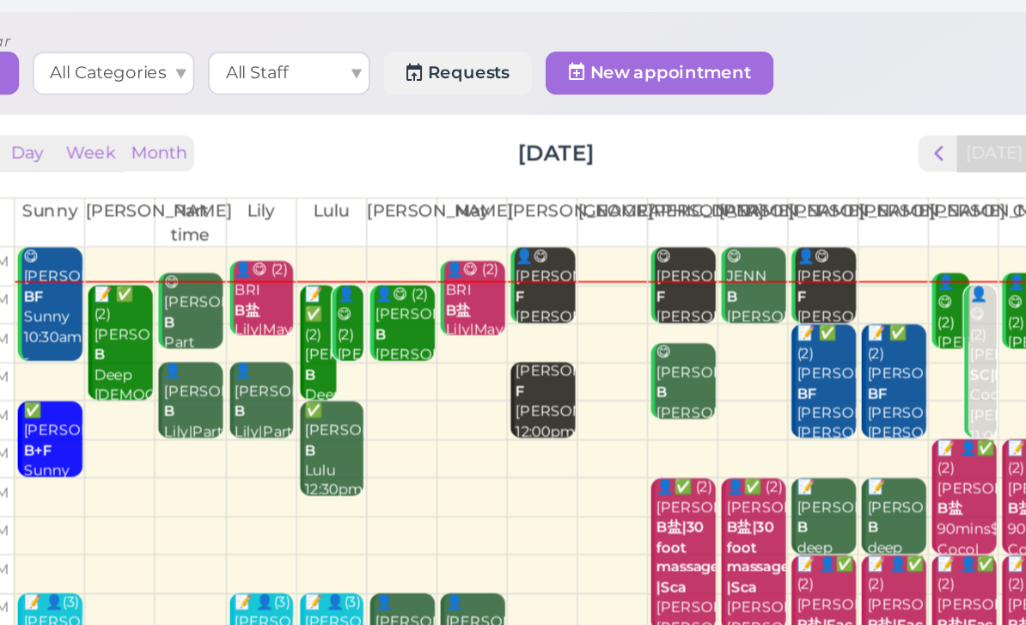
click at [504, 241] on div "📝 ✅ (2) [PERSON_NAME] Deep [DEMOGRAPHIC_DATA] [PERSON_NAME]|Lulu 11:00am - 12:3…" at bounding box center [514, 297] width 21 height 141
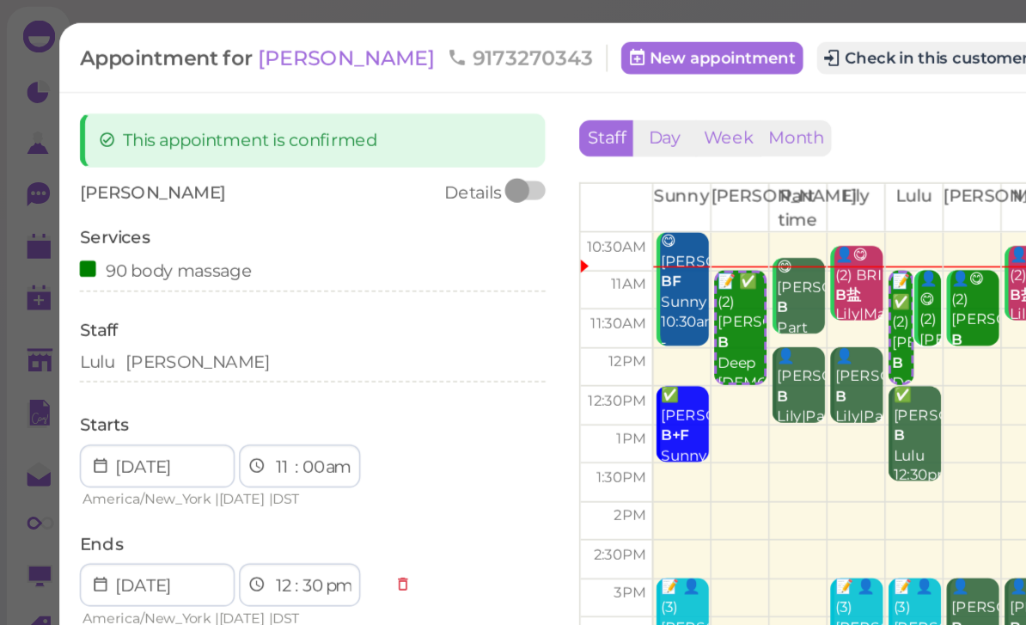
click at [140, 230] on div "[PERSON_NAME]" at bounding box center [199, 230] width 296 height 15
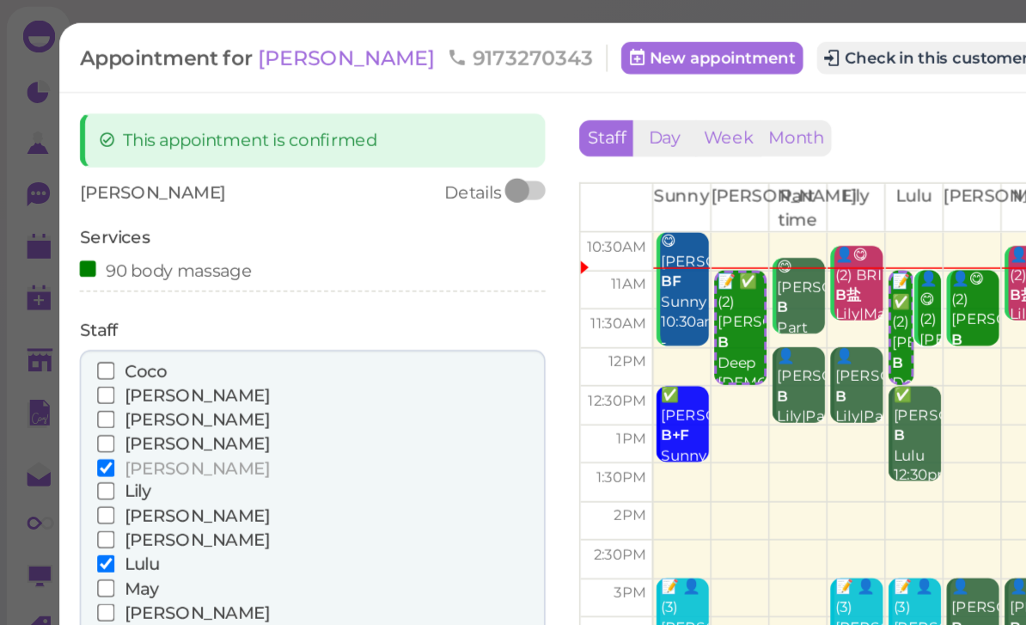
click at [102, 266] on span "[PERSON_NAME]" at bounding box center [125, 266] width 93 height 13
click at [73, 266] on input "[PERSON_NAME]" at bounding box center [67, 266] width 11 height 11
click at [94, 352] on span "Lulu" at bounding box center [90, 358] width 22 height 13
click at [73, 353] on input "Lulu" at bounding box center [67, 358] width 11 height 11
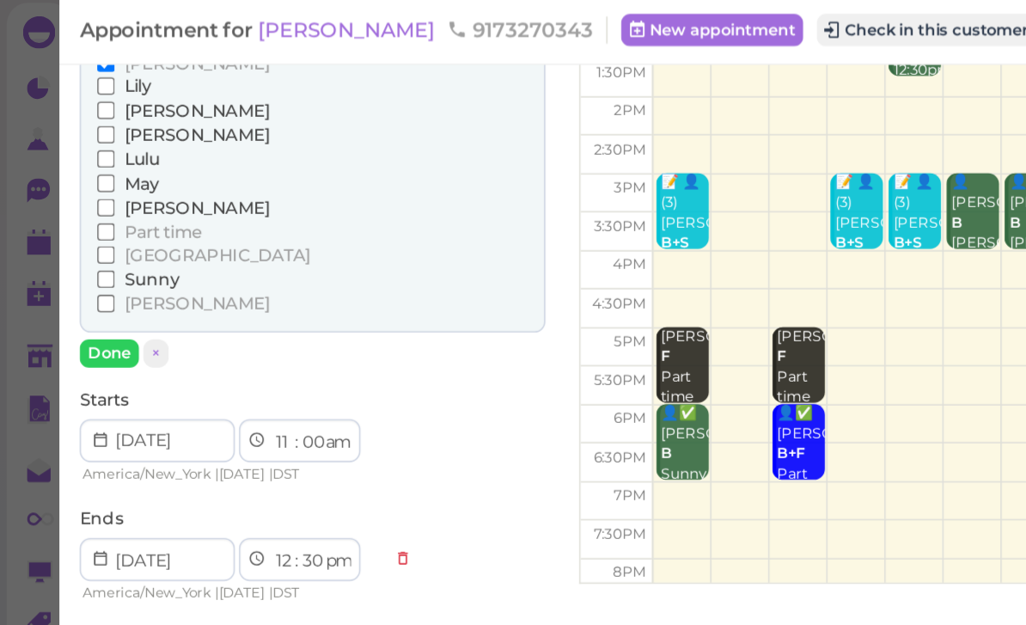
scroll to position [276, 0]
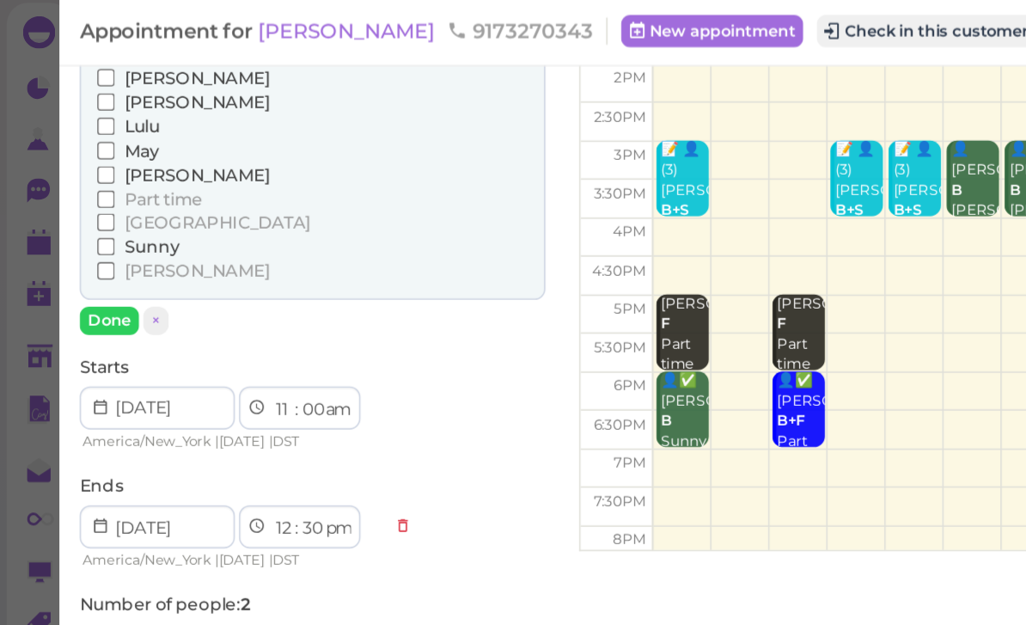
click at [64, 198] on button "Done" at bounding box center [70, 207] width 38 height 18
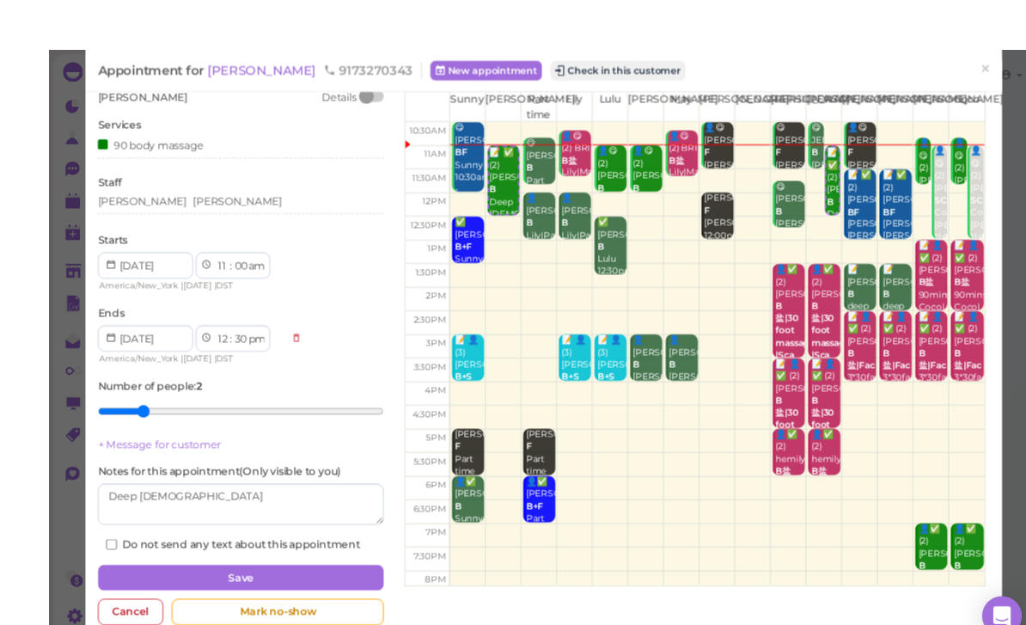
scroll to position [71, 0]
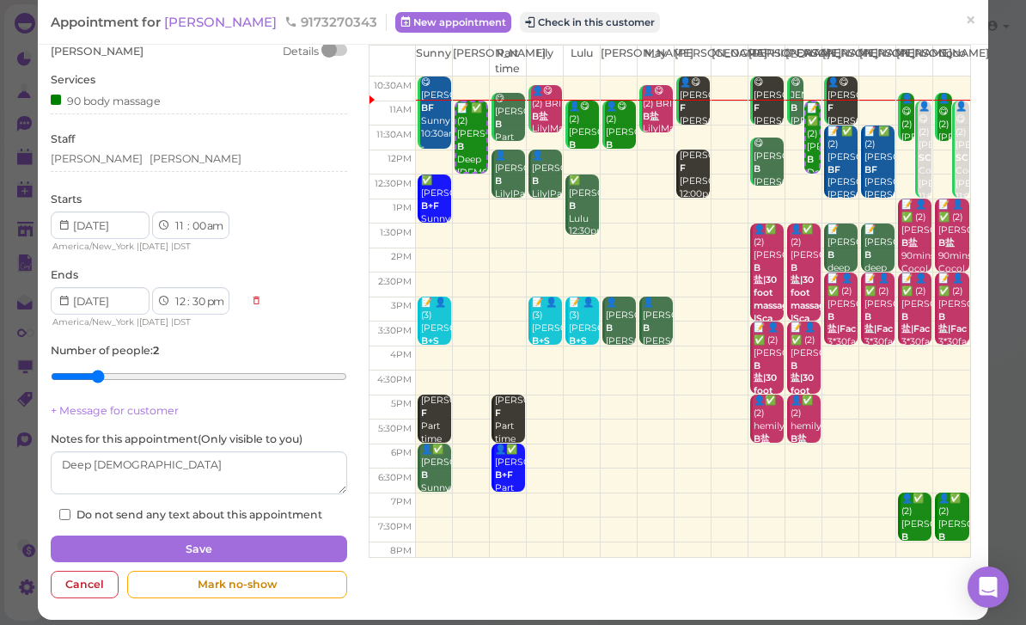
click at [272, 545] on button "Save" at bounding box center [199, 548] width 296 height 27
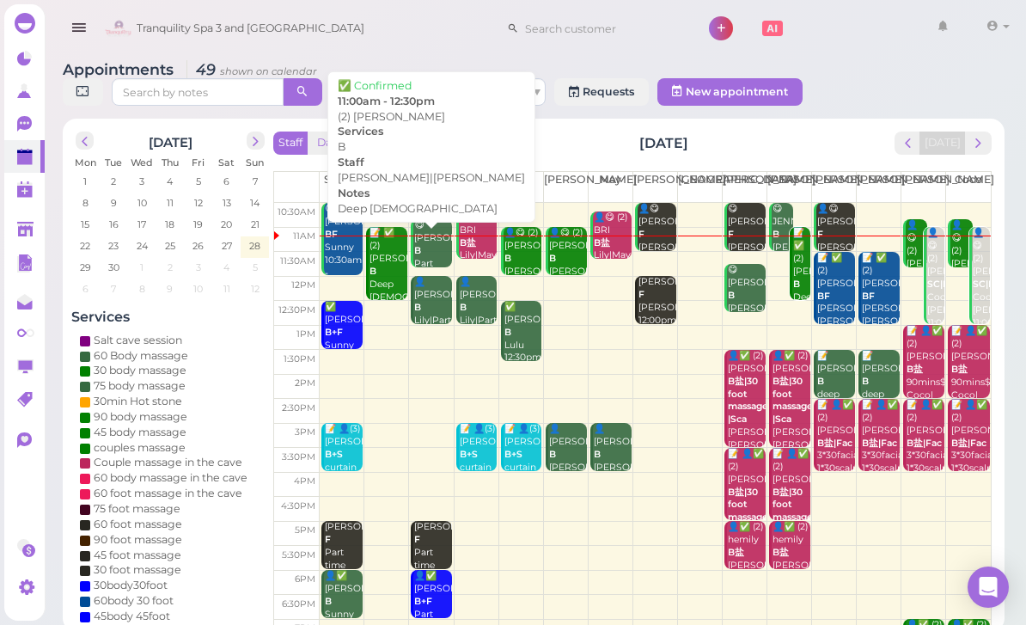
click at [380, 272] on div "📝 ✅ (2) [PERSON_NAME] Deep [DEMOGRAPHIC_DATA] [PERSON_NAME]|[PERSON_NAME] 11:00…" at bounding box center [388, 297] width 39 height 141
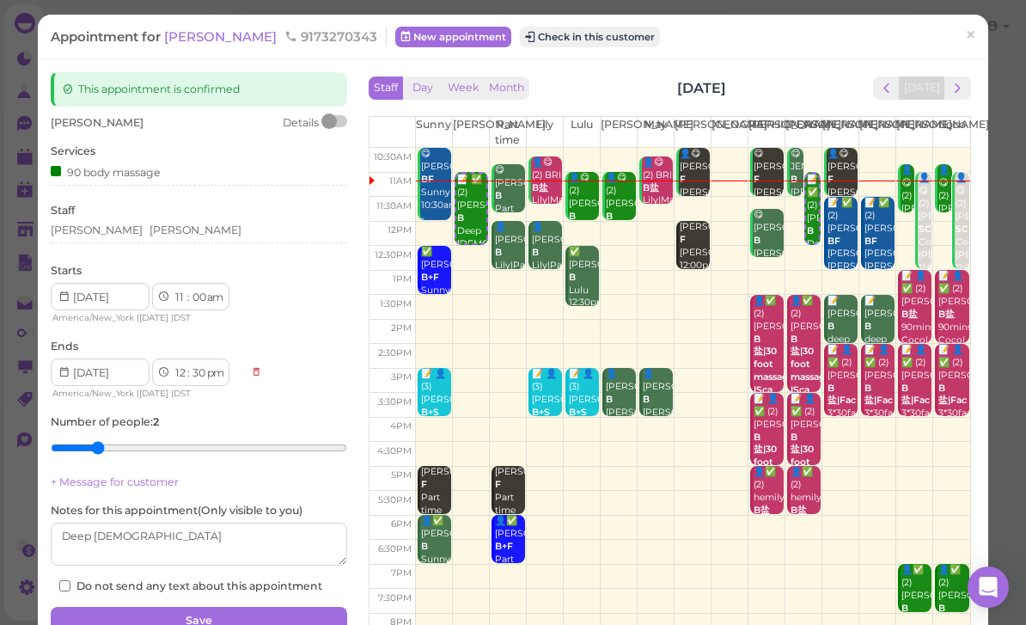
click at [538, 44] on button "Check in this customer" at bounding box center [590, 37] width 140 height 21
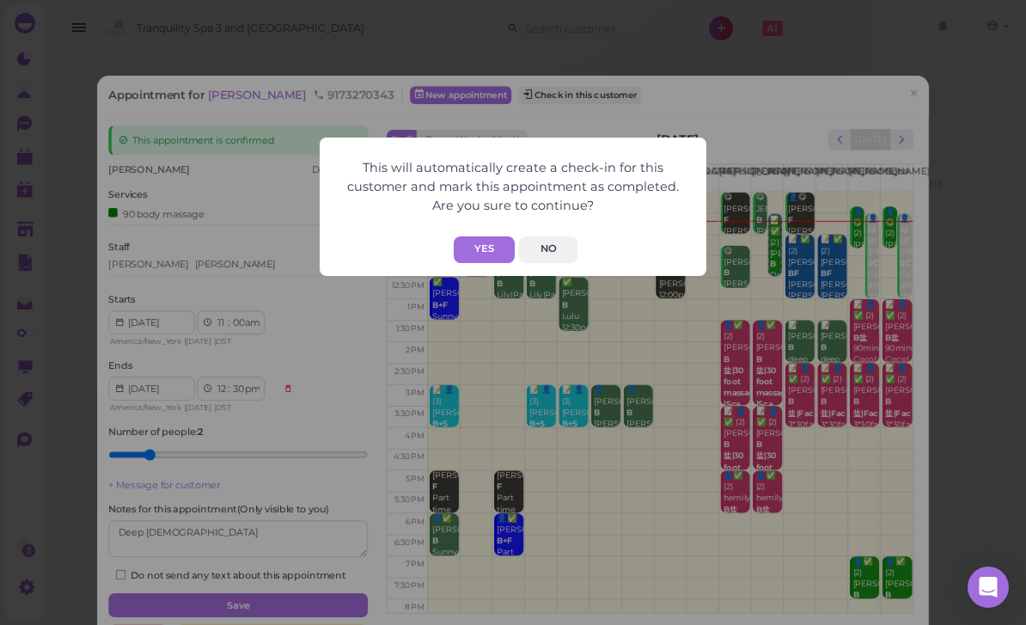
click at [489, 251] on button "Yes" at bounding box center [484, 249] width 61 height 27
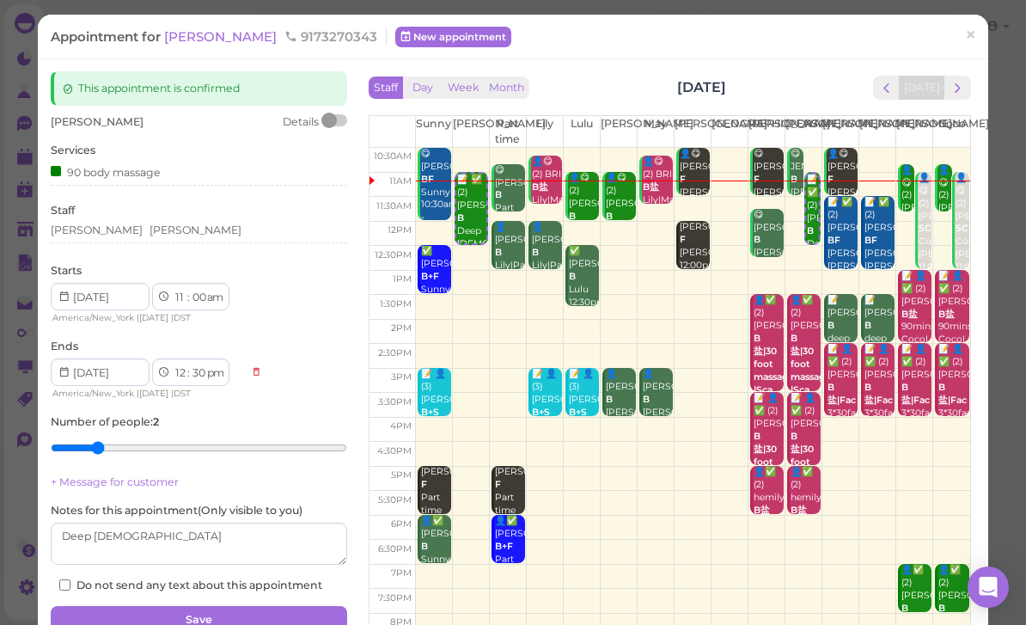
click at [972, 38] on span "×" at bounding box center [970, 35] width 11 height 24
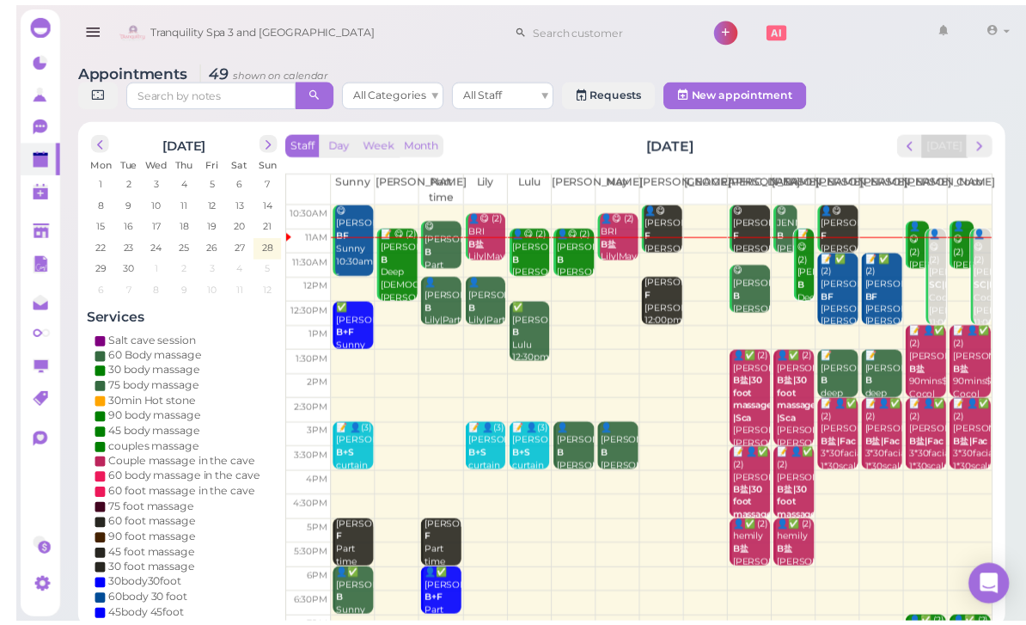
scroll to position [33, 0]
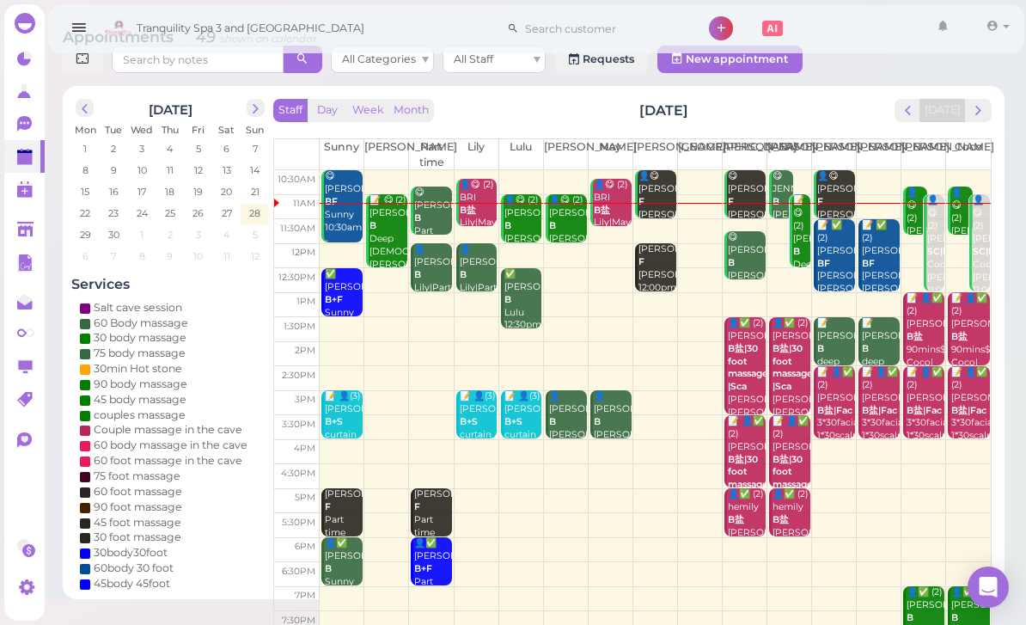
click at [386, 235] on div "📝 😋 (2) [PERSON_NAME] Deep [DEMOGRAPHIC_DATA] [PERSON_NAME]|[PERSON_NAME] 11:00…" at bounding box center [388, 258] width 39 height 128
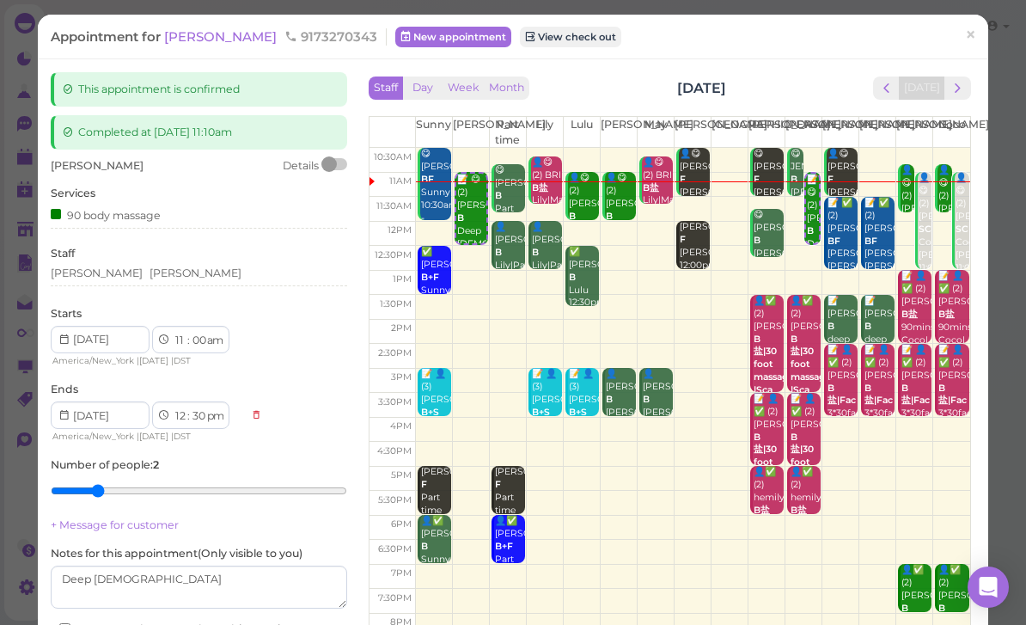
click at [157, 306] on div "Starts 1 2 3 4 5 6 7 8 9 10 11 12 : 00 05 10 15 20 25 30 35 40 45 50 55 am pm A…" at bounding box center [199, 337] width 296 height 63
click at [156, 313] on div "Starts 1 2 3 4 5 6 7 8 9 10 11 12 : 00 05 10 15 20 25 30 35 40 45 50 55 am pm A…" at bounding box center [199, 337] width 296 height 63
click at [980, 66] on div "This appointment is confirmed Completed at [DATE] 11:10am Andre Details Service…" at bounding box center [513, 396] width 950 height 675
click at [172, 274] on div "[PERSON_NAME]" at bounding box center [199, 273] width 296 height 15
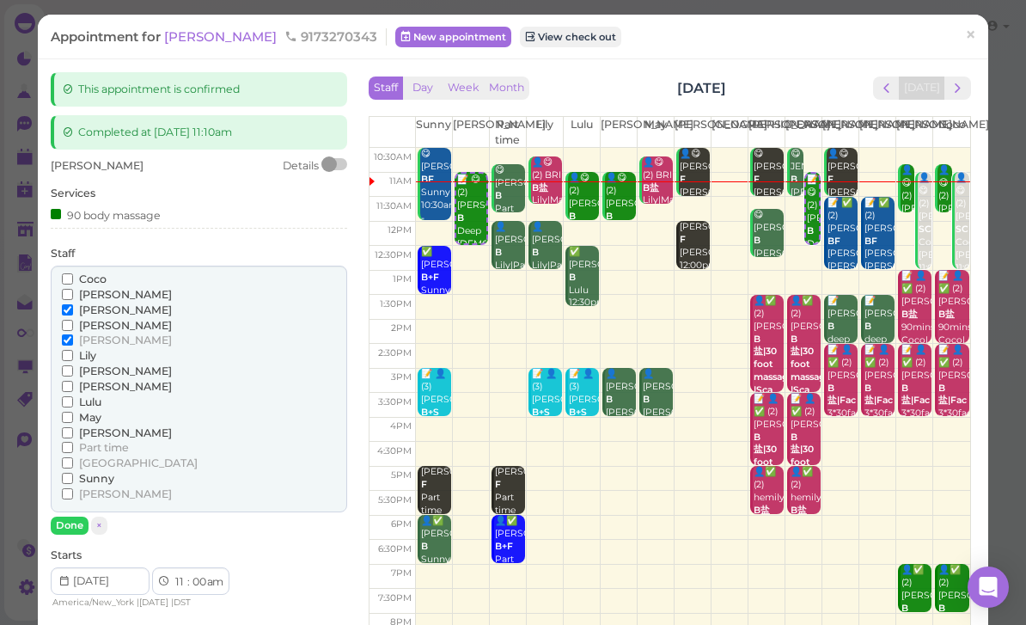
click at [102, 303] on span "[PERSON_NAME]" at bounding box center [125, 309] width 93 height 13
click at [73, 304] on input "[PERSON_NAME]" at bounding box center [67, 309] width 11 height 11
click at [103, 303] on span "[PERSON_NAME]" at bounding box center [125, 309] width 93 height 13
click at [73, 304] on input "[PERSON_NAME]" at bounding box center [67, 309] width 11 height 11
click at [114, 321] on span "[PERSON_NAME]" at bounding box center [125, 325] width 93 height 13
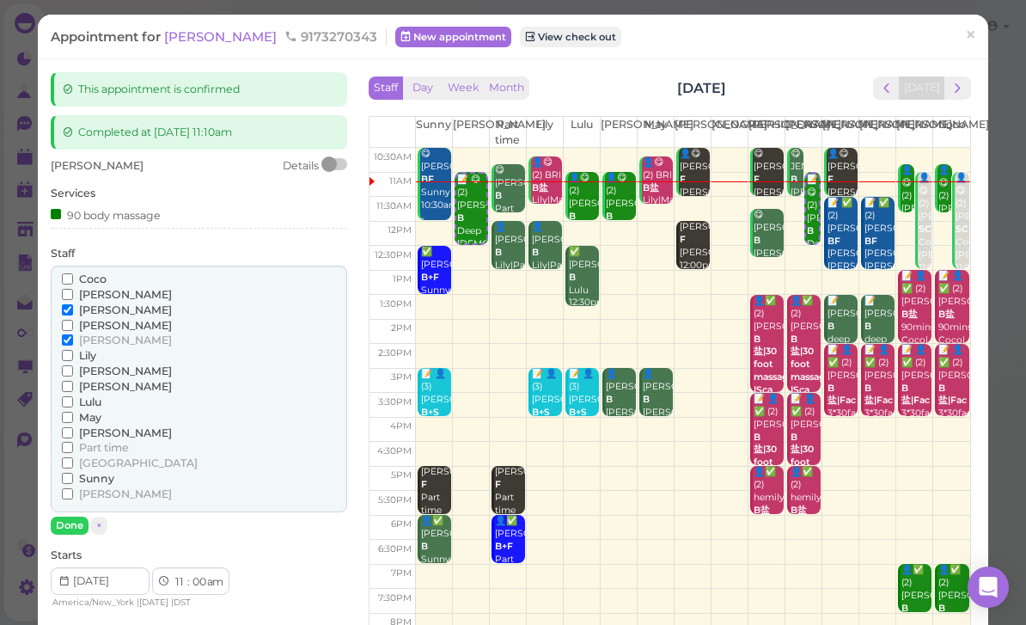
click at [73, 321] on input "[PERSON_NAME]" at bounding box center [67, 325] width 11 height 11
click at [92, 335] on span "[PERSON_NAME]" at bounding box center [125, 339] width 93 height 13
click at [73, 335] on input "[PERSON_NAME]" at bounding box center [67, 339] width 11 height 11
click at [78, 516] on button "Done" at bounding box center [70, 525] width 38 height 18
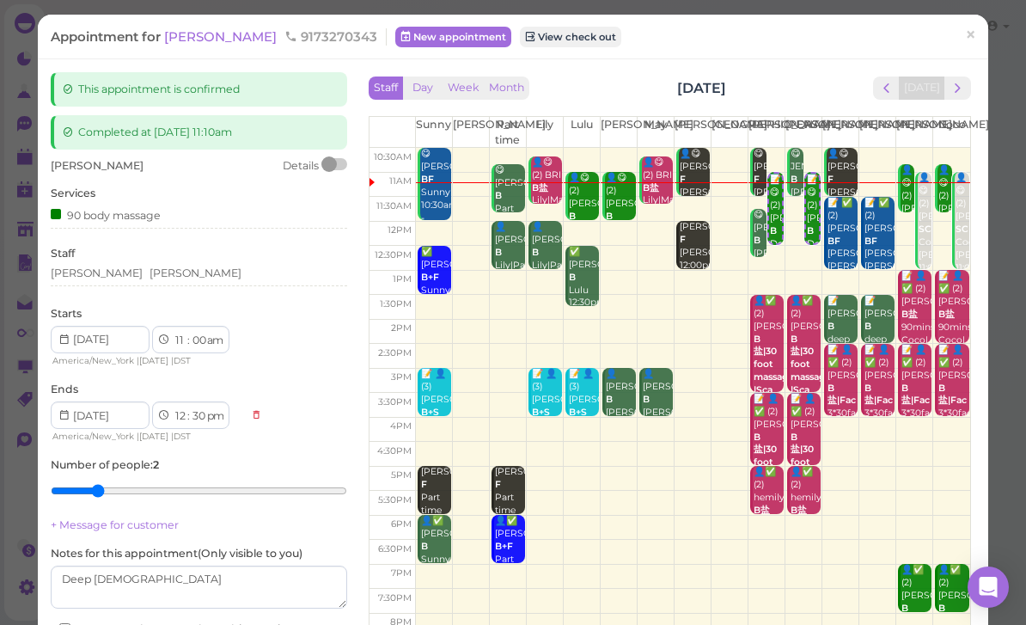
click at [197, 332] on select "00 05 10 15 20 25 30 35 40 45 50 55" at bounding box center [198, 341] width 17 height 18
select select "30"
select select "1"
select select "00"
click at [139, 221] on div "90 body massage" at bounding box center [199, 216] width 296 height 23
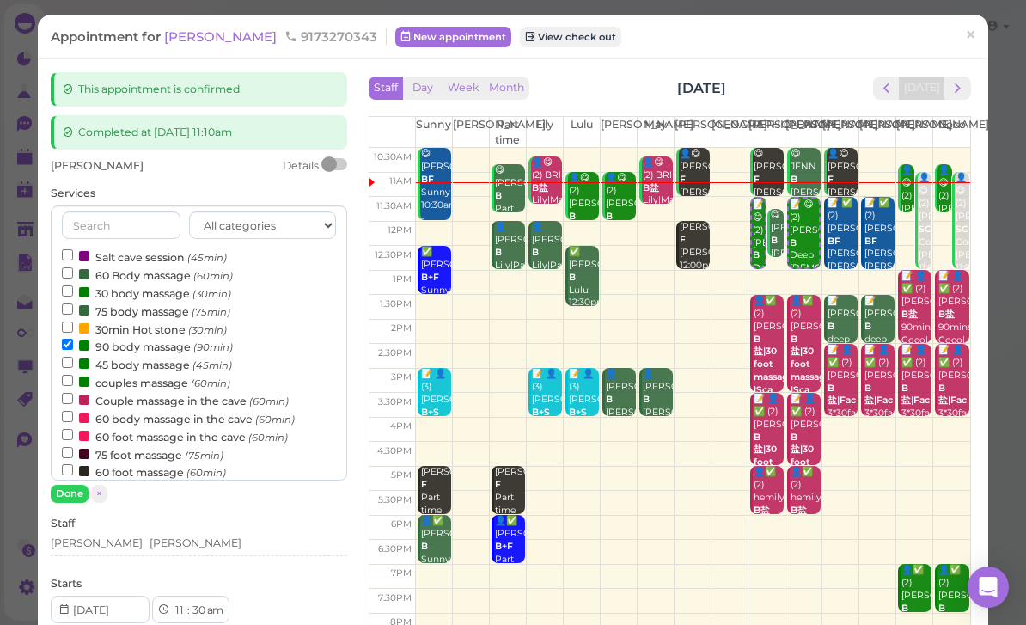
click at [137, 305] on label "75 body massage (75min)" at bounding box center [146, 311] width 168 height 18
click at [73, 305] on input "75 body massage (75min)" at bounding box center [67, 308] width 11 height 11
select select "2"
select select "15"
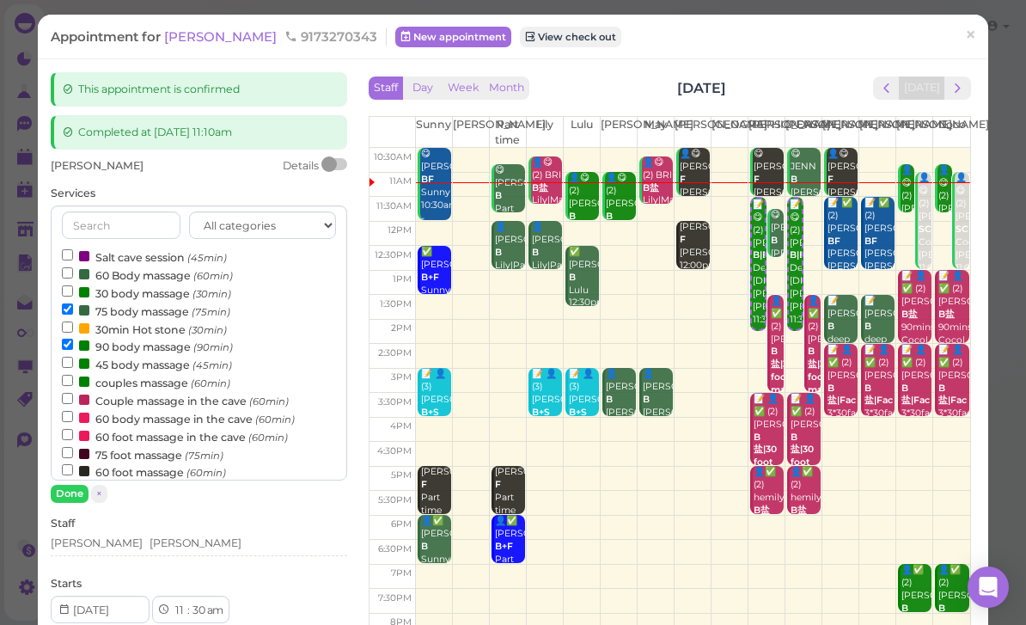
click at [119, 341] on label "90 body massage (90min)" at bounding box center [147, 346] width 171 height 18
click at [73, 341] on input "90 body massage (90min)" at bounding box center [67, 344] width 11 height 11
select select "12"
select select "45"
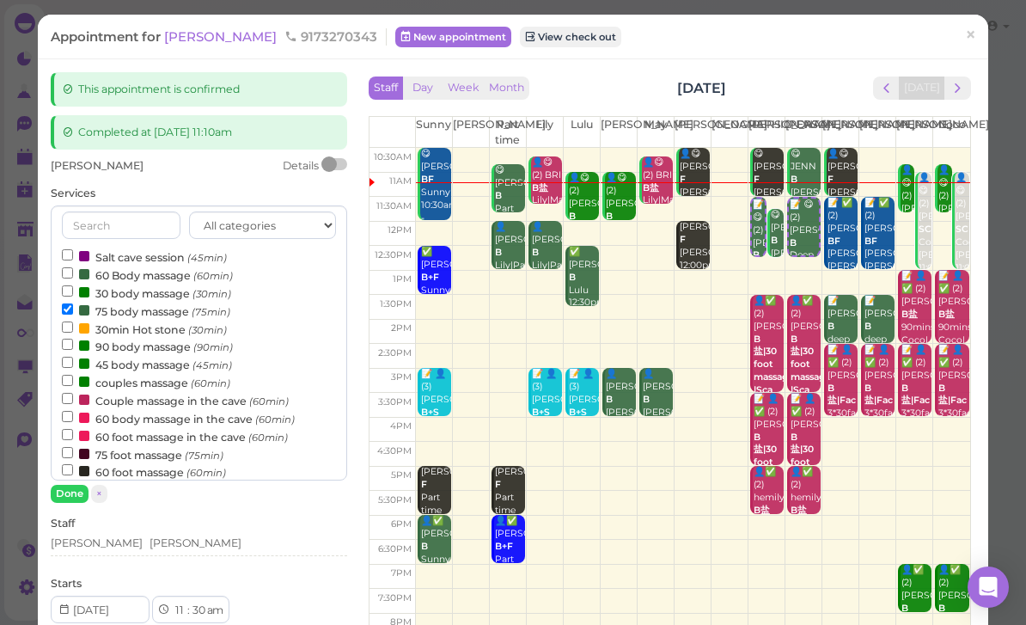
click at [75, 486] on button "Done" at bounding box center [70, 494] width 38 height 18
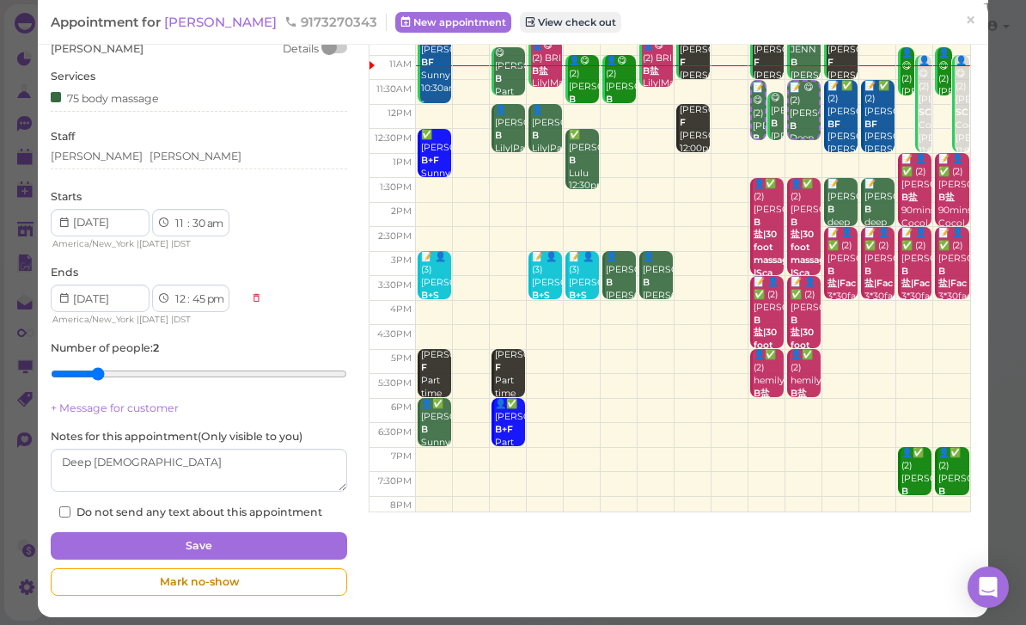
scroll to position [115, 0]
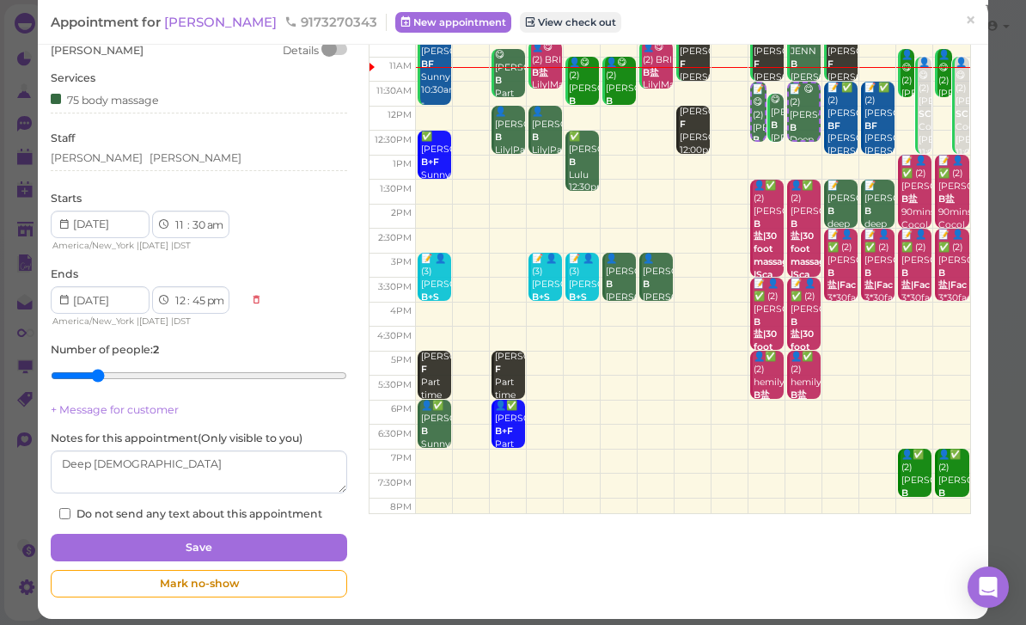
click at [270, 542] on button "Save" at bounding box center [199, 547] width 296 height 27
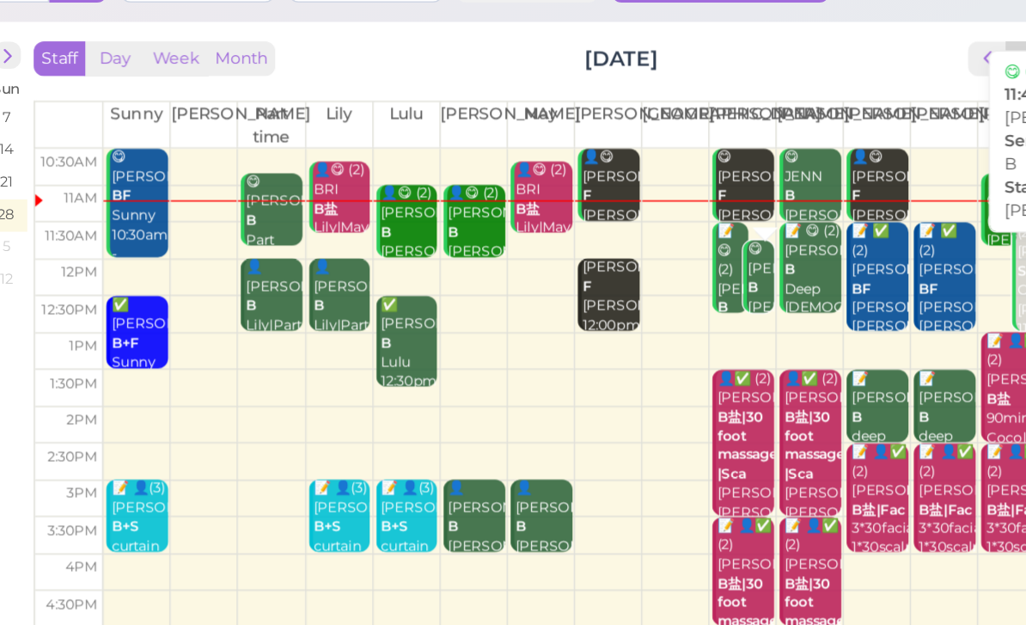
click at [748, 264] on div "😋 [PERSON_NAME] B [PERSON_NAME] 11:45am - 12:45pm" at bounding box center [757, 308] width 18 height 89
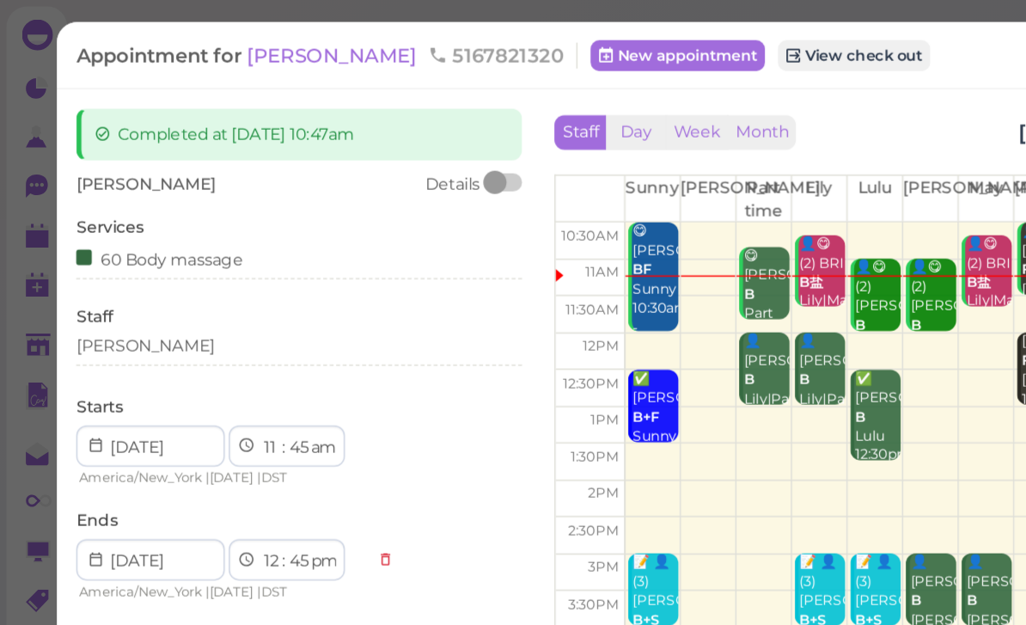
scroll to position [9, 0]
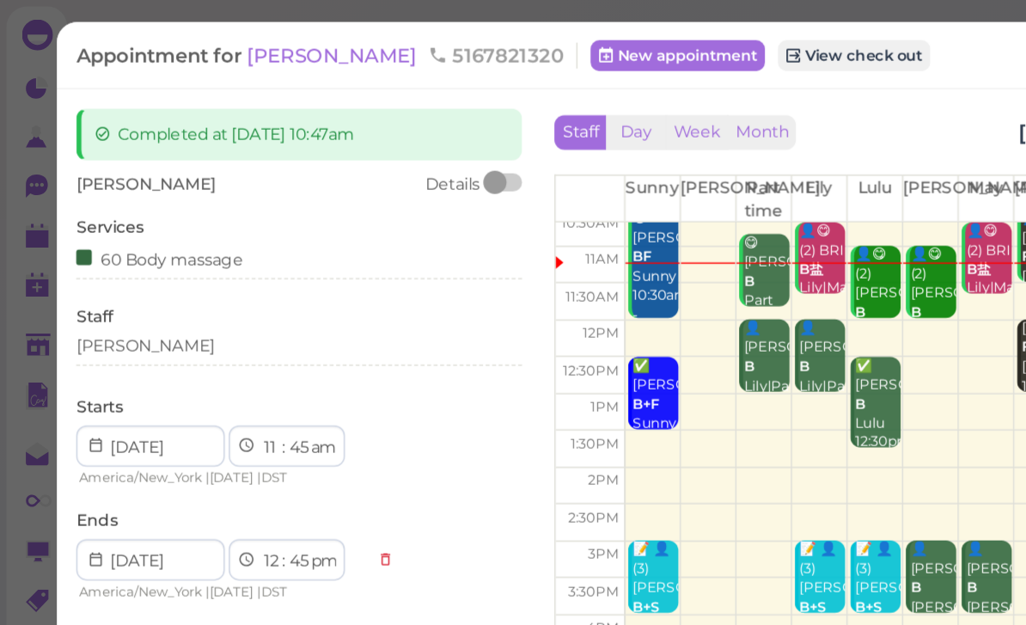
click at [138, 237] on div "[PERSON_NAME]" at bounding box center [199, 233] width 296 height 21
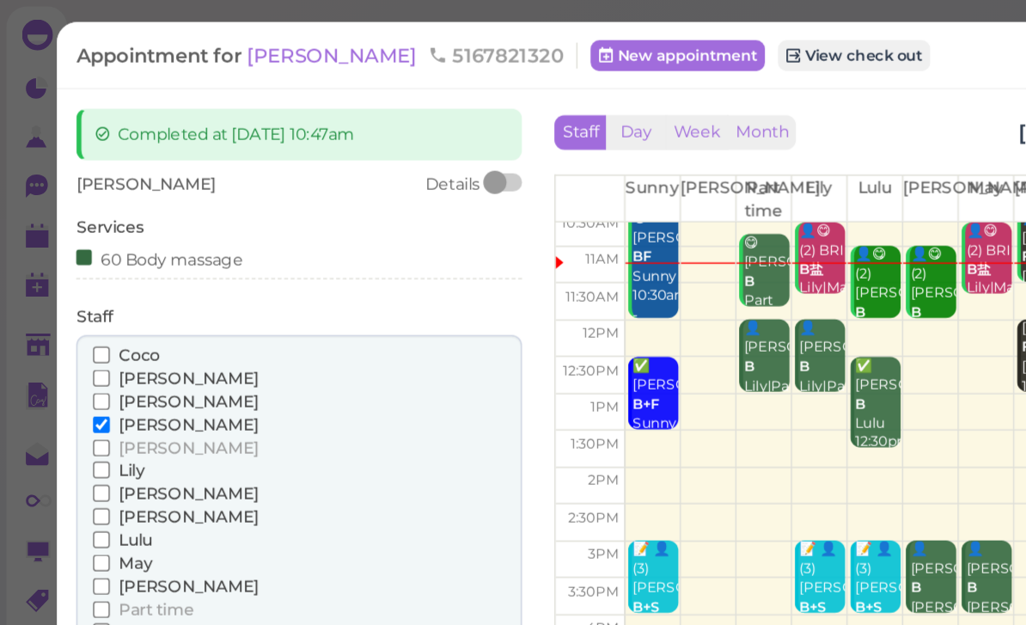
click at [92, 308] on span "Lily" at bounding box center [87, 312] width 17 height 13
click at [73, 308] on input "Lily" at bounding box center [67, 312] width 11 height 11
click at [107, 280] on span "[PERSON_NAME]" at bounding box center [125, 282] width 93 height 13
click at [73, 280] on input "[PERSON_NAME]" at bounding box center [67, 282] width 11 height 11
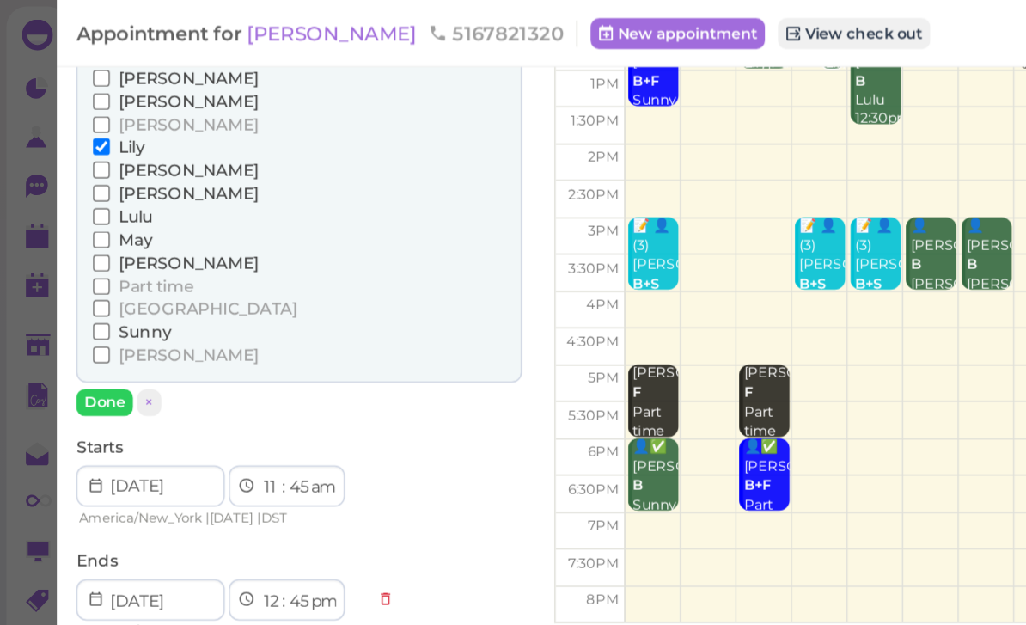
click at [82, 259] on button "Done" at bounding box center [70, 268] width 38 height 18
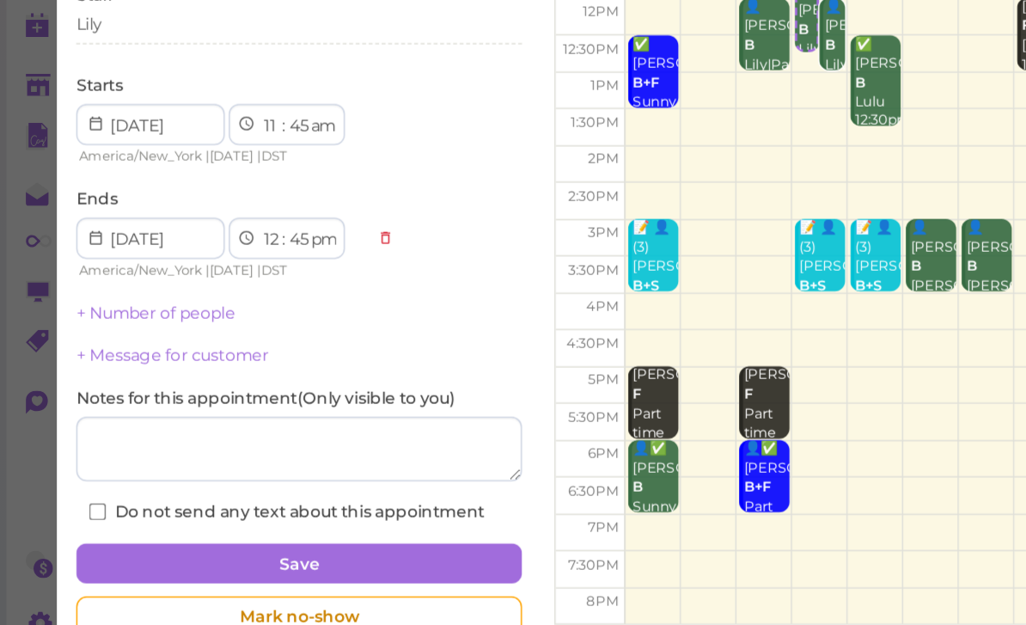
scroll to position [47, 0]
click at [242, 534] on button "Save" at bounding box center [199, 547] width 296 height 27
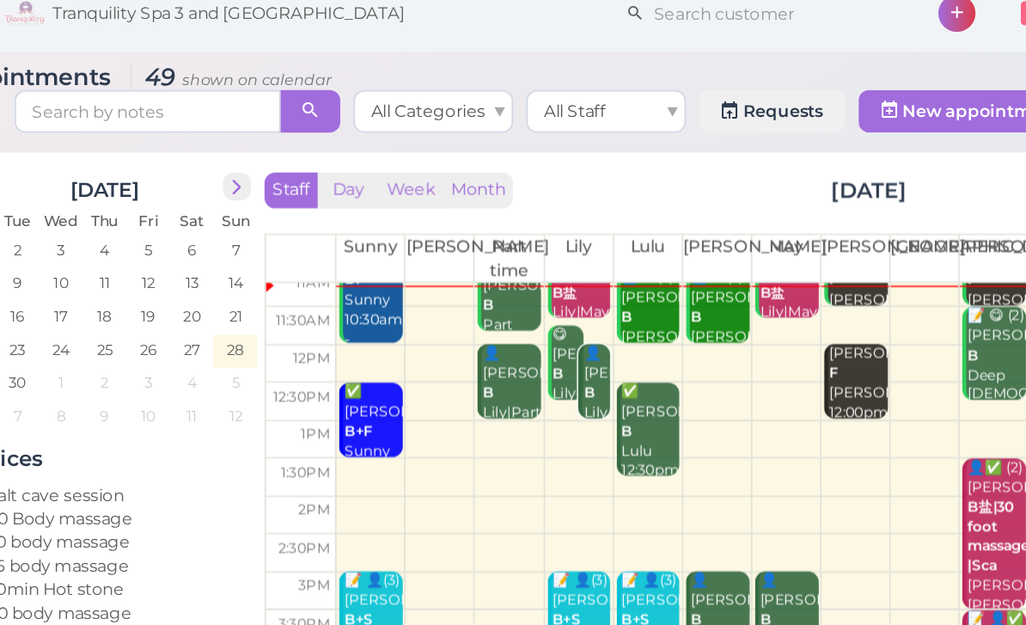
scroll to position [34, 0]
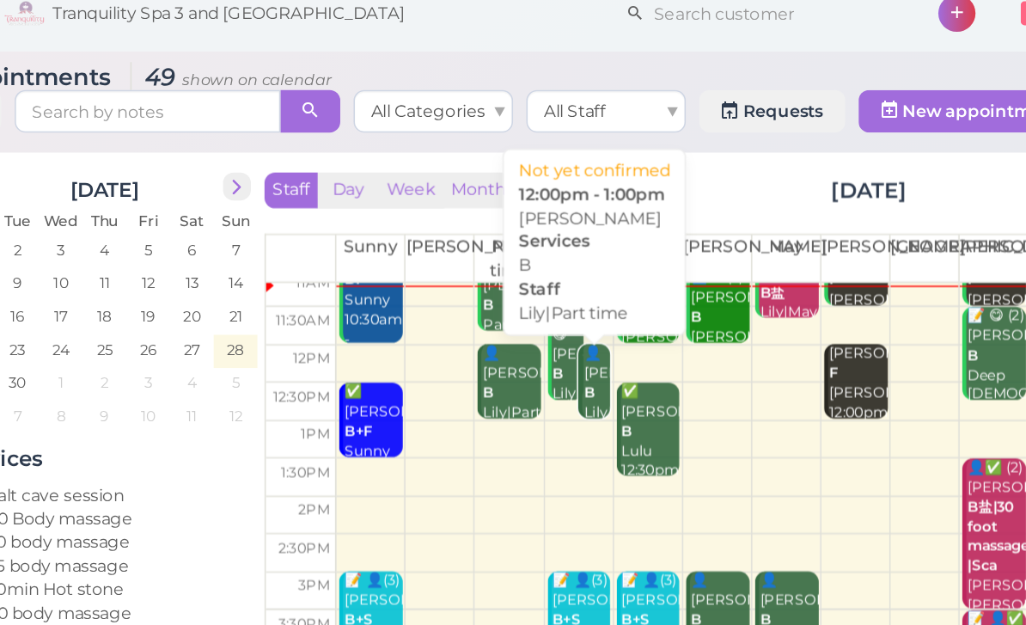
click at [479, 268] on b "B" at bounding box center [482, 273] width 7 height 11
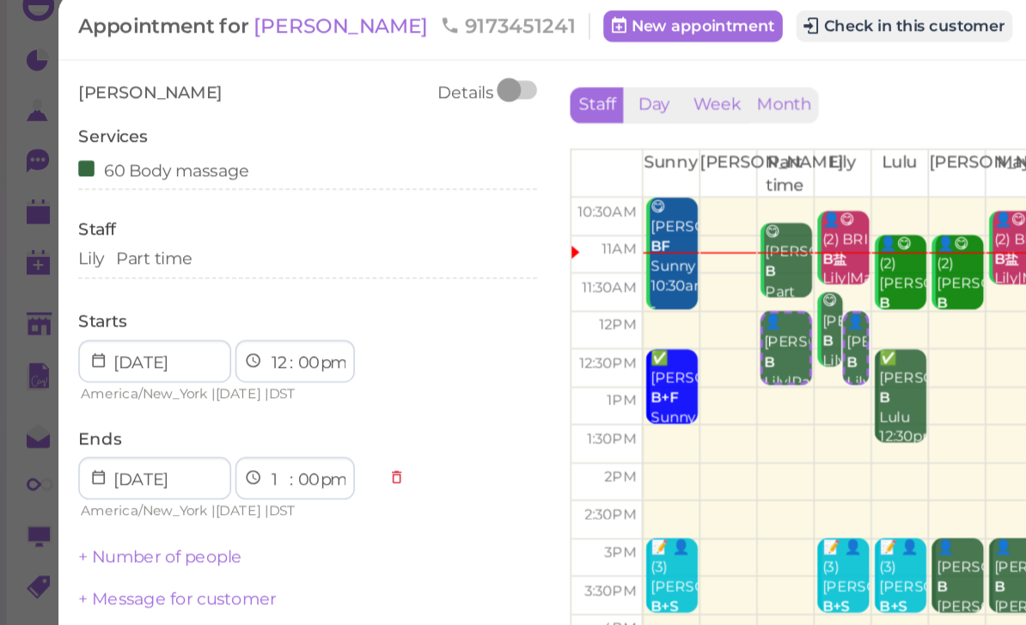
click at [169, 180] on div "Lily Part time" at bounding box center [199, 190] width 296 height 21
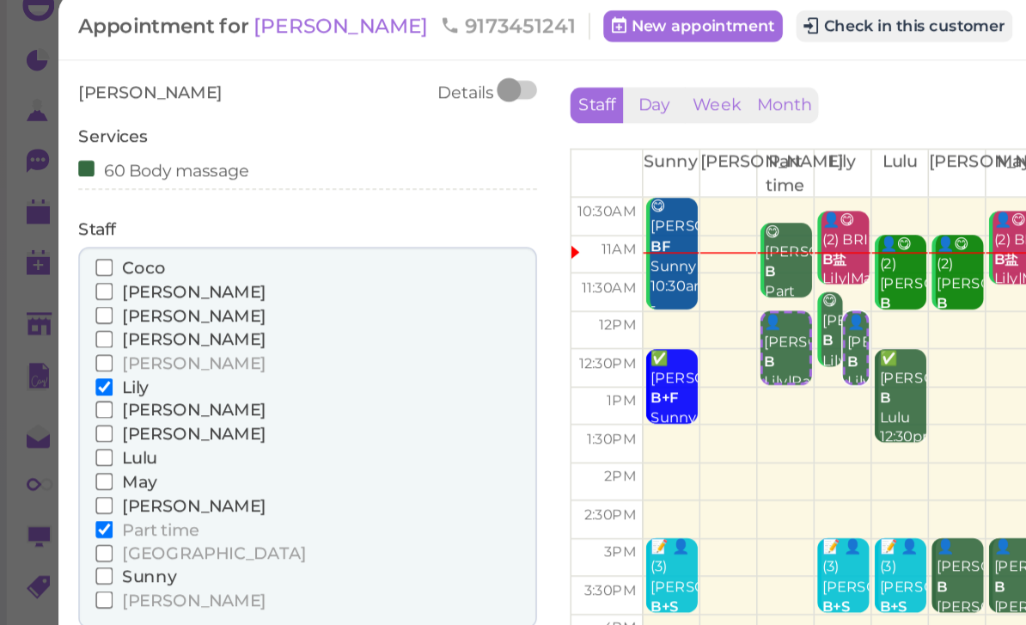
click at [89, 264] on span "Lily" at bounding box center [87, 270] width 17 height 13
click at [73, 265] on input "Lily" at bounding box center [67, 270] width 11 height 11
click at [95, 294] on span "[PERSON_NAME]" at bounding box center [125, 300] width 93 height 13
click at [73, 295] on input "[PERSON_NAME]" at bounding box center [67, 300] width 11 height 11
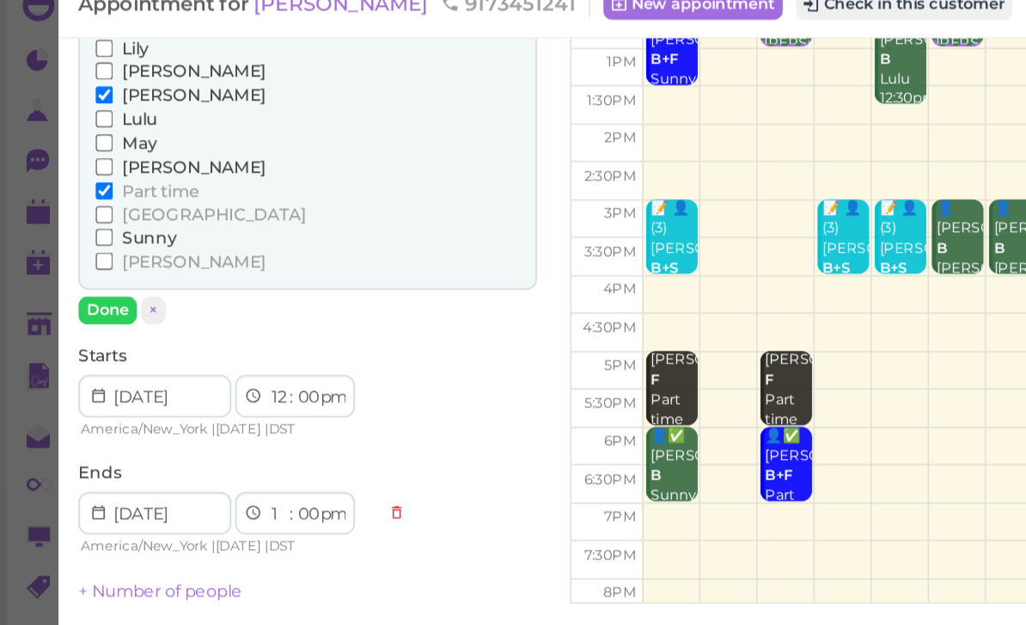
click at [79, 211] on button "Done" at bounding box center [70, 220] width 38 height 18
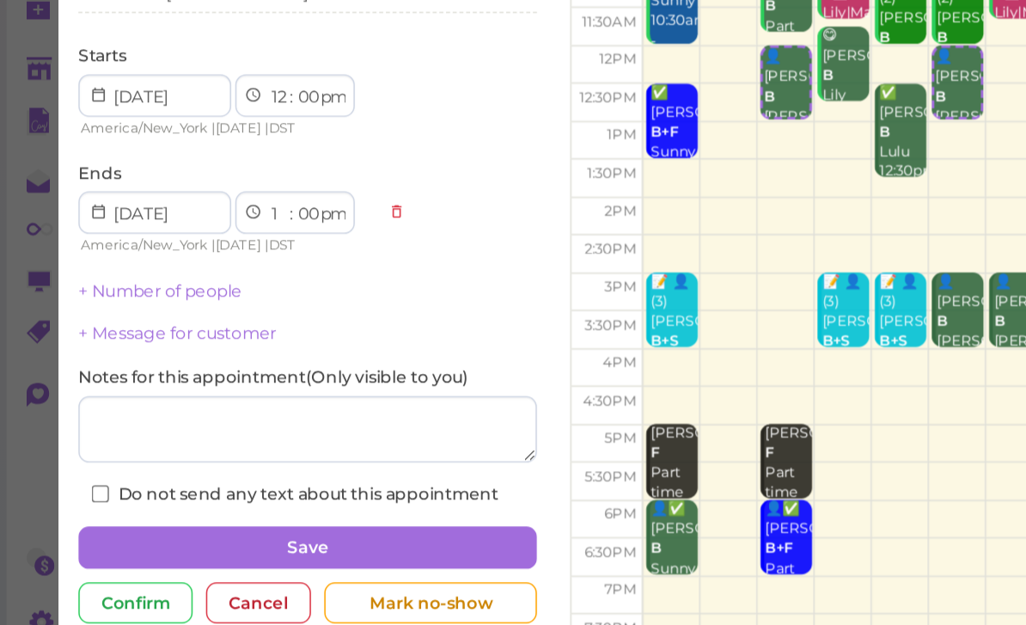
scroll to position [9, 0]
click at [289, 525] on button "Save" at bounding box center [199, 538] width 296 height 27
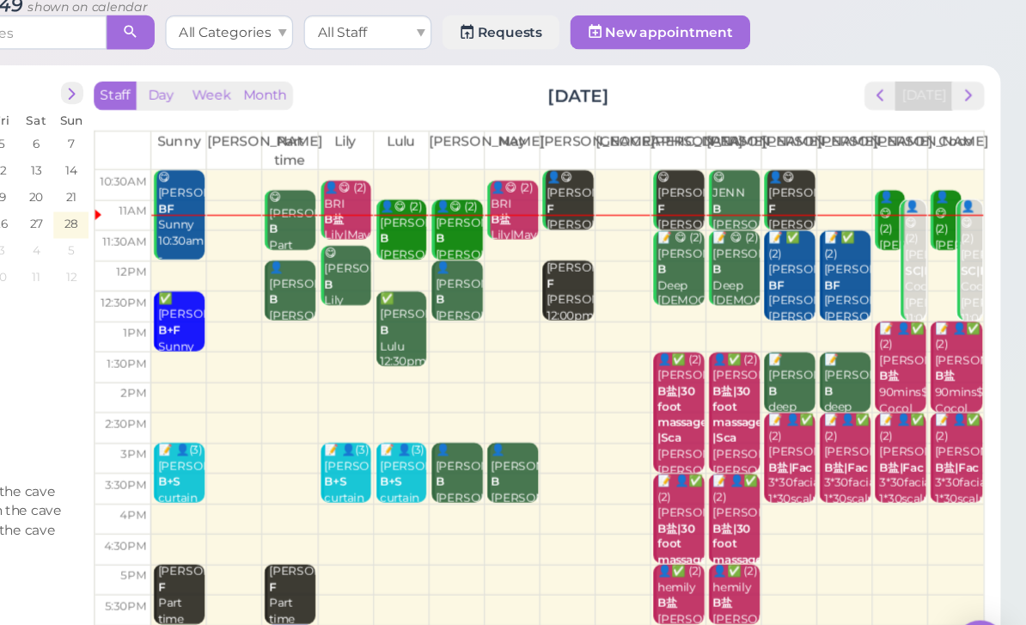
click at [970, 135] on span "next" at bounding box center [978, 143] width 16 height 16
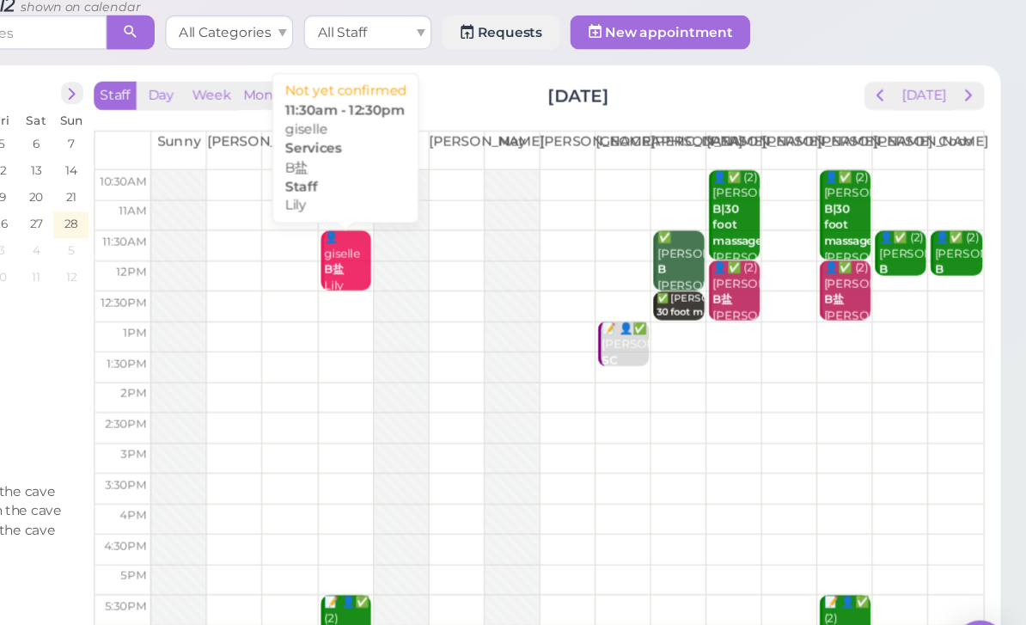
click at [460, 278] on b "B盐" at bounding box center [468, 283] width 16 height 11
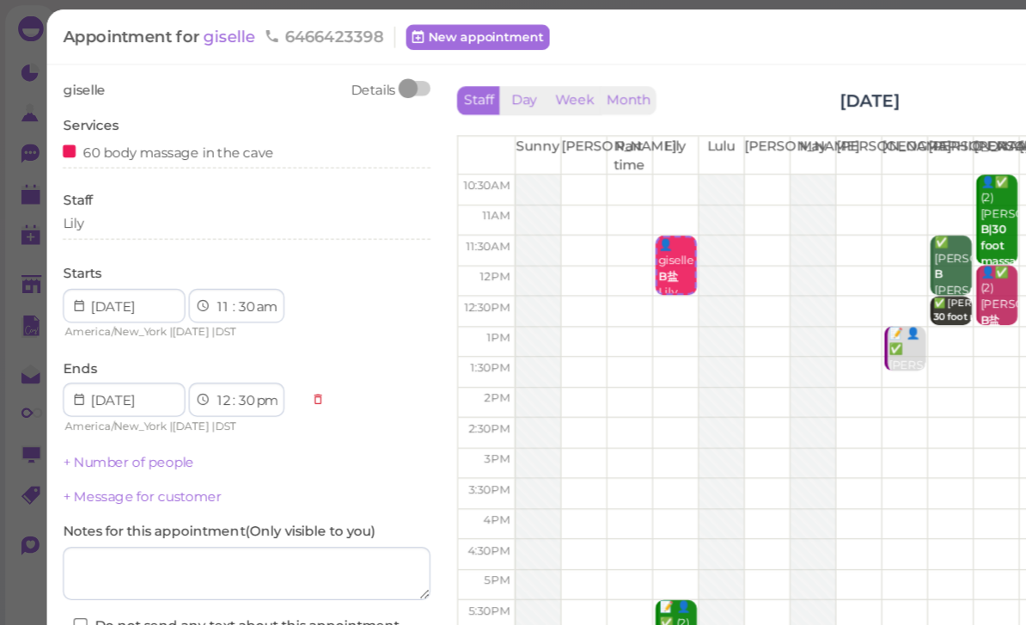
scroll to position [27, 0]
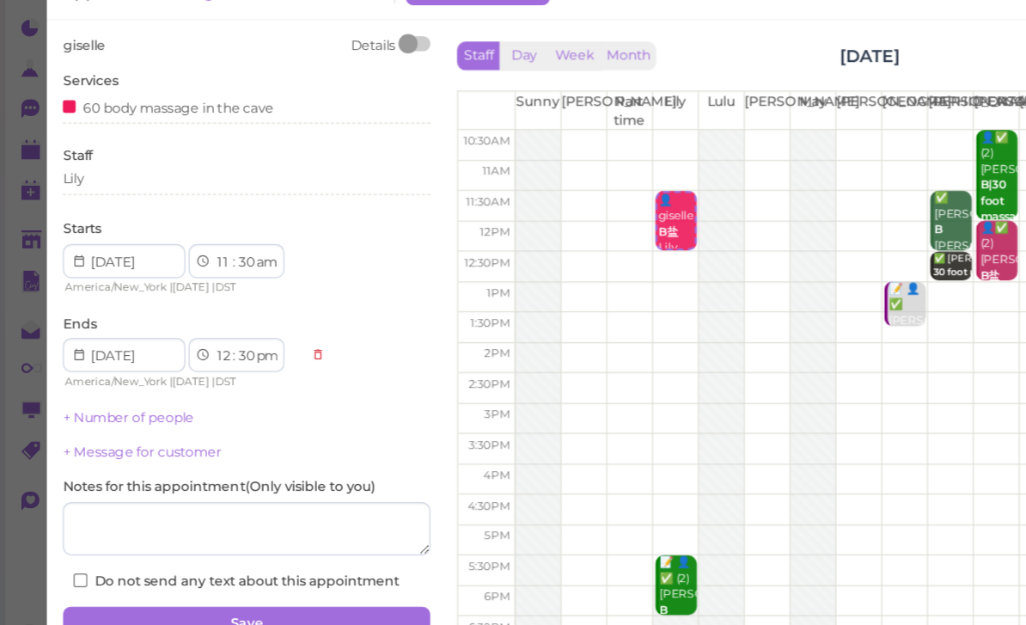
click at [170, 561] on div "Cancel" at bounding box center [167, 574] width 68 height 27
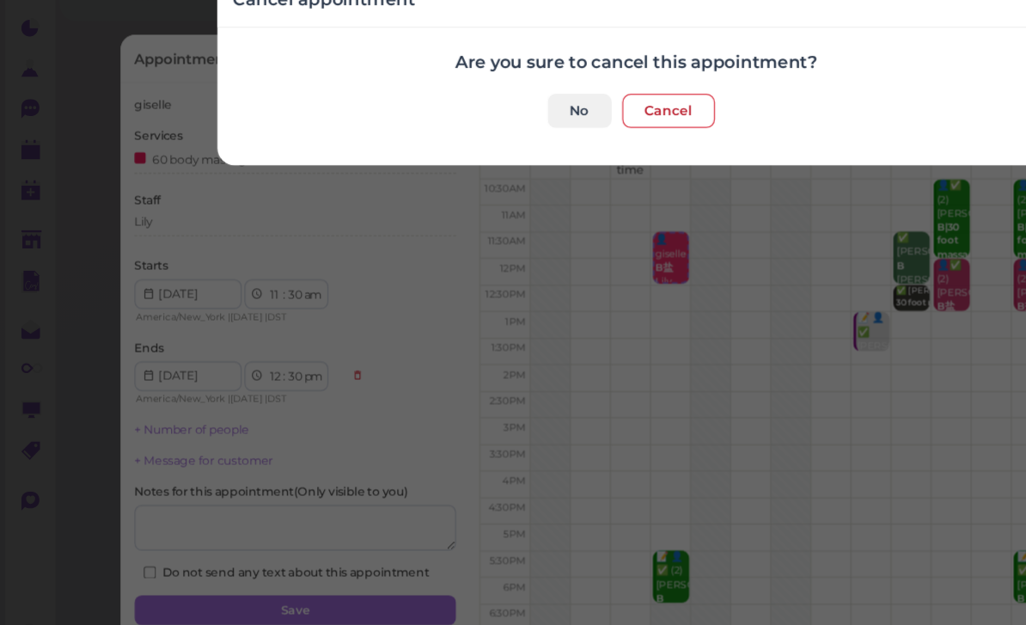
click at [549, 112] on button "Cancel" at bounding box center [539, 125] width 75 height 27
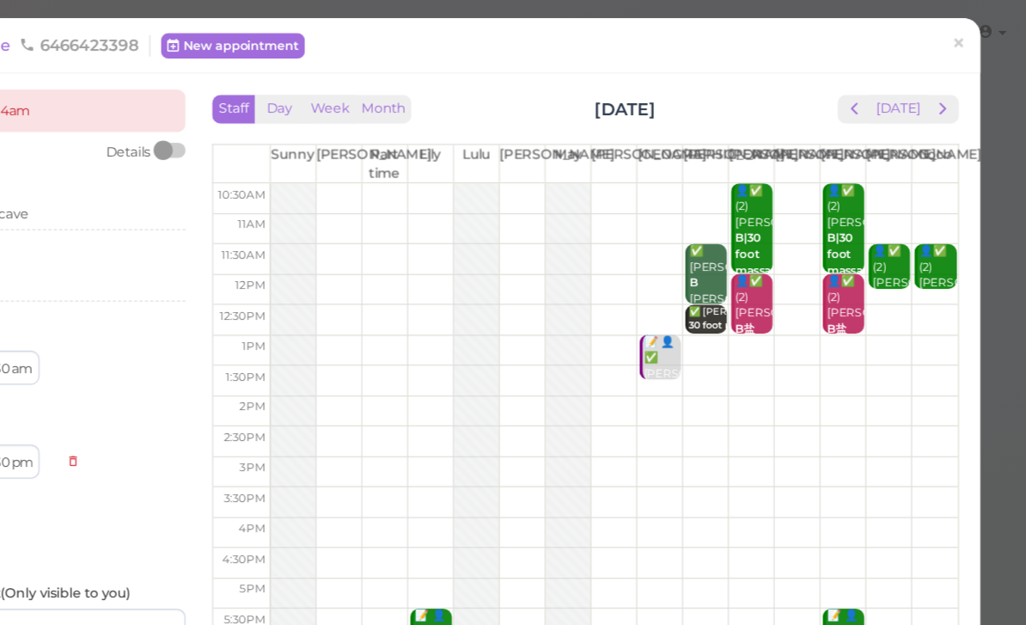
click at [965, 33] on span "×" at bounding box center [970, 35] width 11 height 24
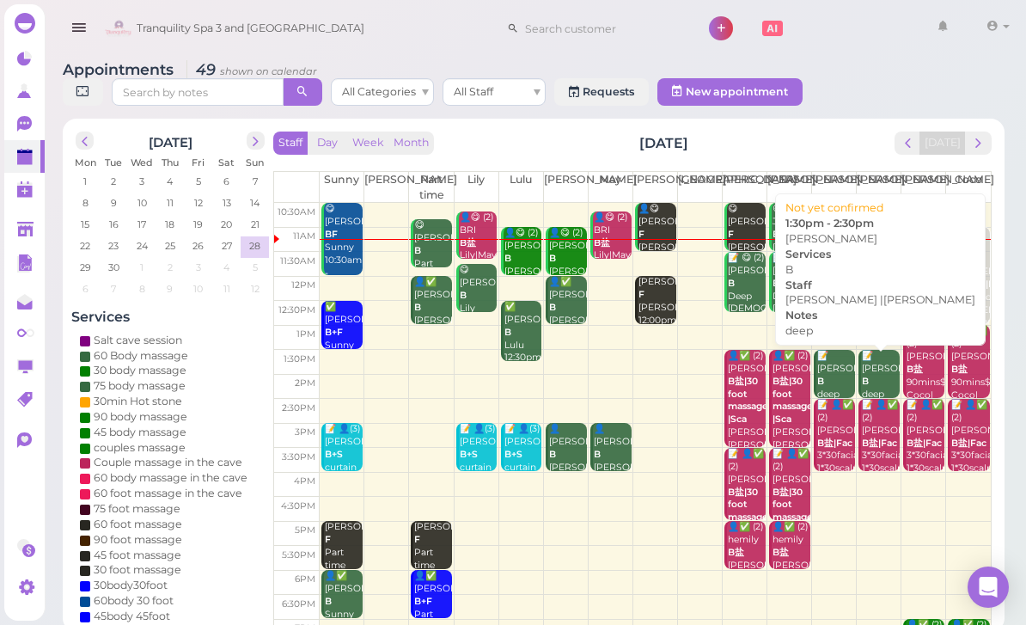
click at [836, 376] on div "📝 [PERSON_NAME] deep [PERSON_NAME] |[PERSON_NAME] 1:30pm - 2:30pm" at bounding box center [835, 414] width 39 height 128
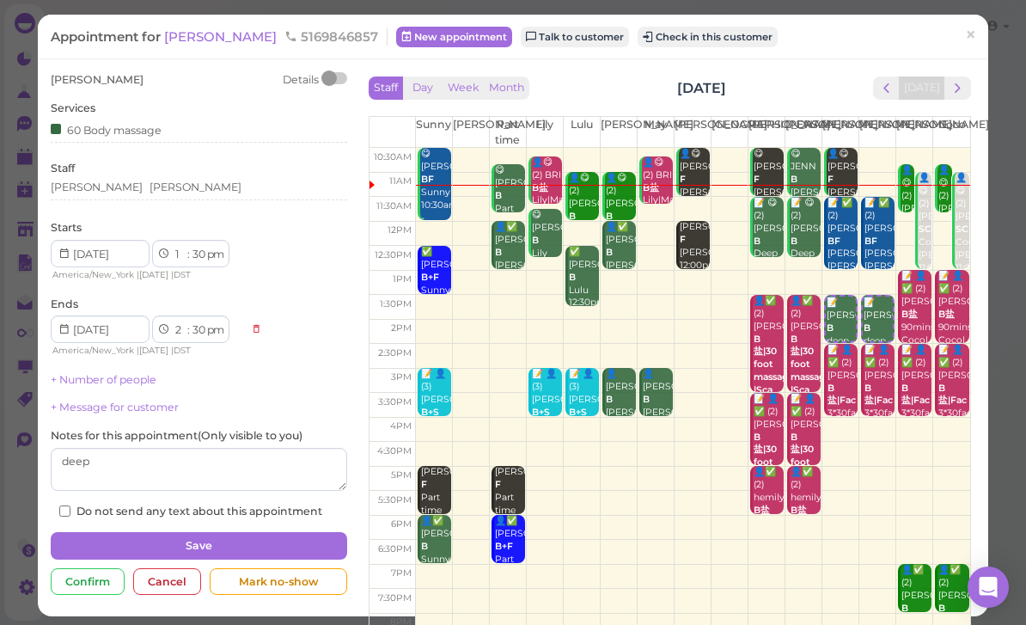
click at [183, 37] on span "[PERSON_NAME]" at bounding box center [222, 36] width 116 height 16
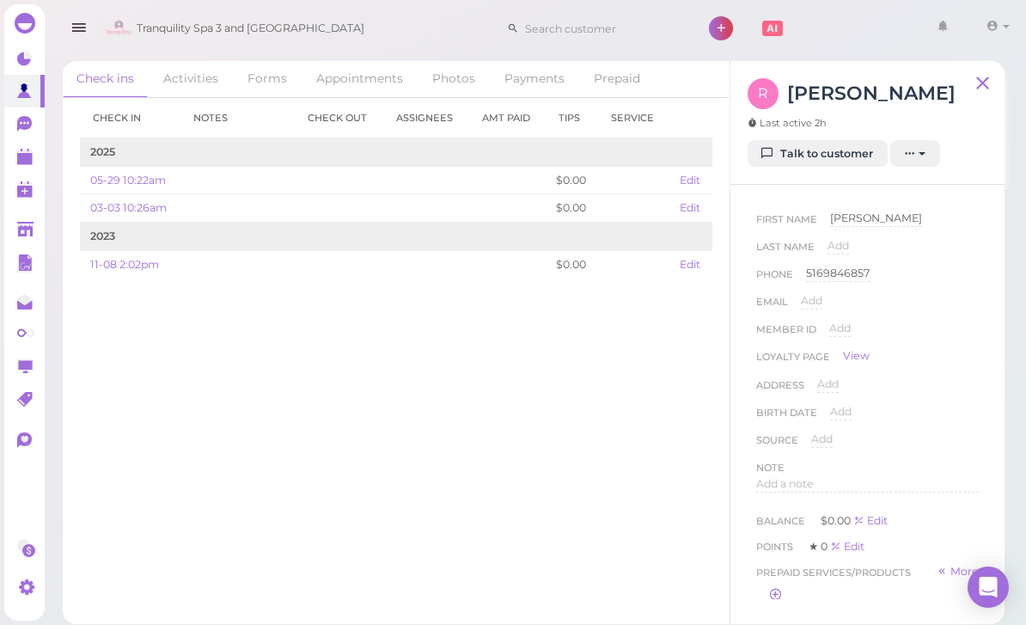
click at [831, 159] on link "Talk to customer" at bounding box center [818, 153] width 140 height 27
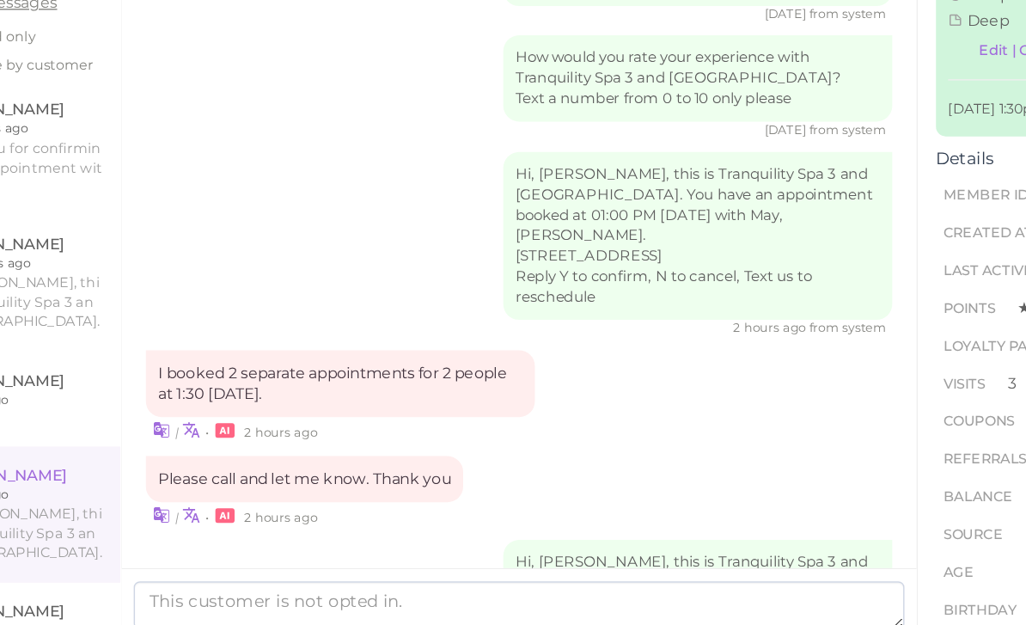
scroll to position [55, 0]
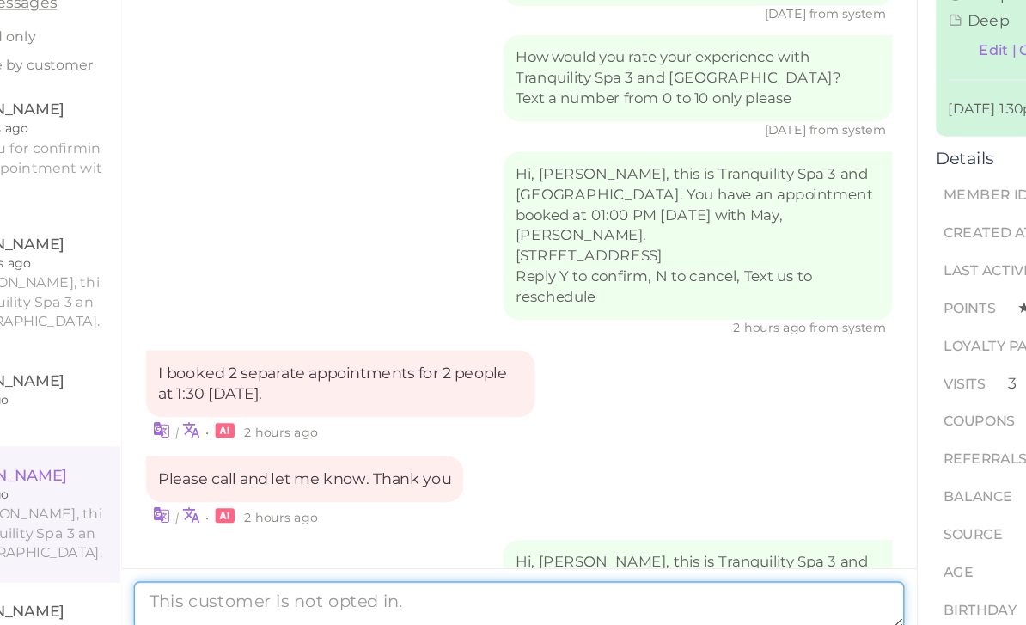
click at [348, 555] on textarea at bounding box center [525, 572] width 545 height 34
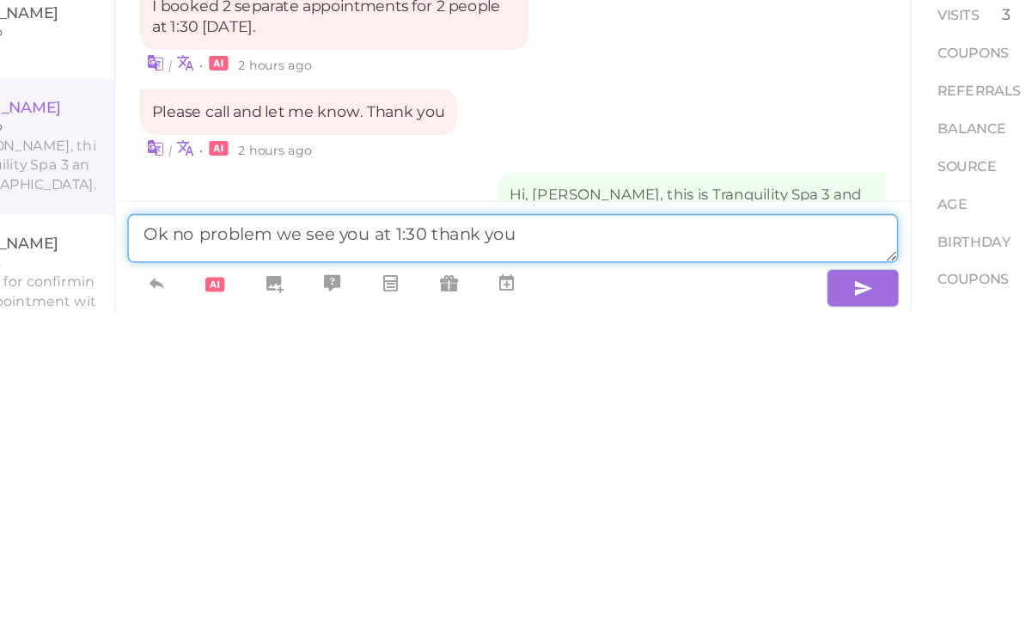
type textarea "Ok no problem we see you at 1:30 thank you"
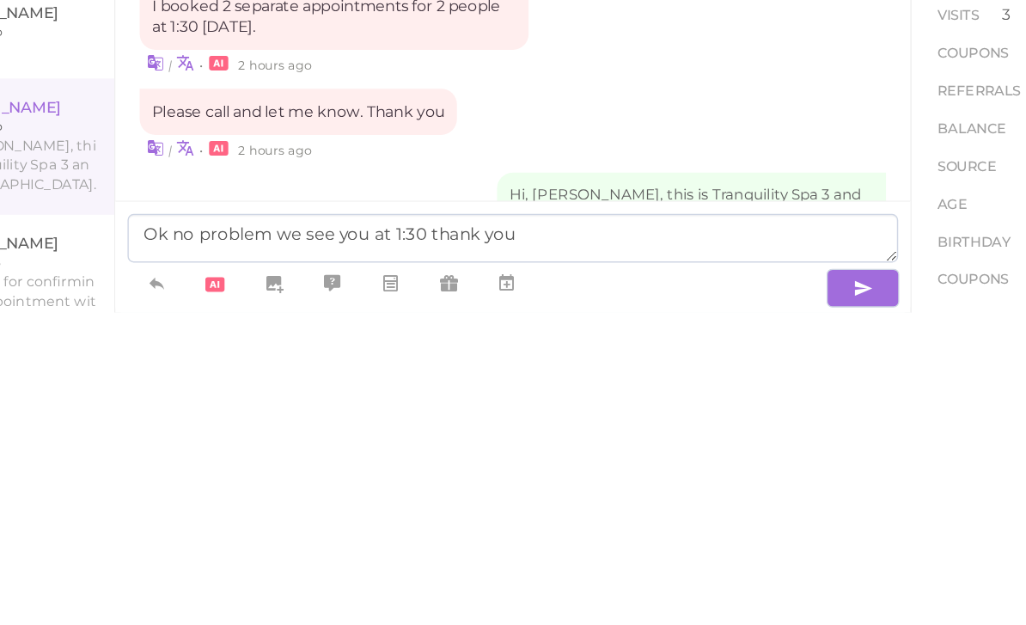
click at [747, 594] on button "button" at bounding box center [773, 607] width 52 height 27
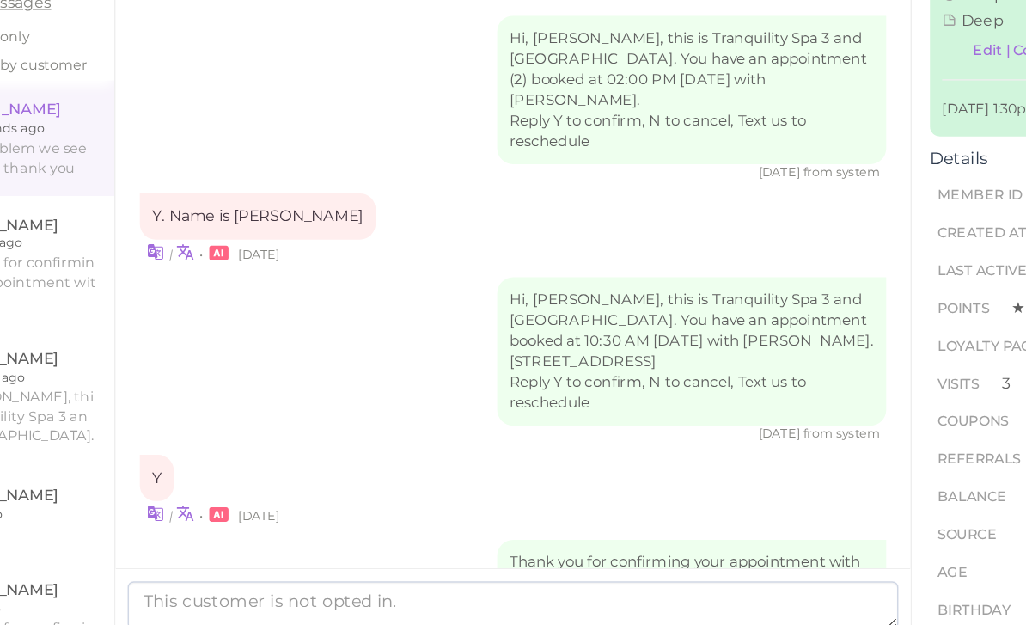
scroll to position [0, 0]
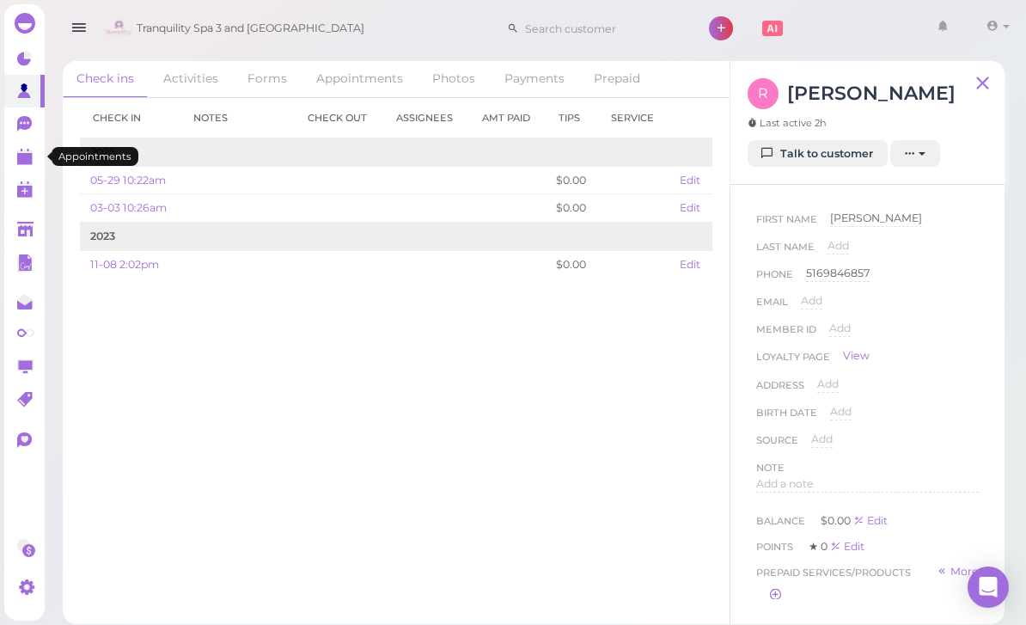
click at [15, 161] on link at bounding box center [24, 156] width 40 height 33
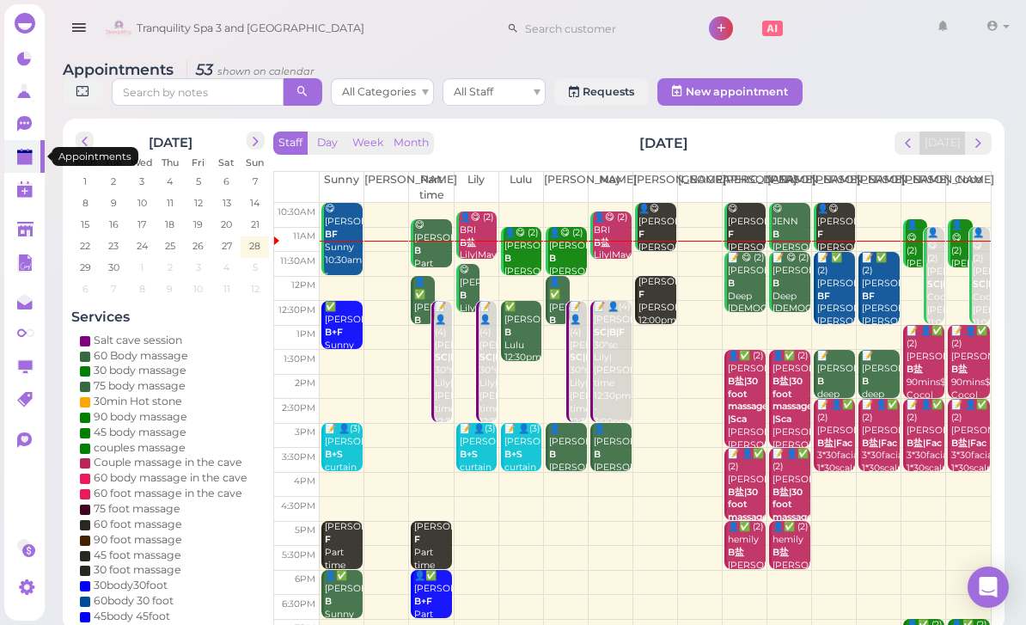
click at [614, 391] on div "📝 👤(4) [PERSON_NAME] SC|B|F 30"sc Lily|[PERSON_NAME]|May|Part time 12:30pm - 3:…" at bounding box center [612, 365] width 39 height 128
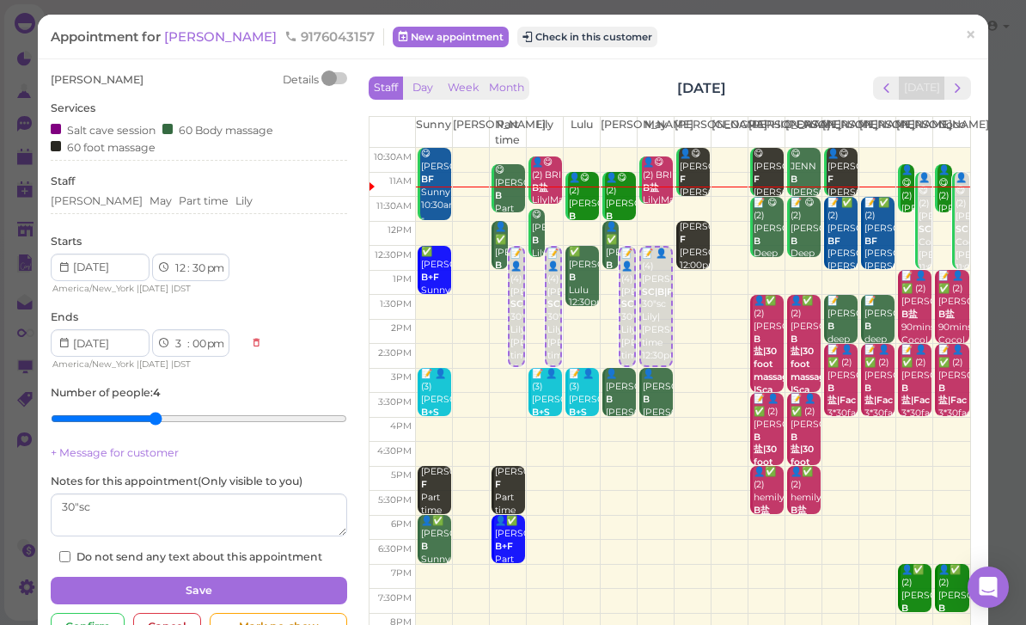
click at [964, 42] on link "×" at bounding box center [971, 36] width 32 height 40
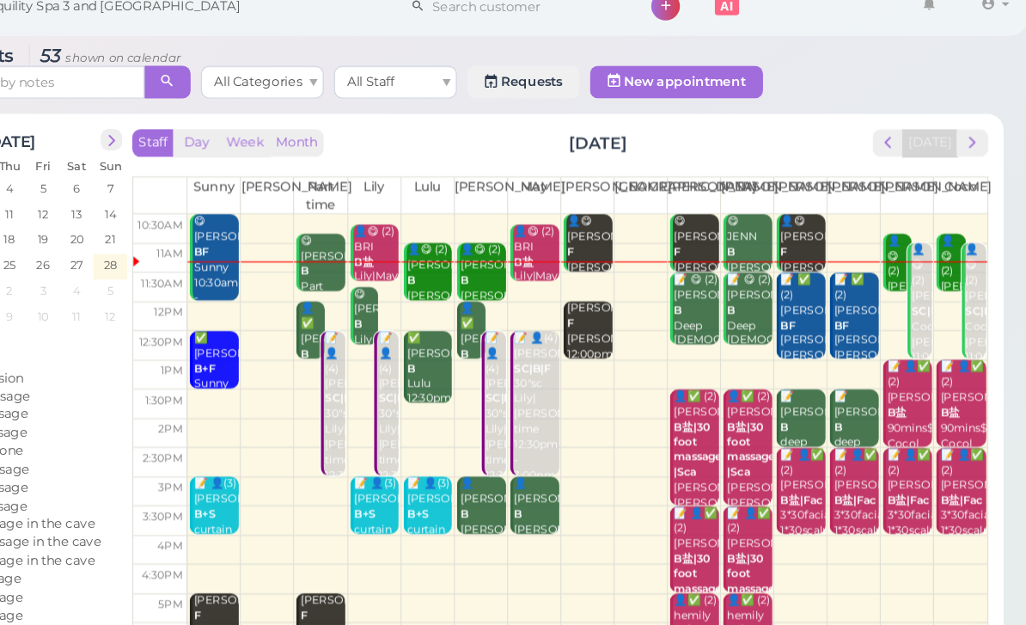
click at [895, 131] on button "prev" at bounding box center [908, 142] width 27 height 23
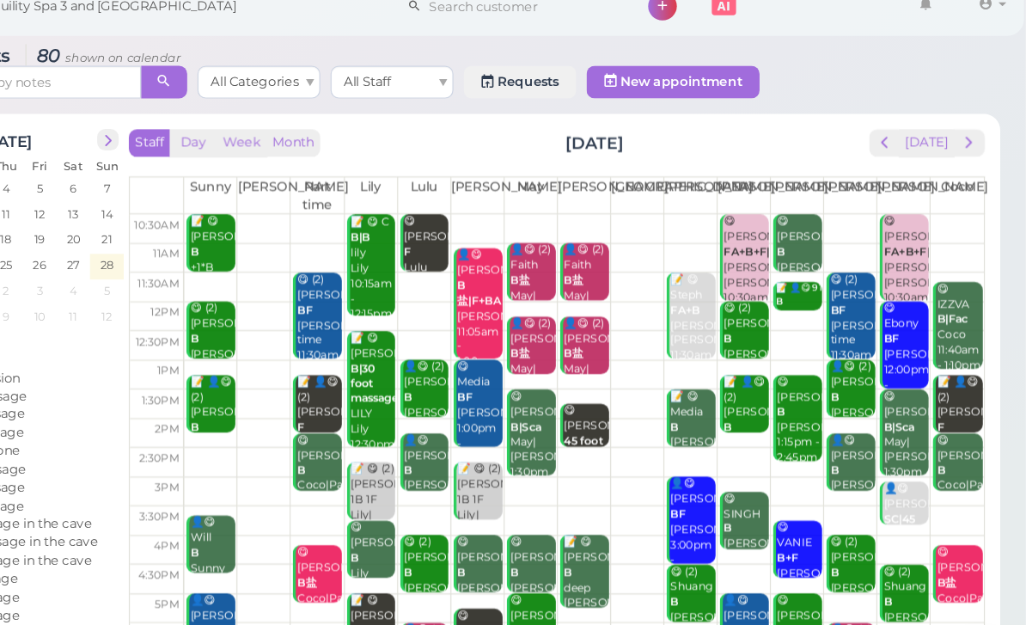
click at [965, 131] on button "next" at bounding box center [978, 142] width 27 height 23
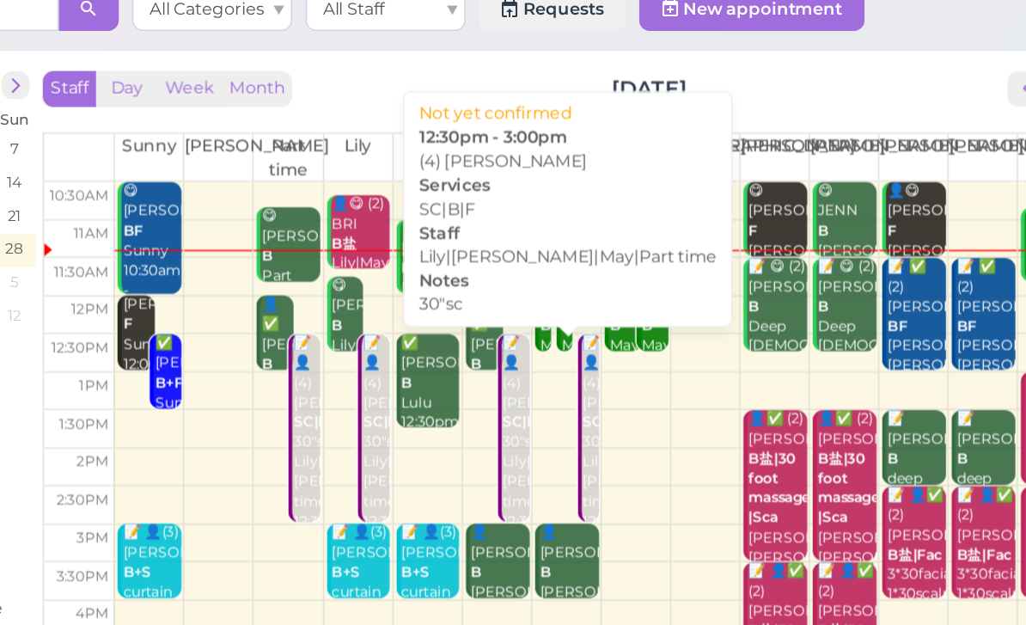
click at [569, 313] on div "📝 👤(4) [PERSON_NAME] SC|B|F 30"sc Lily|[PERSON_NAME]|May|Part time 12:30pm - 3:…" at bounding box center [578, 378] width 18 height 154
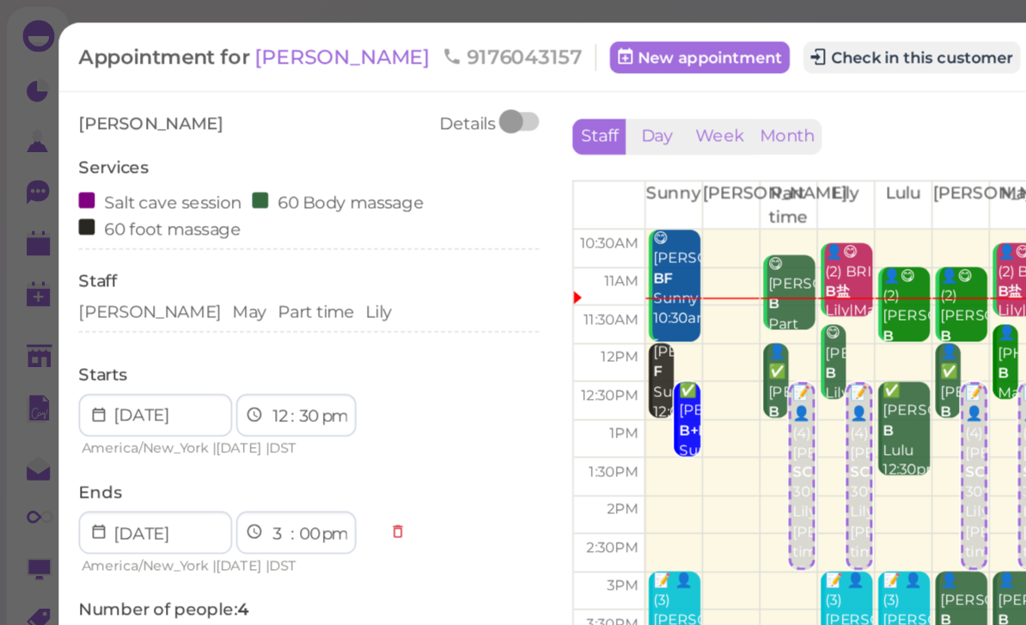
click at [225, 207] on div "[PERSON_NAME] Part time [PERSON_NAME]" at bounding box center [199, 203] width 296 height 21
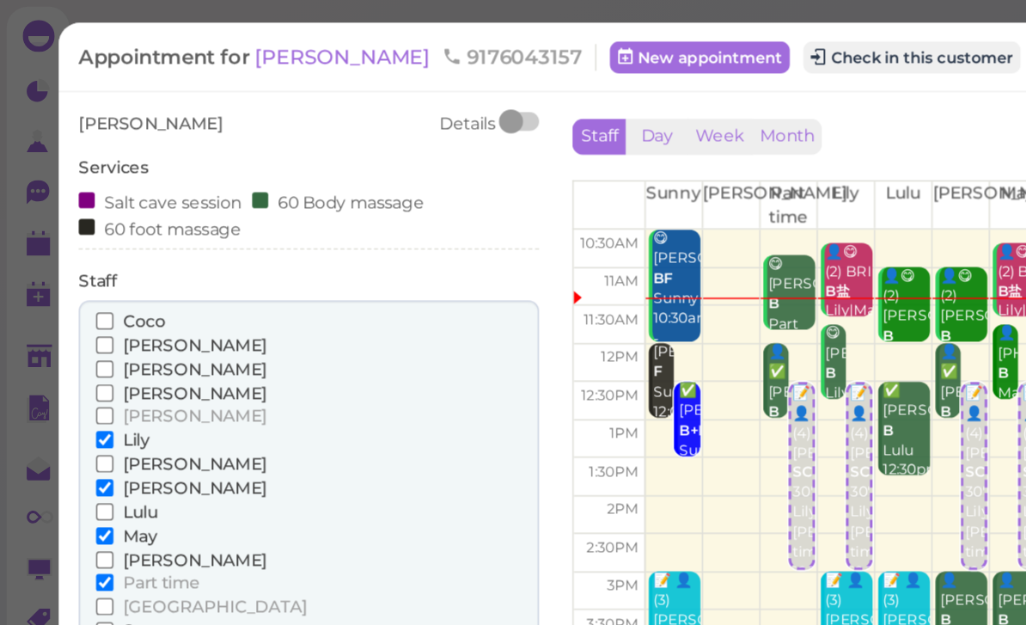
click at [95, 308] on span "[PERSON_NAME]" at bounding box center [125, 314] width 93 height 13
click at [73, 308] on input "[PERSON_NAME]" at bounding box center [67, 313] width 11 height 11
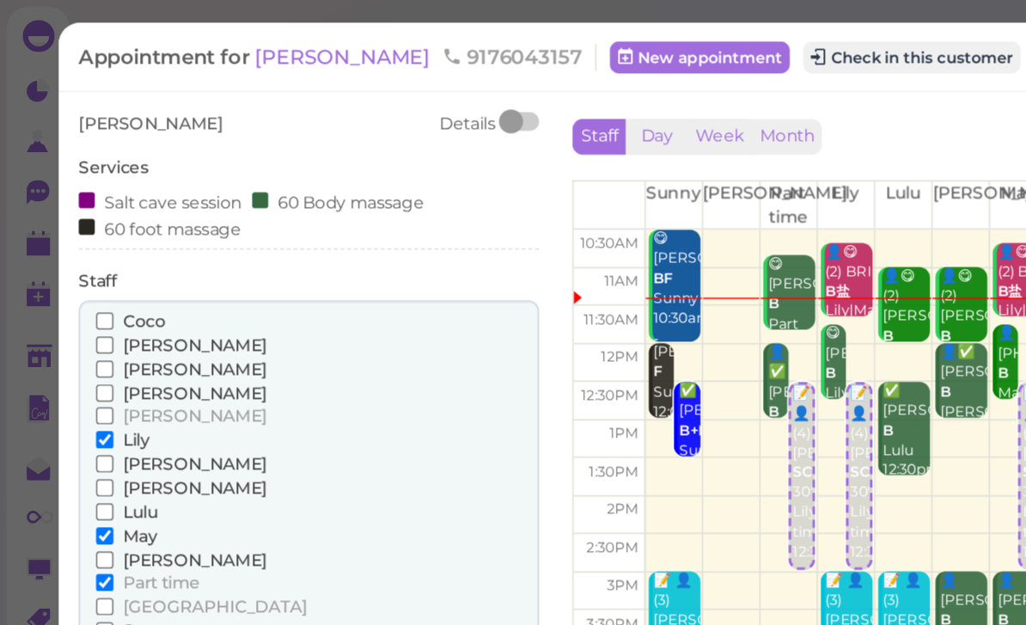
click at [90, 325] on span "Lulu" at bounding box center [90, 329] width 22 height 13
click at [73, 325] on input "Lulu" at bounding box center [67, 329] width 11 height 11
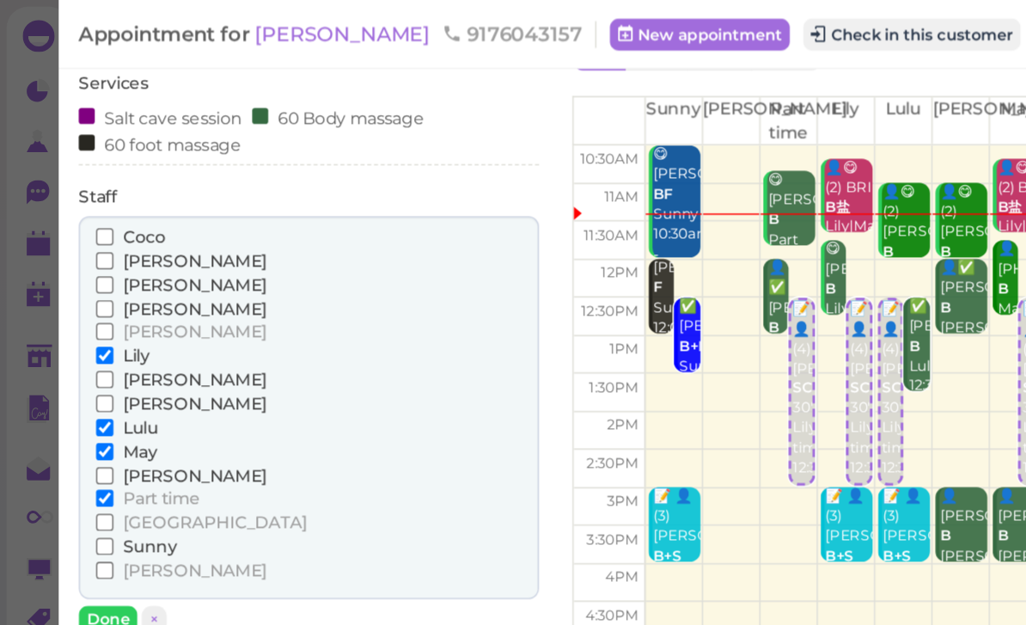
scroll to position [55, 0]
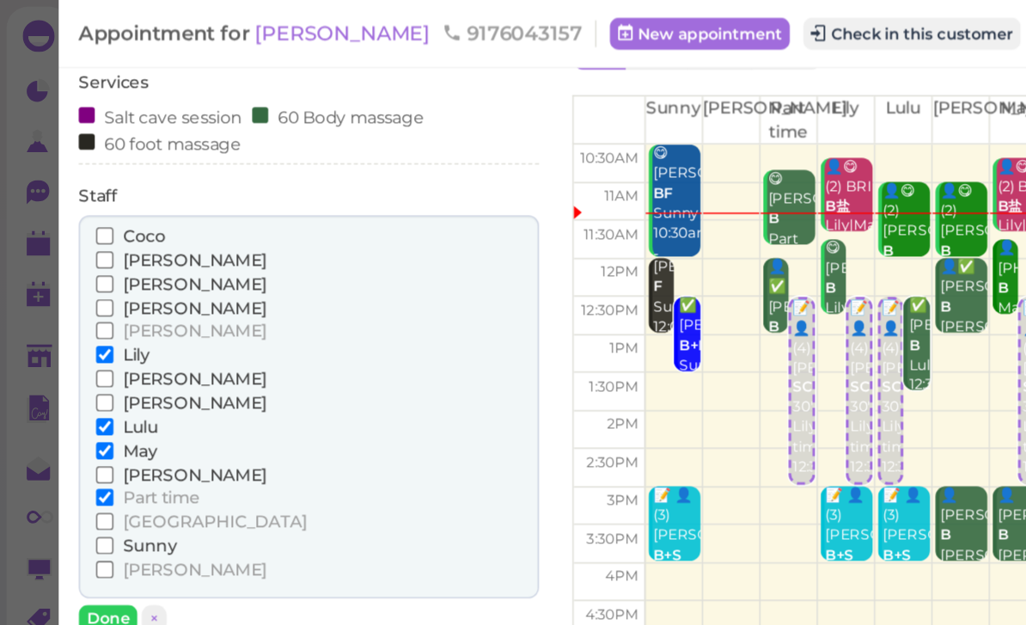
click at [74, 389] on button "Done" at bounding box center [70, 398] width 38 height 18
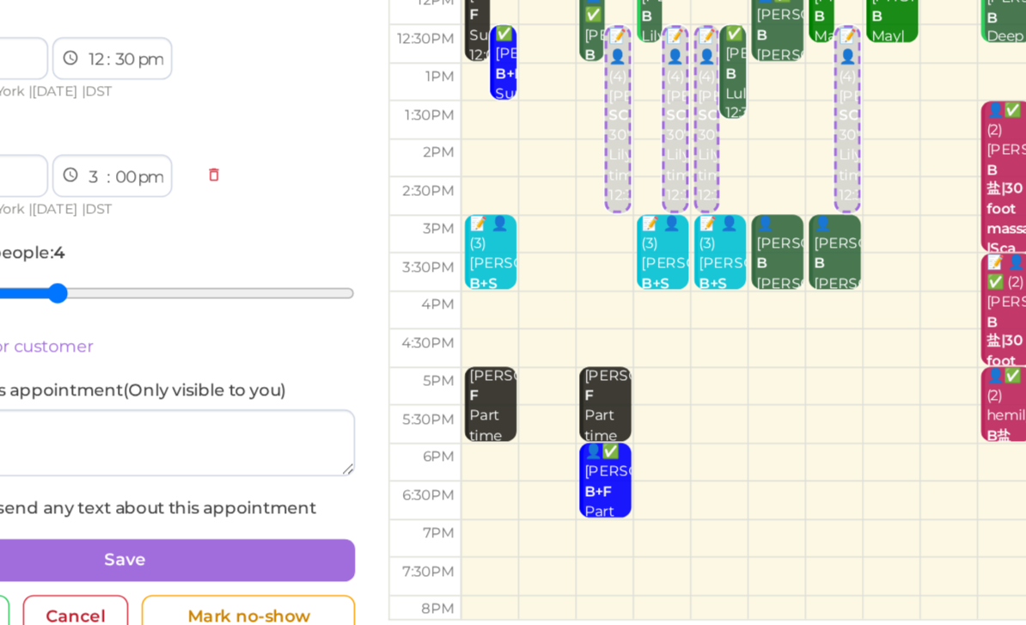
click at [210, 534] on button "Save" at bounding box center [199, 547] width 296 height 27
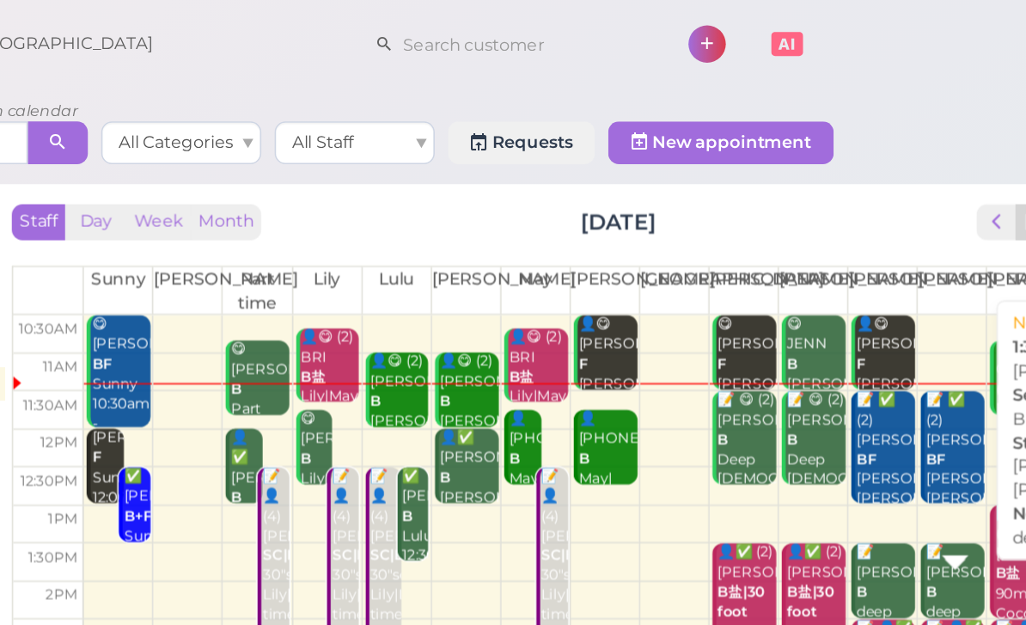
click at [861, 373] on div "📝 [PERSON_NAME] deep [PERSON_NAME] |[PERSON_NAME] 1:30pm - 2:30pm" at bounding box center [880, 414] width 39 height 128
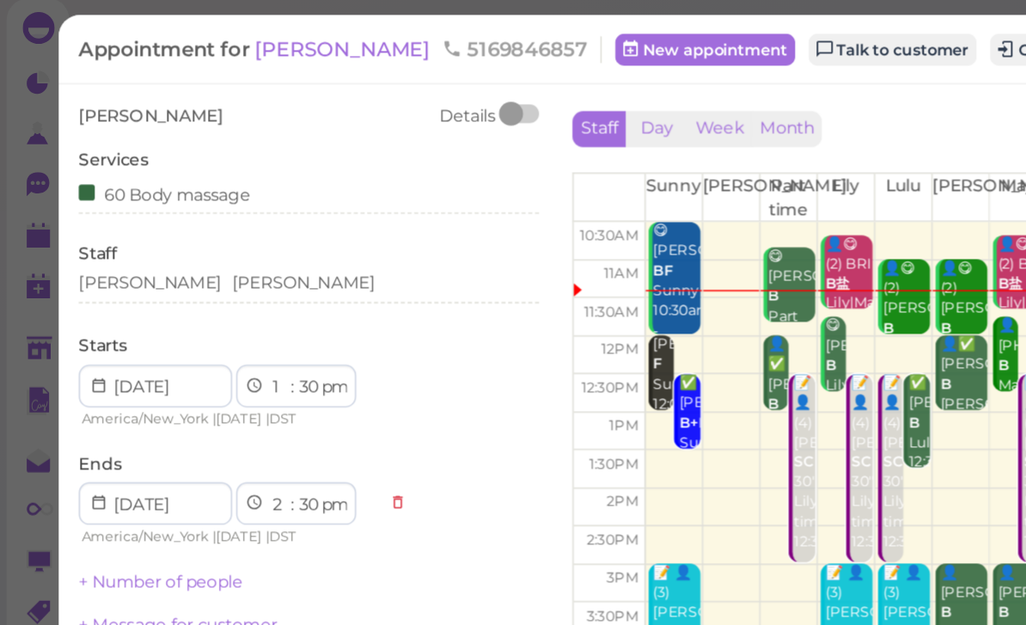
click at [151, 186] on div "[PERSON_NAME] [PERSON_NAME]" at bounding box center [199, 187] width 296 height 15
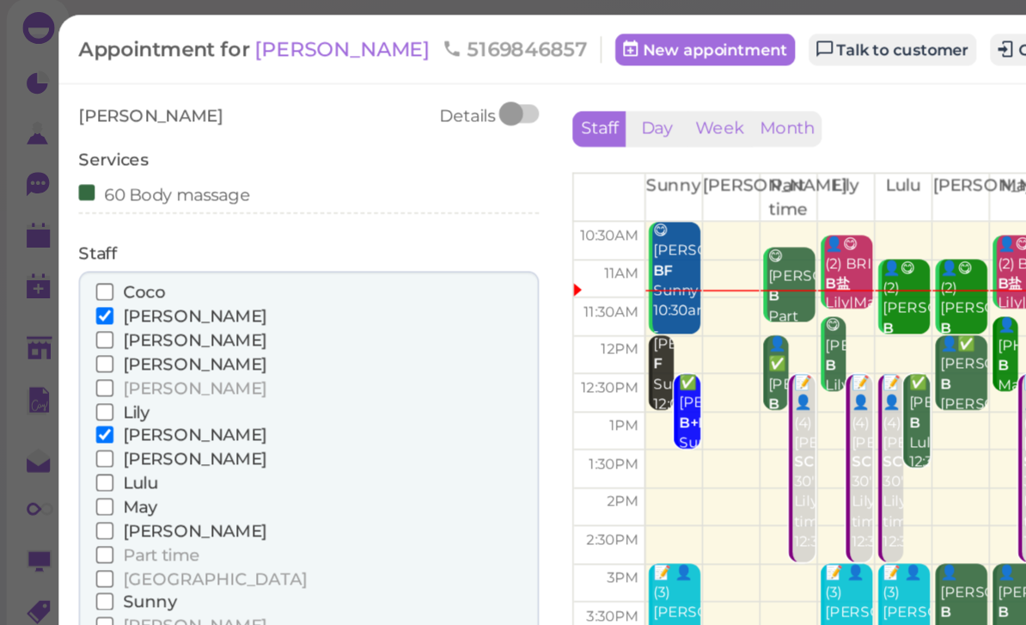
click at [102, 340] on span "[PERSON_NAME]" at bounding box center [125, 346] width 93 height 13
click at [73, 341] on input "[PERSON_NAME]" at bounding box center [67, 346] width 11 height 11
click at [98, 294] on span "[PERSON_NAME]" at bounding box center [125, 300] width 93 height 13
click at [73, 295] on input "[PERSON_NAME]" at bounding box center [67, 300] width 11 height 11
click at [99, 278] on span "[PERSON_NAME]" at bounding box center [125, 284] width 93 height 13
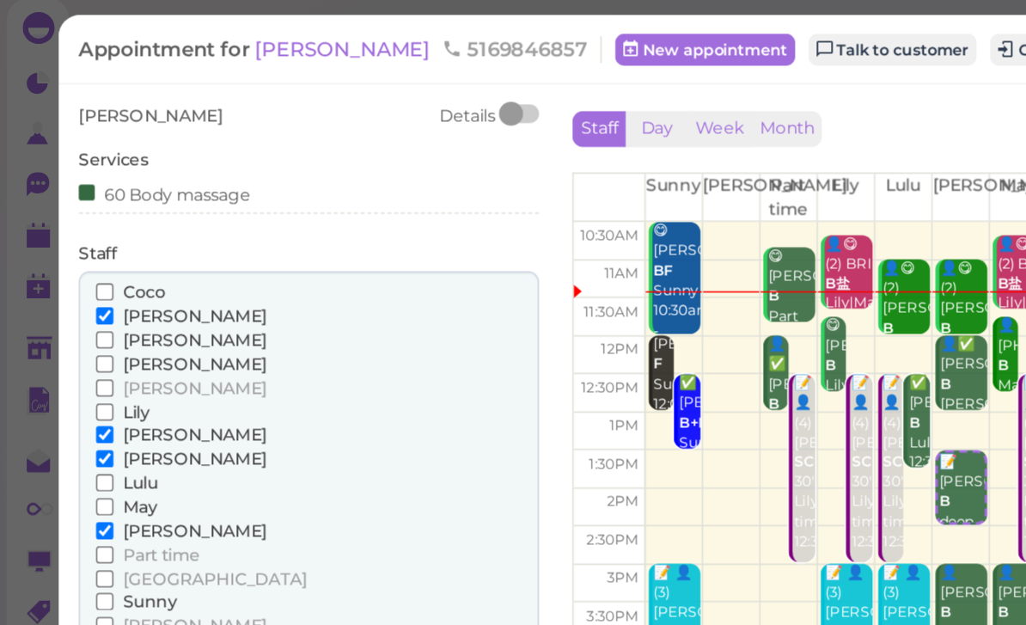
click at [73, 279] on input "[PERSON_NAME]" at bounding box center [67, 284] width 11 height 11
click at [82, 202] on span "[PERSON_NAME]" at bounding box center [125, 208] width 93 height 13
click at [73, 203] on input "[PERSON_NAME]" at bounding box center [67, 208] width 11 height 11
click at [77, 431] on button "Done" at bounding box center [70, 440] width 38 height 18
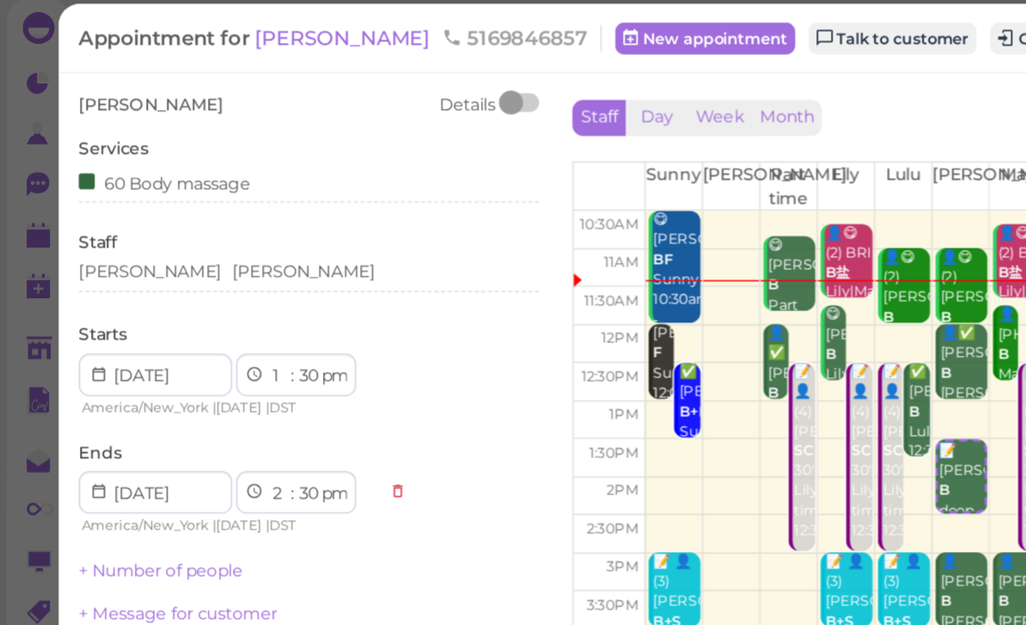
scroll to position [27, 0]
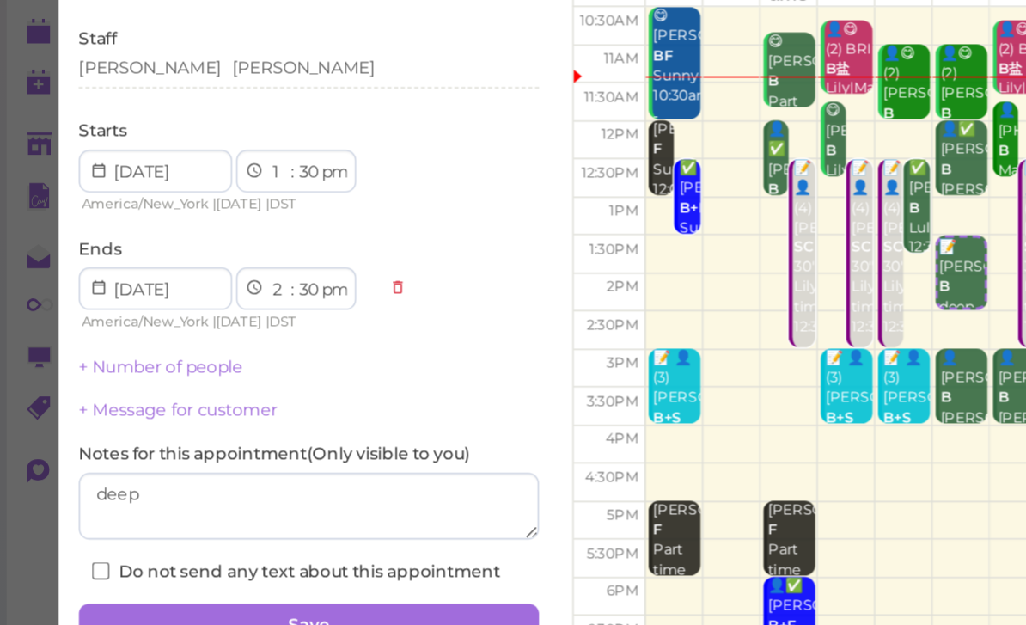
click at [131, 366] on link "+ Number of people" at bounding box center [104, 372] width 106 height 13
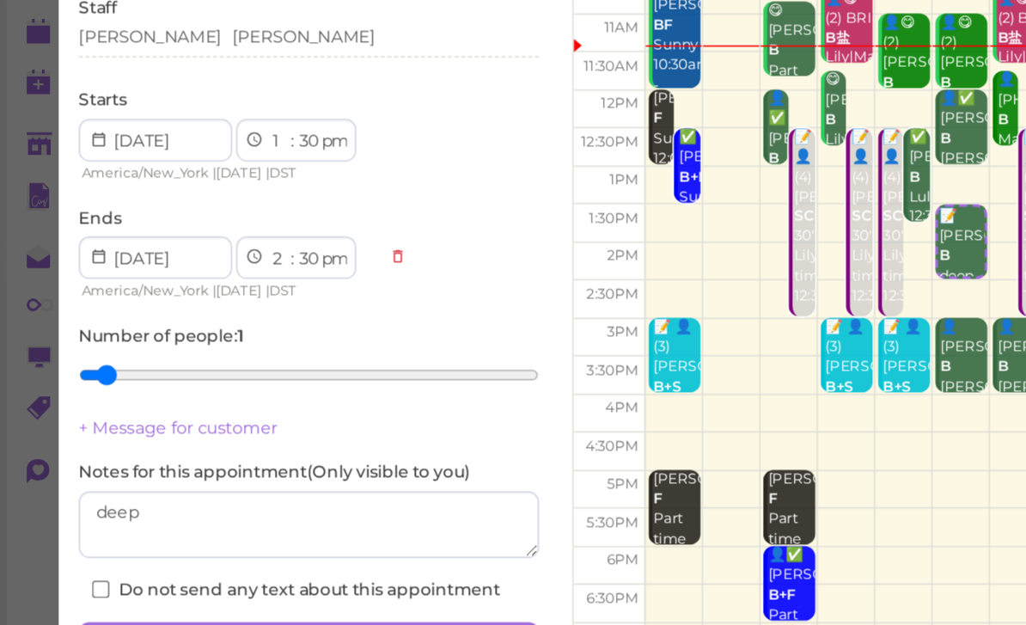
type input "2"
click at [98, 364] on input "range" at bounding box center [199, 377] width 296 height 27
click at [180, 537] on button "Save" at bounding box center [199, 550] width 296 height 27
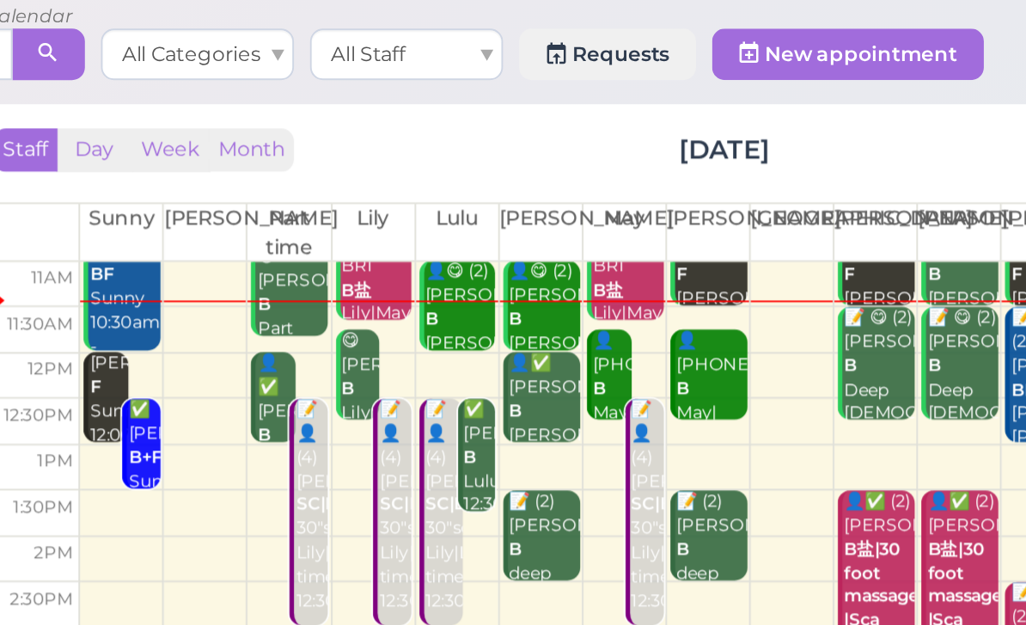
click at [345, 276] on div "✅ [PERSON_NAME]+F Sunny 12:30pm - 1:30pm" at bounding box center [354, 320] width 18 height 89
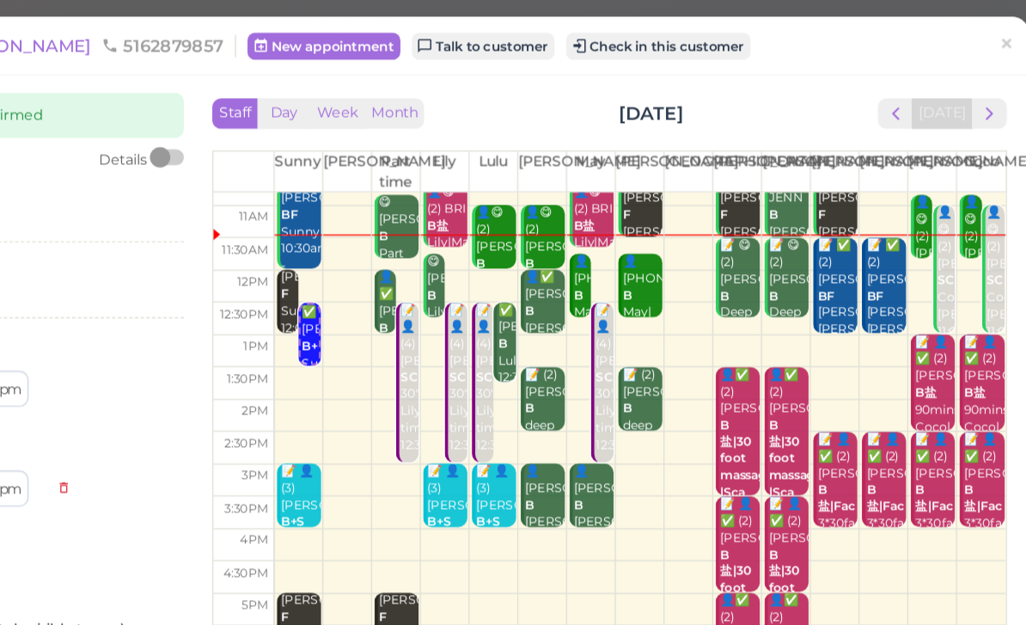
scroll to position [15, 0]
click at [520, 40] on link "Talk to customer" at bounding box center [574, 37] width 108 height 21
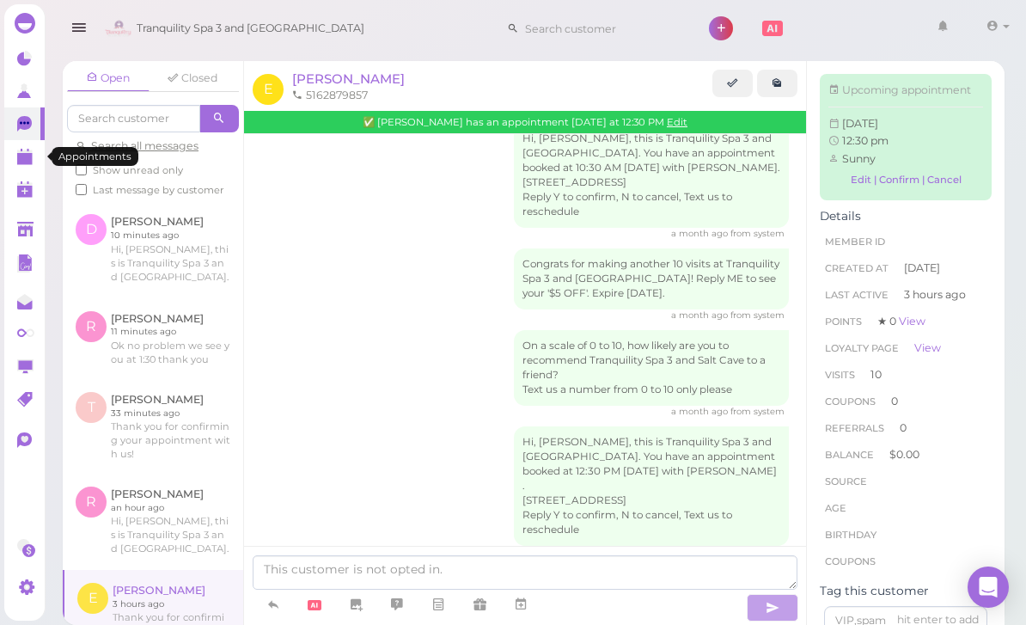
click at [22, 167] on link at bounding box center [24, 156] width 40 height 33
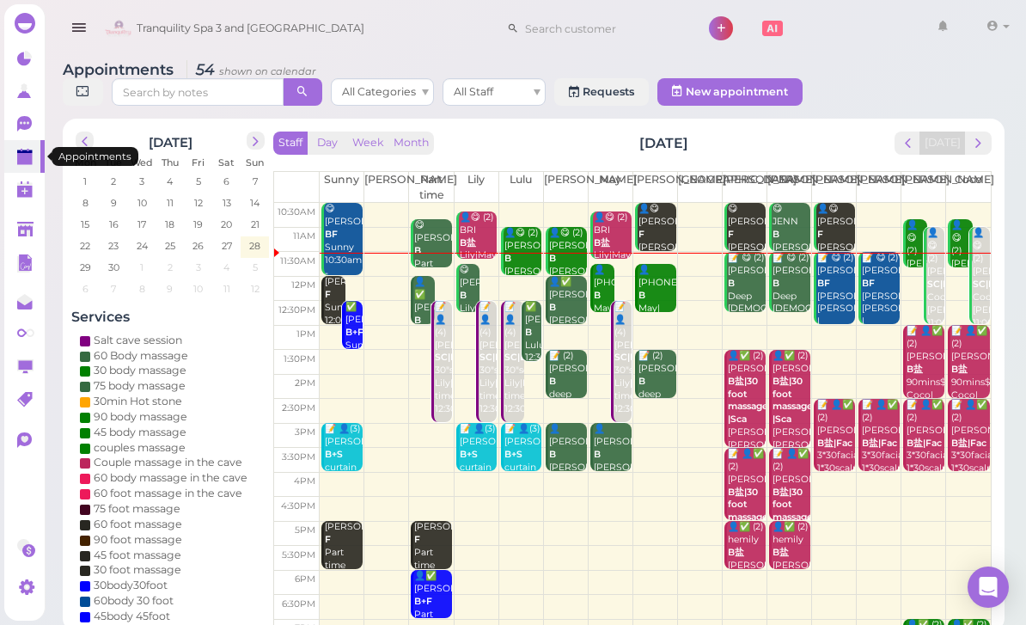
click at [352, 337] on div "✅ [PERSON_NAME]+F Sunny 12:30pm - 1:30pm" at bounding box center [354, 345] width 18 height 89
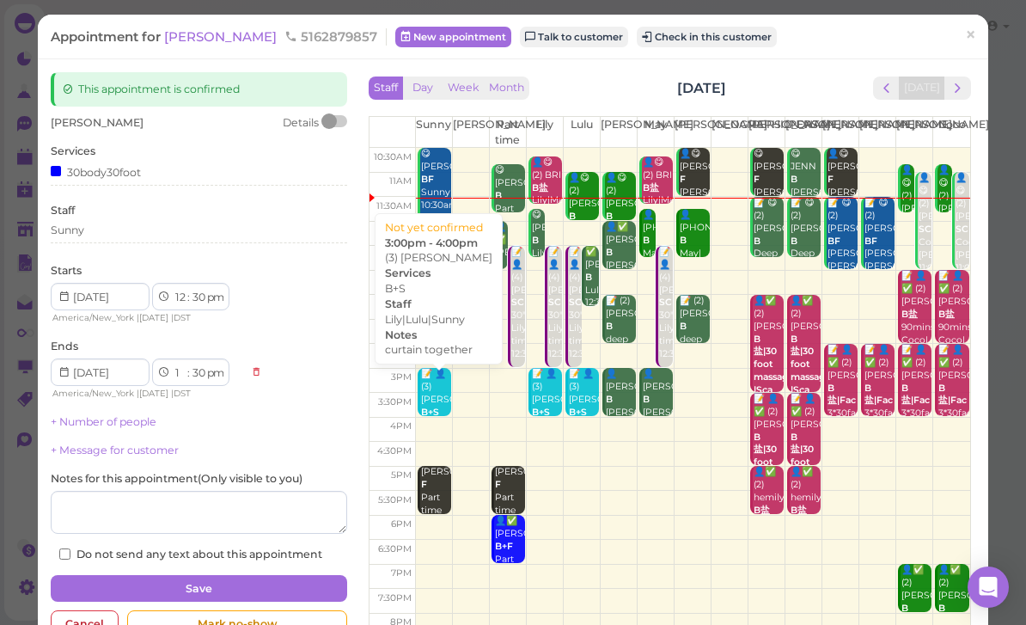
click at [437, 399] on div "📝 👤(3) [PERSON_NAME] B+S curtain together [PERSON_NAME]|[PERSON_NAME]|Sunny 3:0…" at bounding box center [435, 432] width 31 height 128
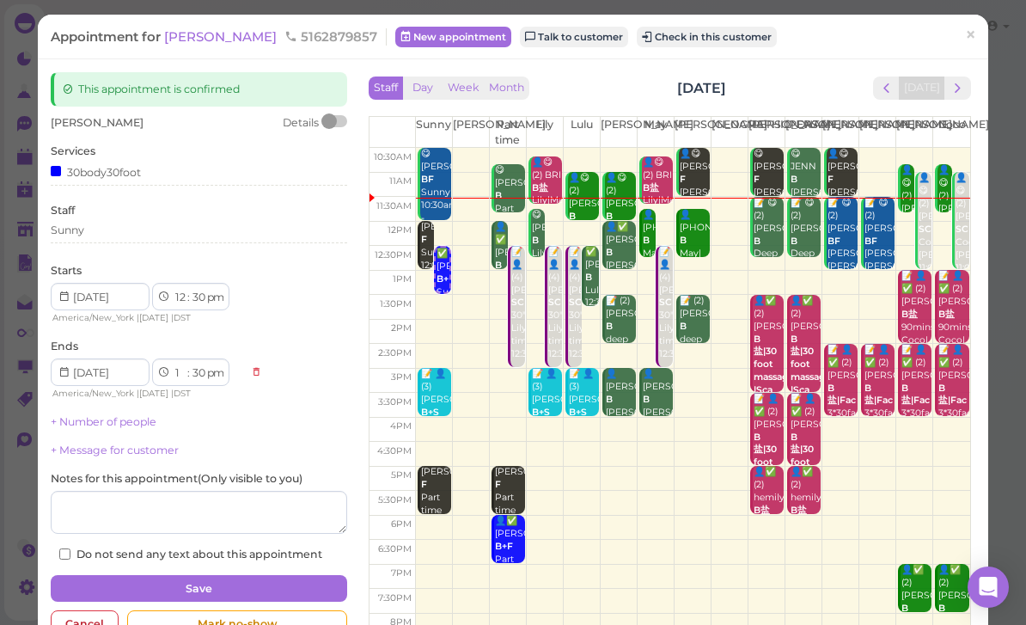
click at [970, 22] on link "×" at bounding box center [971, 36] width 32 height 40
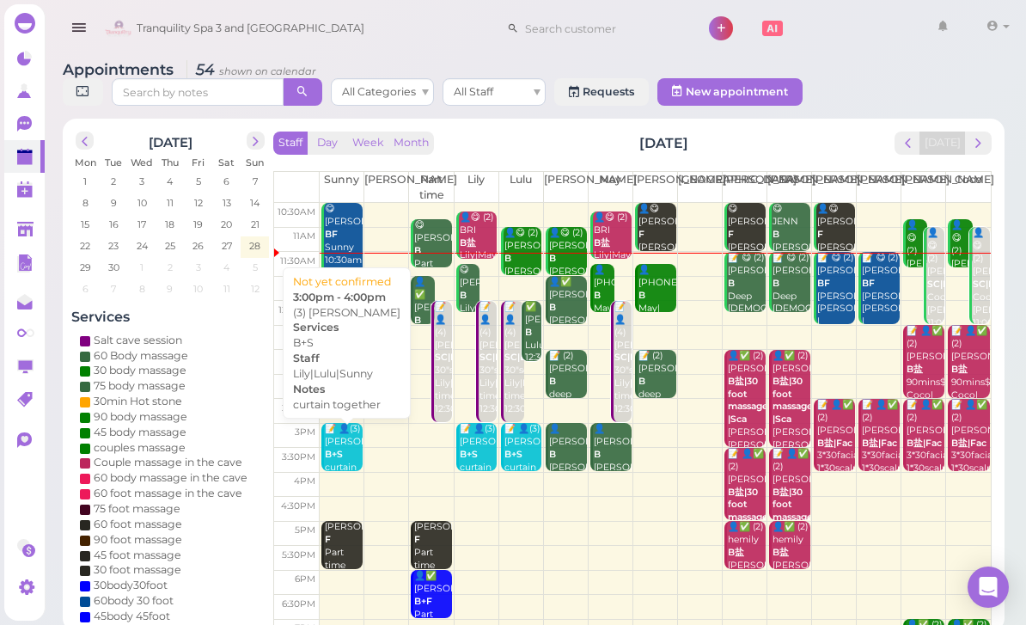
click at [352, 461] on div "📝 👤(3) [PERSON_NAME] B+S curtain together [PERSON_NAME]|[PERSON_NAME]|Sunny 3:0…" at bounding box center [343, 480] width 39 height 115
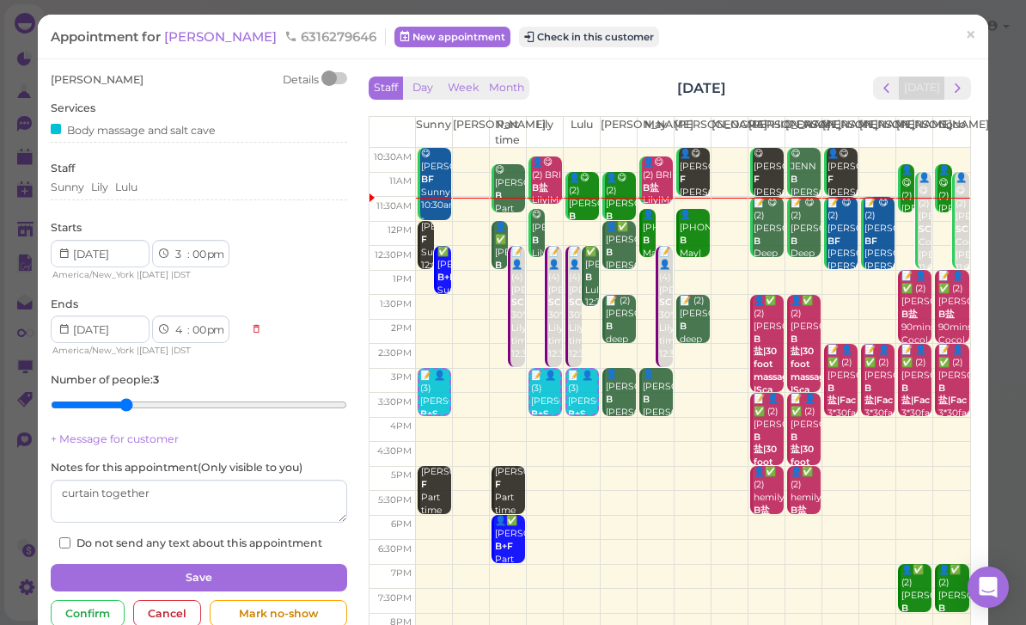
click at [198, 193] on div "Sunny [PERSON_NAME] Lulu" at bounding box center [199, 190] width 296 height 21
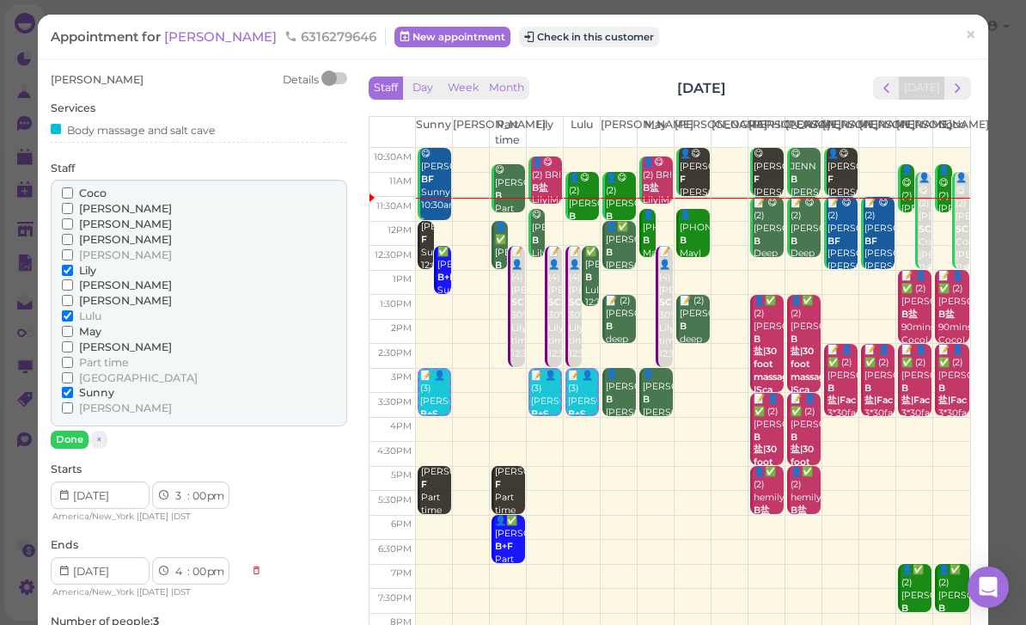
click at [96, 386] on span "Sunny" at bounding box center [96, 392] width 35 height 13
click at [73, 387] on input "Sunny" at bounding box center [67, 392] width 11 height 11
click at [125, 356] on span "Part time" at bounding box center [104, 362] width 50 height 13
click at [73, 357] on input "Part time" at bounding box center [67, 362] width 11 height 11
click at [77, 431] on button "Done" at bounding box center [70, 440] width 38 height 18
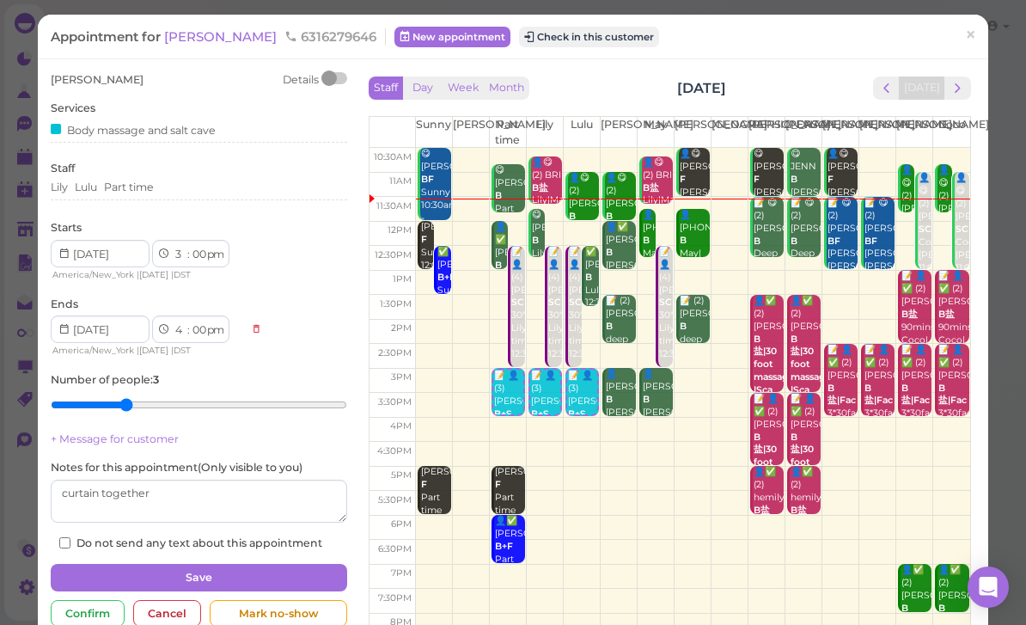
click at [227, 571] on button "Save" at bounding box center [199, 577] width 296 height 27
